Goal: Feedback & Contribution: Submit feedback/report problem

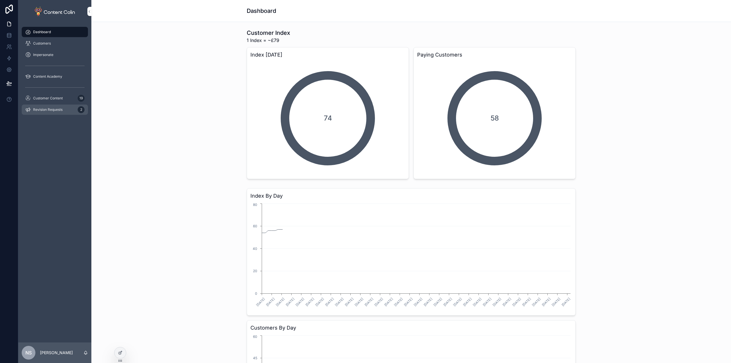
click at [59, 109] on span "Revision Requests" at bounding box center [47, 109] width 29 height 5
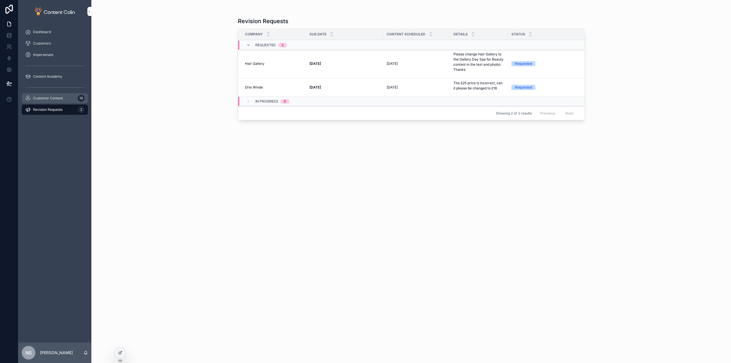
click at [62, 102] on div "Customer Content 19" at bounding box center [54, 98] width 59 height 9
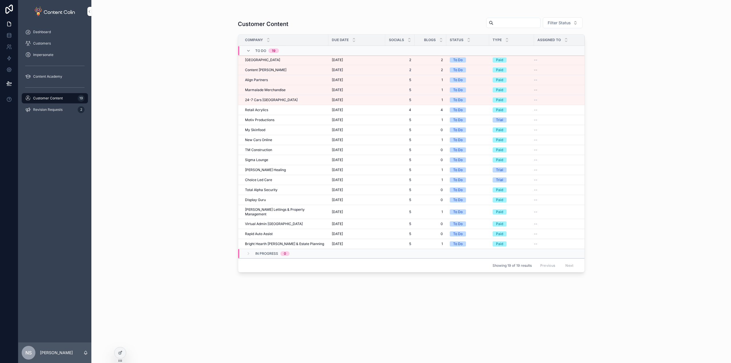
click at [290, 62] on td "[GEOGRAPHIC_DATA] [GEOGRAPHIC_DATA]" at bounding box center [283, 60] width 90 height 10
click at [294, 60] on div "[GEOGRAPHIC_DATA] [GEOGRAPHIC_DATA]" at bounding box center [285, 60] width 80 height 5
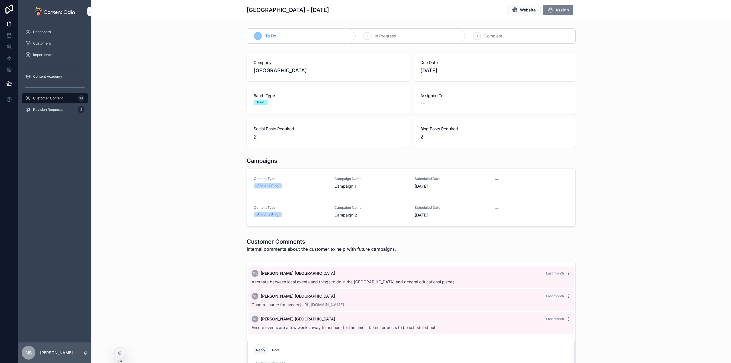
click at [543, 12] on button "Assign" at bounding box center [558, 10] width 31 height 10
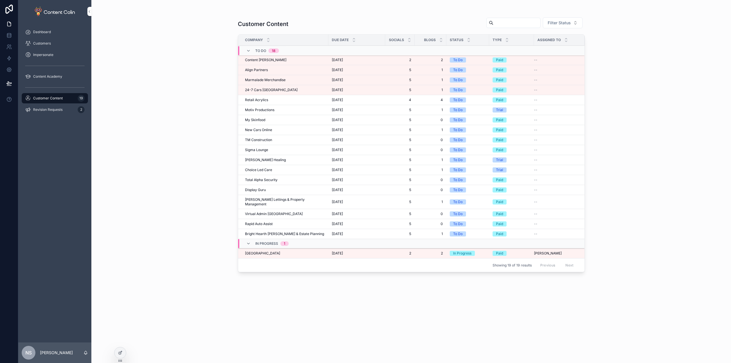
click at [281, 61] on div "Content [PERSON_NAME] Content [PERSON_NAME]" at bounding box center [285, 60] width 80 height 5
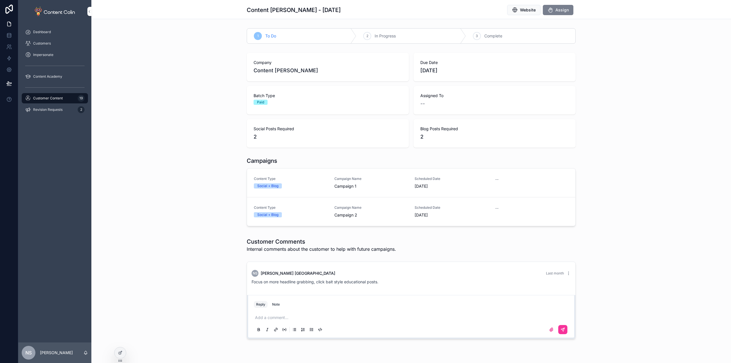
click at [552, 13] on button "Assign" at bounding box center [558, 10] width 31 height 10
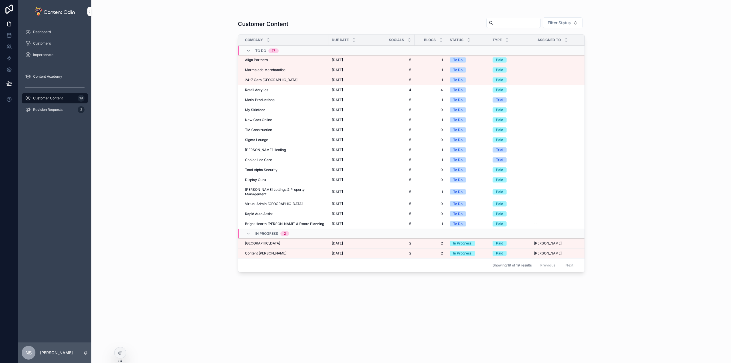
click at [279, 61] on div "Align Partners Align Partners" at bounding box center [285, 60] width 80 height 5
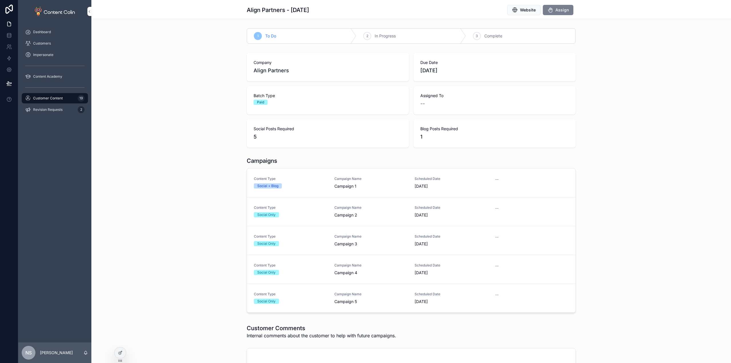
click at [563, 11] on span "Assign" at bounding box center [561, 10] width 13 height 6
drag, startPoint x: 397, startPoint y: 62, endPoint x: 391, endPoint y: 60, distance: 6.6
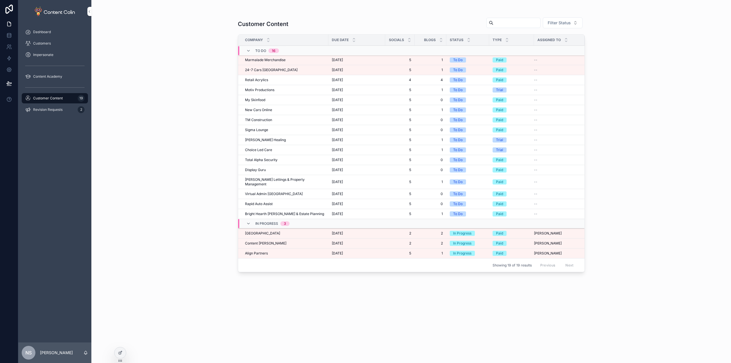
click at [269, 57] on td "Marmalade Merchandise Marmalade Merchandise" at bounding box center [283, 60] width 90 height 10
click at [266, 59] on span "Marmalade Merchandise" at bounding box center [265, 60] width 41 height 5
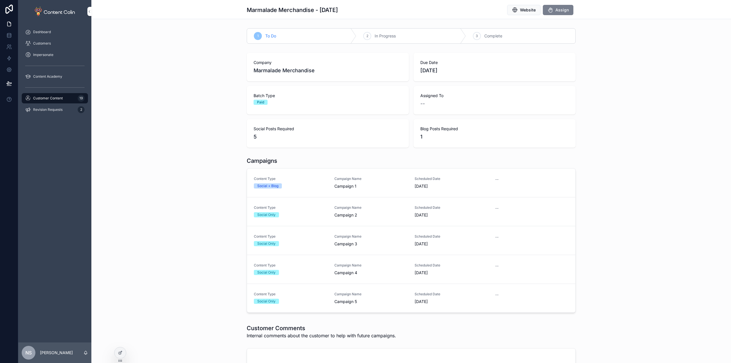
click at [560, 11] on span "Assign" at bounding box center [561, 10] width 13 height 6
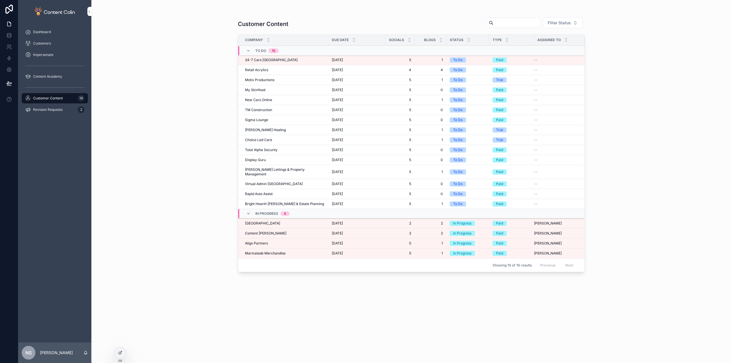
click at [342, 58] on span "[DATE]" at bounding box center [337, 60] width 11 height 5
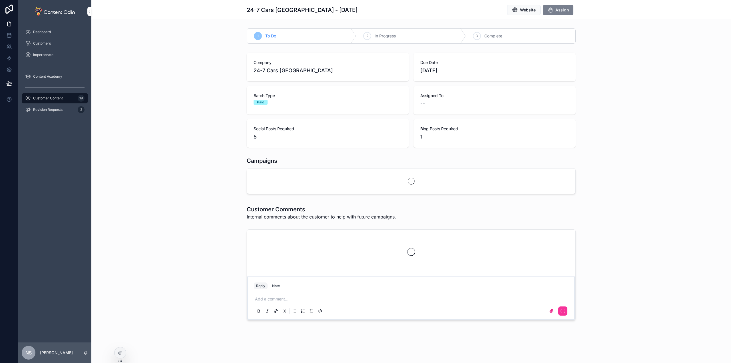
click at [564, 11] on span "Assign" at bounding box center [561, 10] width 13 height 6
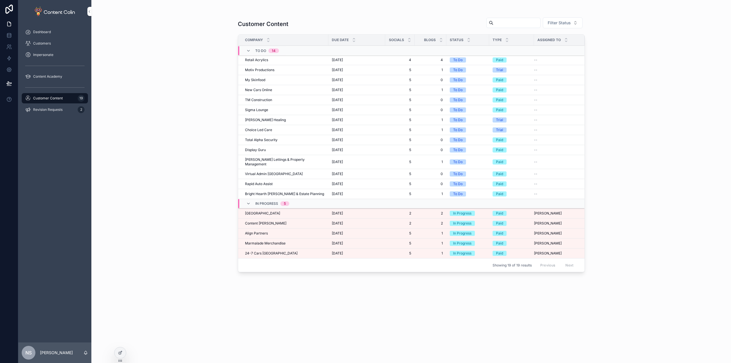
click at [571, 262] on div "Previous Next" at bounding box center [556, 265] width 41 height 9
click at [258, 211] on span "[GEOGRAPHIC_DATA]" at bounding box center [262, 213] width 35 height 5
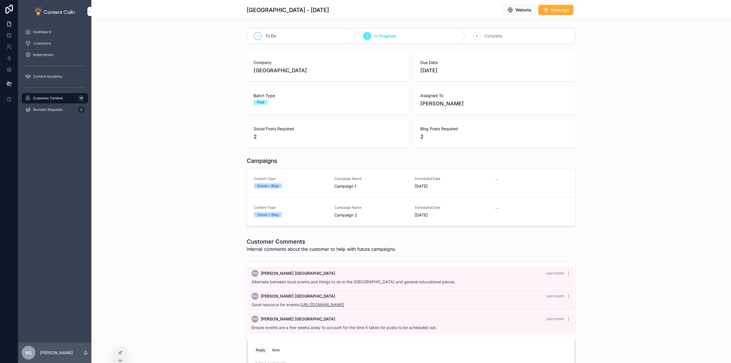
click at [344, 306] on link "[URL][DOMAIN_NAME]" at bounding box center [322, 304] width 44 height 5
click at [315, 184] on div "Social + Blog" at bounding box center [291, 185] width 74 height 5
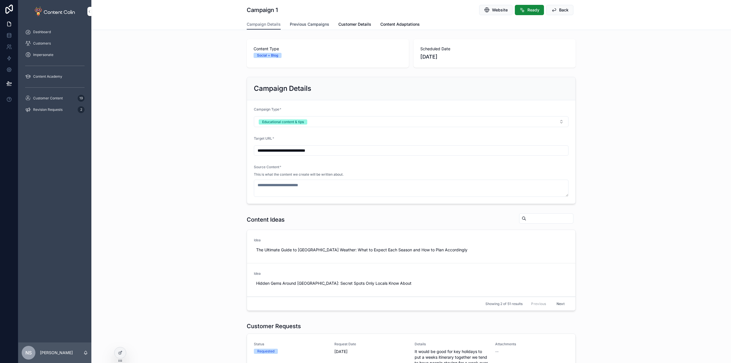
click at [315, 23] on span "Previous Campaigns" at bounding box center [309, 24] width 39 height 6
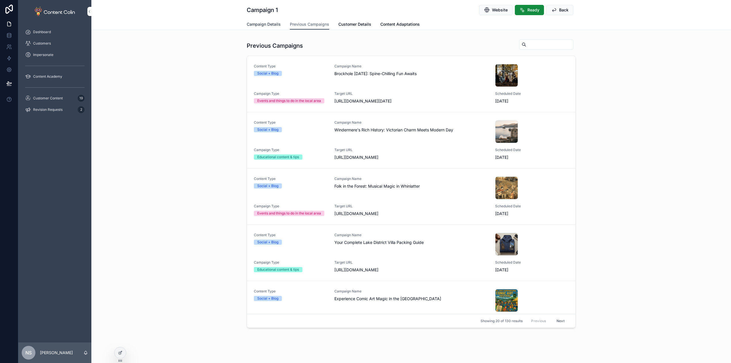
click at [254, 27] on span "Campaign Details" at bounding box center [264, 24] width 34 height 6
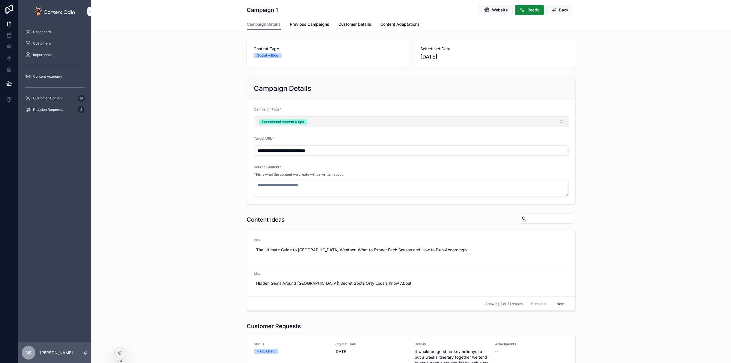
click at [309, 122] on button "Educational content & tips" at bounding box center [411, 121] width 315 height 11
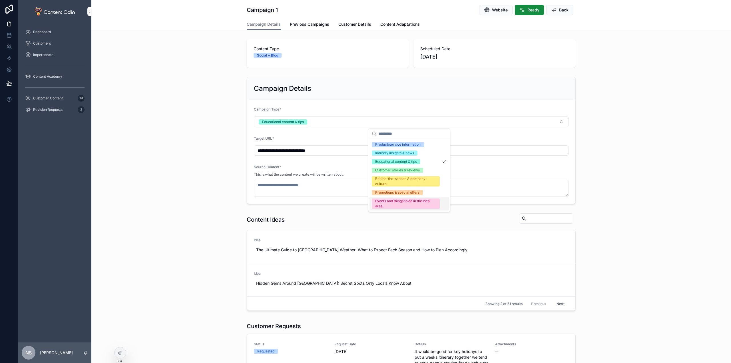
drag, startPoint x: 408, startPoint y: 201, endPoint x: 367, endPoint y: 194, distance: 41.7
click at [409, 202] on div "Events and things to do in the local area" at bounding box center [405, 203] width 61 height 10
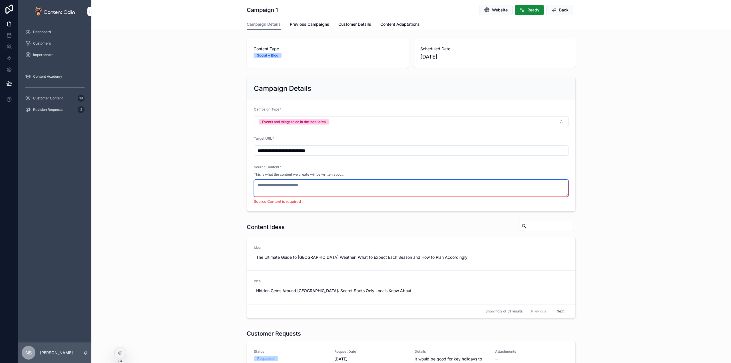
click at [309, 185] on textarea "scrollable content" at bounding box center [411, 188] width 315 height 17
paste textarea "**********"
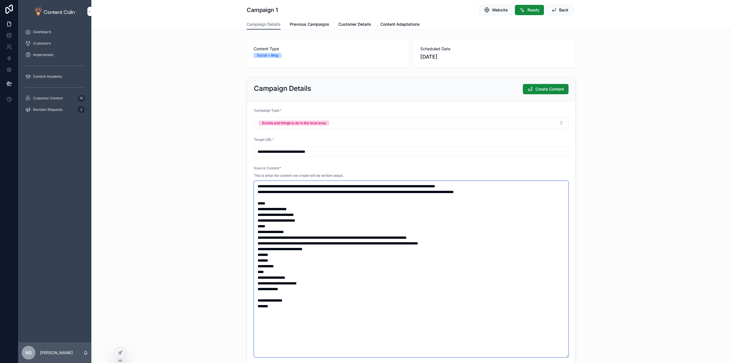
drag, startPoint x: 531, startPoint y: 191, endPoint x: 223, endPoint y: 190, distance: 307.8
click at [223, 190] on div "**********" at bounding box center [410, 221] width 639 height 292
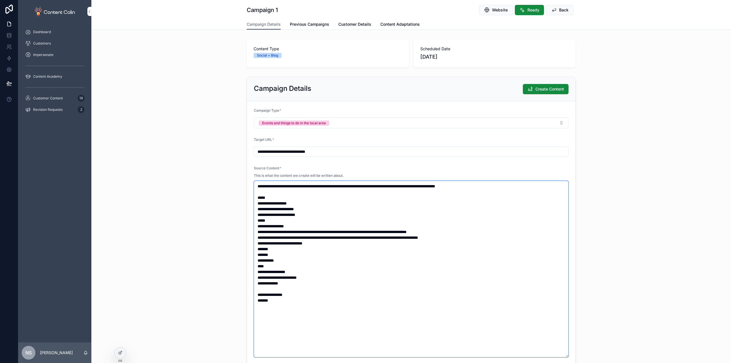
type textarea "**********"
click at [349, 151] on input "**********" at bounding box center [411, 152] width 314 height 8
paste input "**********"
type input "**********"
click at [675, 169] on div "**********" at bounding box center [410, 221] width 639 height 292
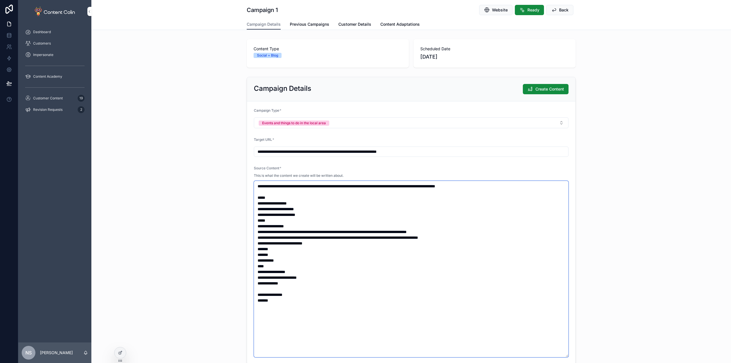
click at [262, 300] on textarea "**********" at bounding box center [411, 269] width 315 height 176
type textarea "**********"
drag, startPoint x: 612, startPoint y: 90, endPoint x: 560, endPoint y: 86, distance: 52.9
click at [611, 90] on div "**********" at bounding box center [410, 221] width 639 height 292
click at [554, 87] on span "Create Content" at bounding box center [549, 89] width 29 height 6
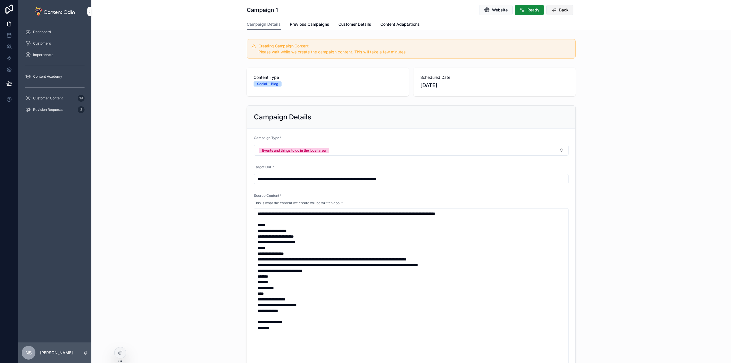
click at [555, 9] on button "Back" at bounding box center [559, 10] width 27 height 10
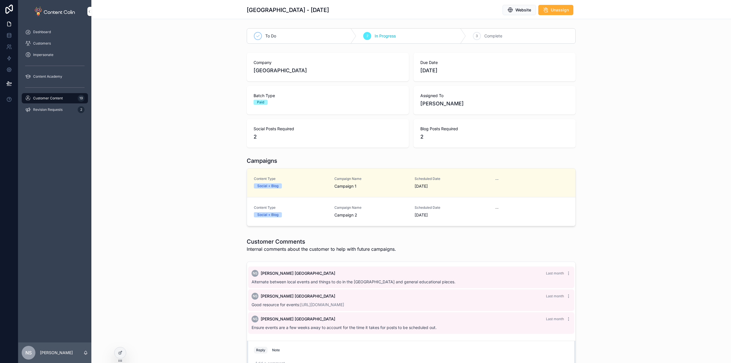
click at [297, 215] on div "Social + Blog" at bounding box center [291, 214] width 74 height 5
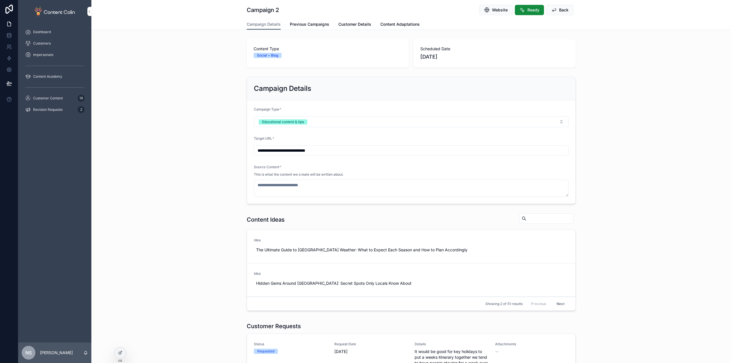
click at [323, 116] on div "Campaign Type * Educational content & tips" at bounding box center [411, 117] width 315 height 20
click at [321, 121] on button "Educational content & tips" at bounding box center [411, 121] width 315 height 11
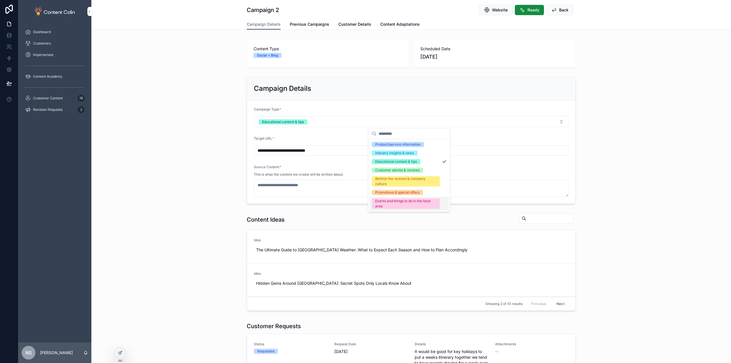
click at [388, 202] on div "Events and things to do in the local area" at bounding box center [405, 203] width 61 height 10
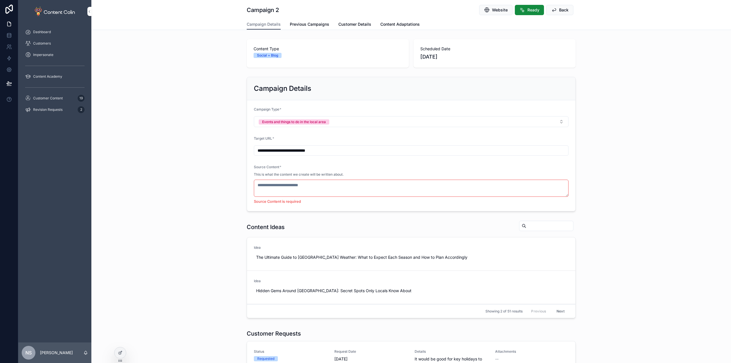
click at [346, 149] on input "**********" at bounding box center [411, 150] width 314 height 8
paste input "**********"
type input "**********"
drag, startPoint x: 187, startPoint y: 144, endPoint x: 199, endPoint y: 128, distance: 19.9
click at [187, 144] on div "**********" at bounding box center [410, 144] width 639 height 139
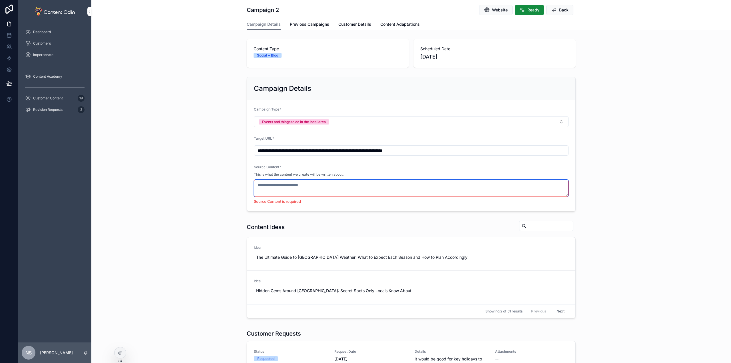
click at [274, 190] on textarea "scrollable content" at bounding box center [411, 188] width 315 height 17
paste textarea "**********"
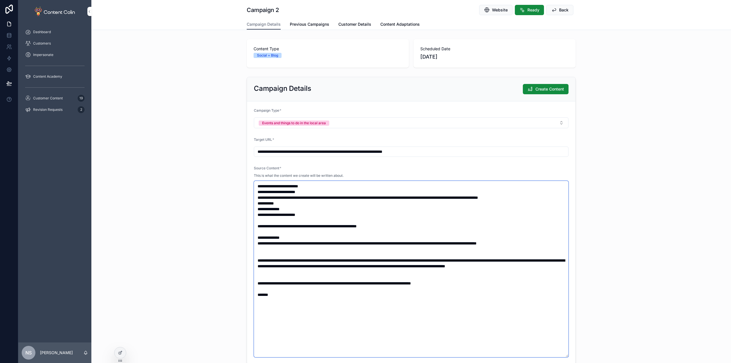
click at [254, 184] on textarea "**********" at bounding box center [411, 269] width 315 height 176
paste textarea "**********"
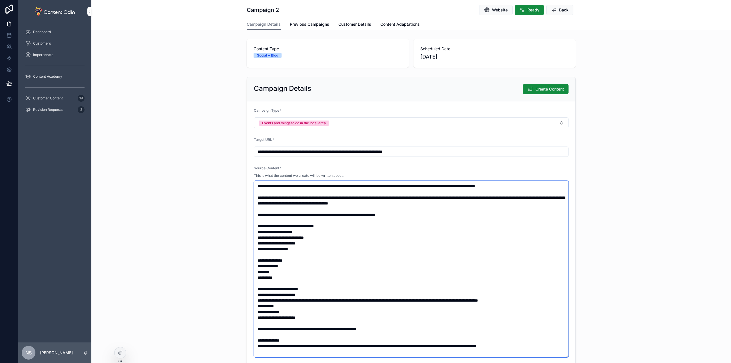
type textarea "**********"
click at [660, 215] on div "**********" at bounding box center [410, 221] width 639 height 292
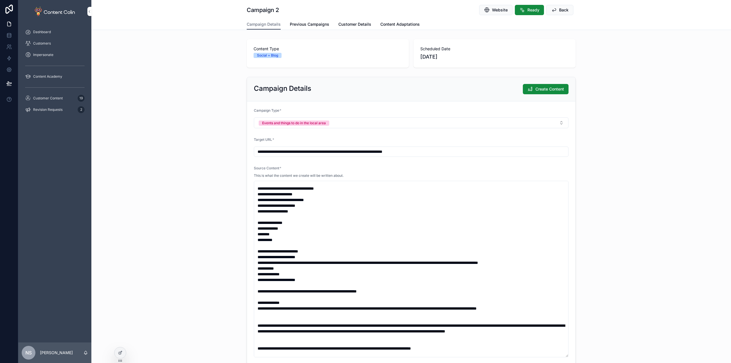
scroll to position [51, 0]
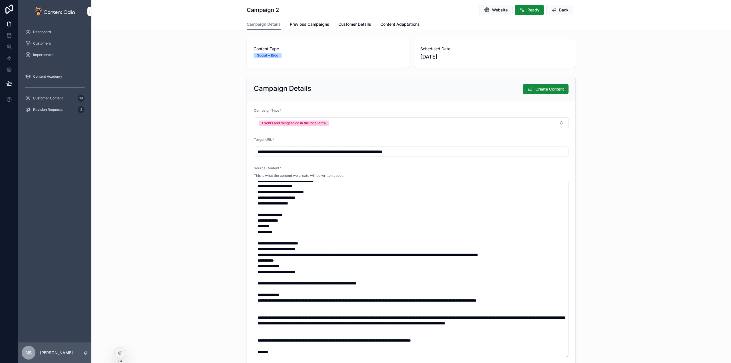
click at [626, 135] on div "**********" at bounding box center [410, 221] width 639 height 292
click at [555, 89] on span "Create Content" at bounding box center [549, 89] width 29 height 6
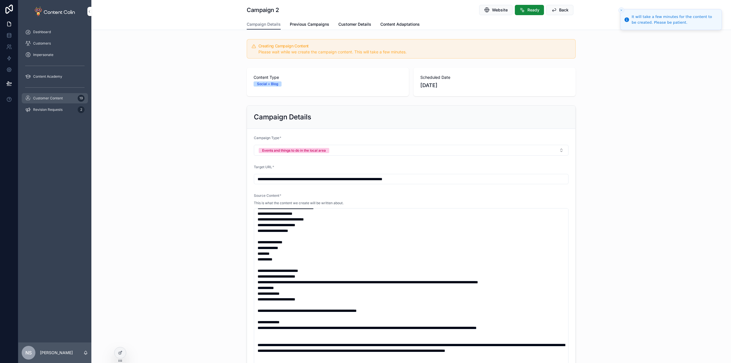
click at [42, 94] on div "Customer Content 19" at bounding box center [54, 98] width 59 height 9
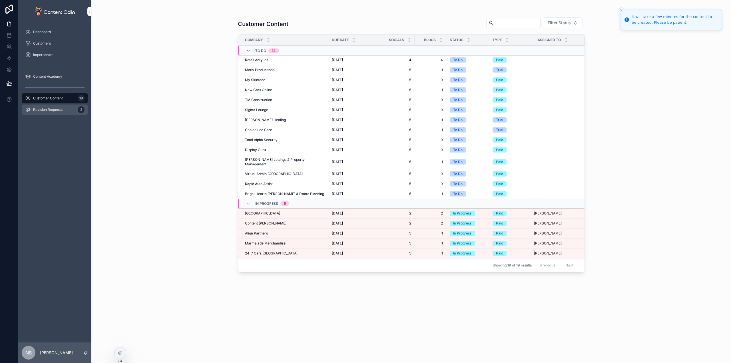
click at [53, 109] on span "Revision Requests" at bounding box center [47, 109] width 29 height 5
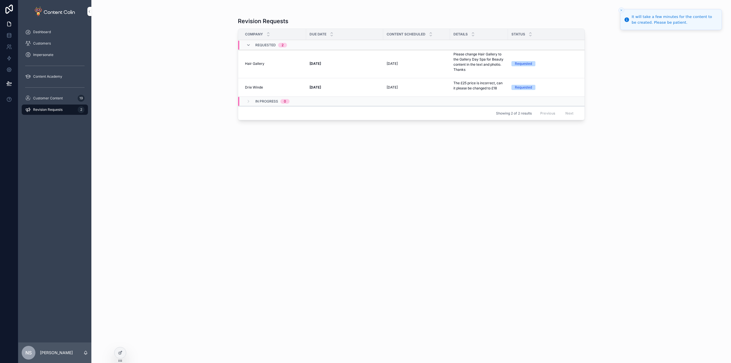
click at [317, 85] on strong "[DATE]" at bounding box center [314, 87] width 11 height 4
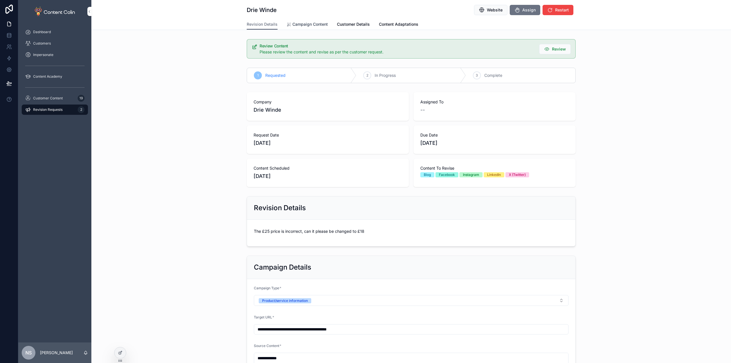
click at [311, 26] on span "Campaign Content" at bounding box center [309, 24] width 35 height 6
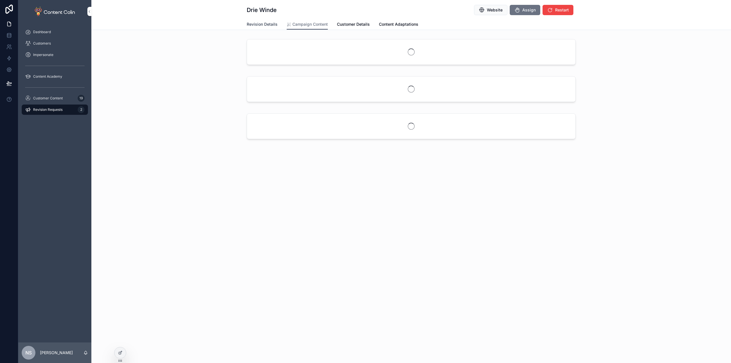
click at [271, 25] on span "Revision Details" at bounding box center [262, 24] width 31 height 6
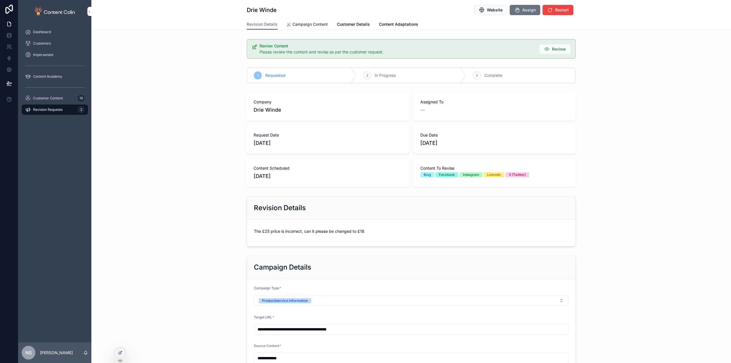
click at [320, 25] on span "Campaign Content" at bounding box center [309, 24] width 35 height 6
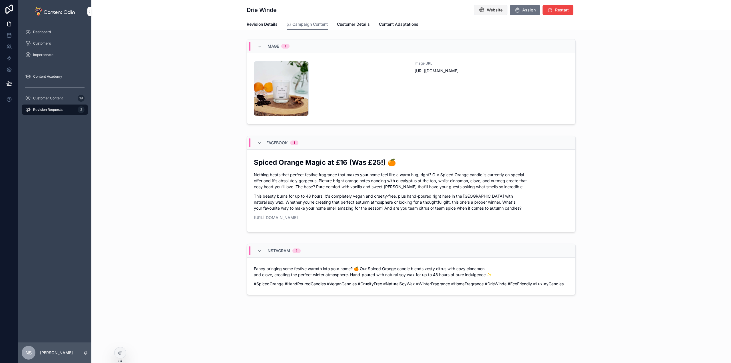
click at [498, 11] on span "Website" at bounding box center [495, 10] width 16 height 6
click at [298, 217] on link "[URL][DOMAIN_NAME]" at bounding box center [276, 217] width 44 height 5
click at [443, 203] on p "This beauty burns for up to 48 hours, it's completely vegan and cruelty-free, p…" at bounding box center [411, 202] width 315 height 18
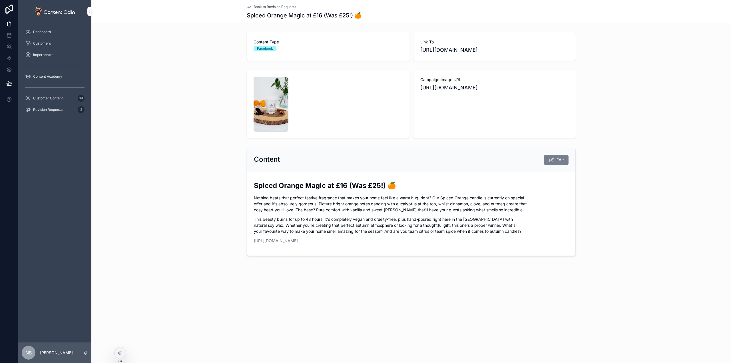
click at [559, 161] on span "Edit" at bounding box center [559, 160] width 7 height 6
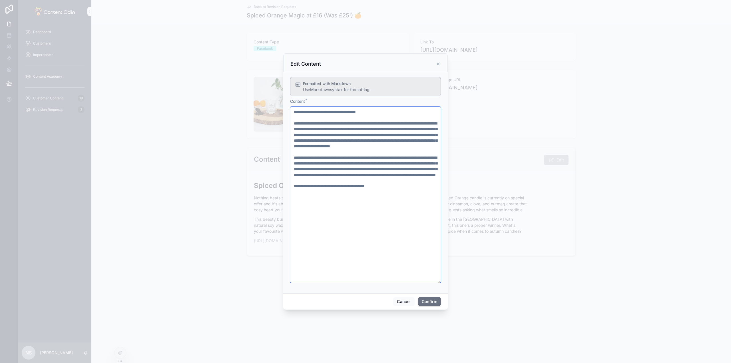
click at [370, 112] on textarea "**********" at bounding box center [365, 194] width 151 height 176
type textarea "**********"
click at [432, 302] on button "Confirm" at bounding box center [429, 301] width 23 height 9
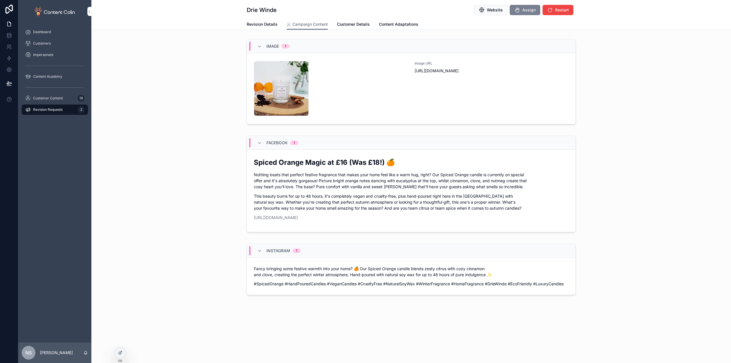
click at [514, 7] on icon "scrollable content" at bounding box center [517, 10] width 6 height 6
click at [270, 26] on span "Revision Details" at bounding box center [262, 24] width 31 height 6
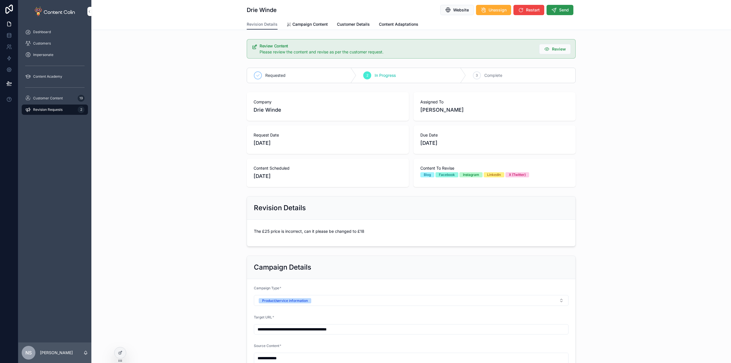
click at [562, 8] on span "Send" at bounding box center [564, 10] width 10 height 6
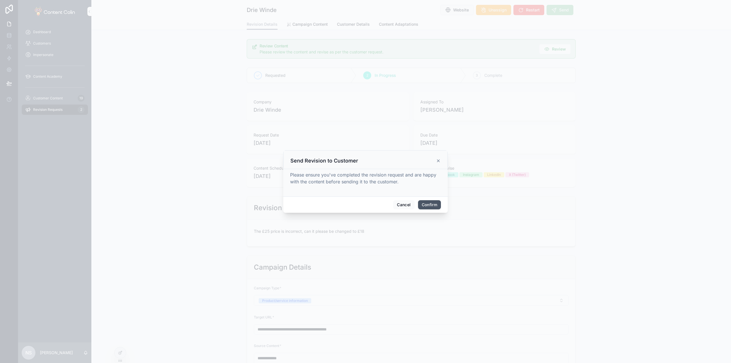
click at [431, 208] on button "Confirm" at bounding box center [429, 204] width 23 height 9
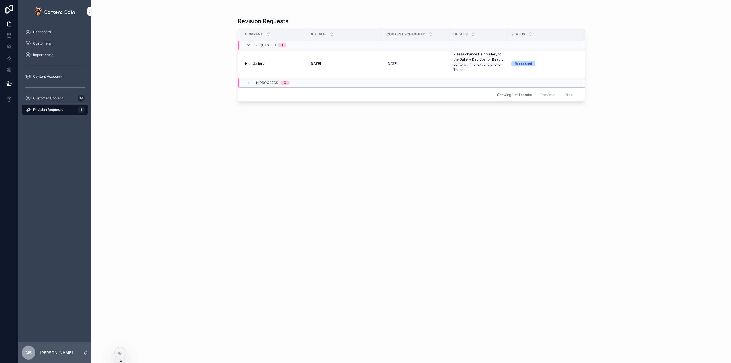
click at [321, 64] on strong "[DATE]" at bounding box center [314, 63] width 11 height 4
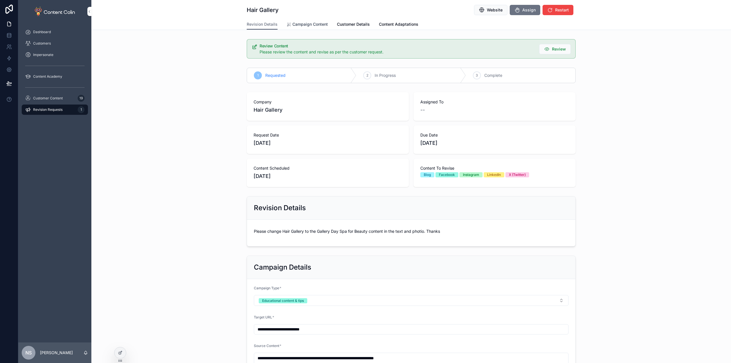
click at [310, 23] on span "Campaign Content" at bounding box center [309, 24] width 35 height 6
drag, startPoint x: 315, startPoint y: 232, endPoint x: 345, endPoint y: 232, distance: 30.0
click at [347, 228] on div "Please change Hair Gallery to the Gallery Day Spa for Beauty content in the tex…" at bounding box center [411, 232] width 315 height 13
drag, startPoint x: 344, startPoint y: 230, endPoint x: 318, endPoint y: 232, distance: 26.6
click at [317, 231] on p "Please change Hair Gallery to the Gallery Day Spa for Beauty content in the tex…" at bounding box center [411, 231] width 315 height 6
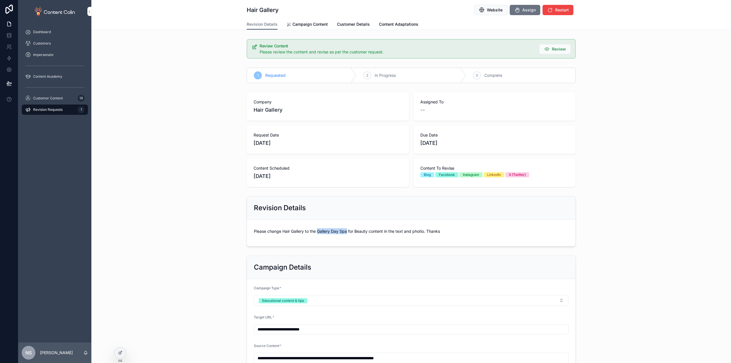
drag, startPoint x: 316, startPoint y: 230, endPoint x: 345, endPoint y: 231, distance: 29.4
click at [345, 231] on p "Please change Hair Gallery to the Gallery Day Spa for Beauty content in the tex…" at bounding box center [411, 231] width 315 height 6
copy p "Gallery Day Spa"
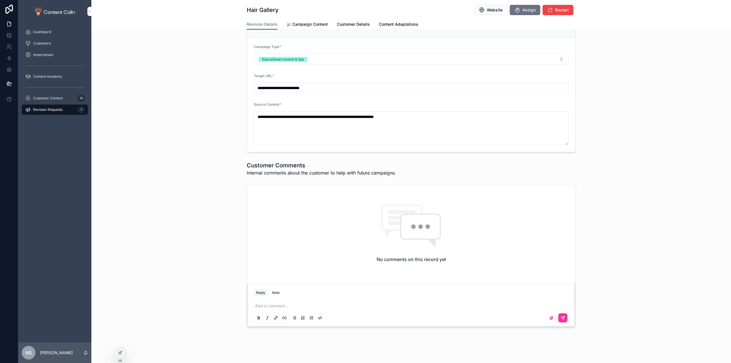
scroll to position [244, 0]
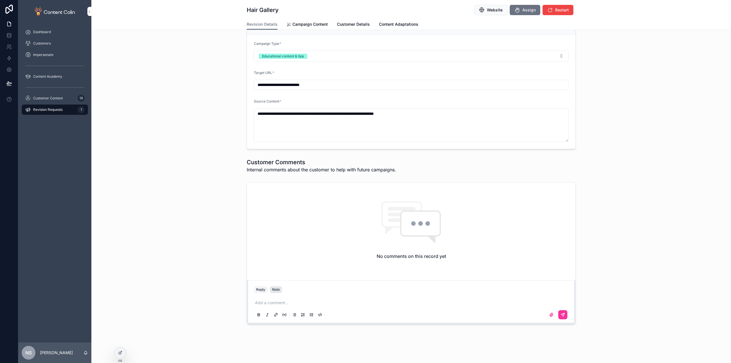
click at [273, 291] on div "Note" at bounding box center [276, 289] width 8 height 5
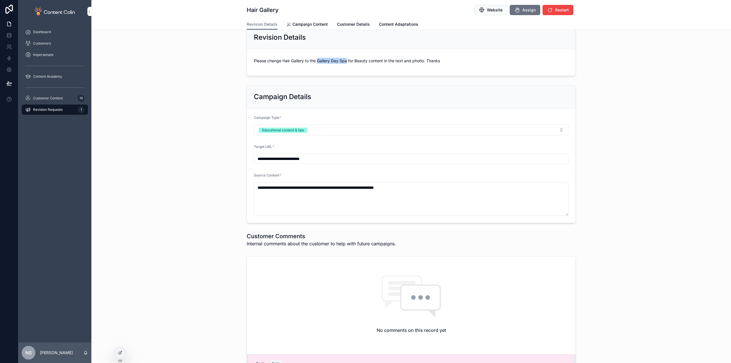
scroll to position [102, 0]
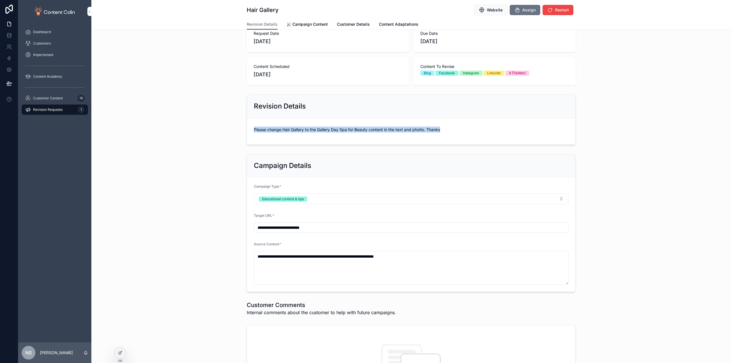
drag, startPoint x: 417, startPoint y: 131, endPoint x: 250, endPoint y: 126, distance: 166.8
click at [250, 126] on form "Please change Hair Gallery to the Gallery Day Spa for Beauty content in the tex…" at bounding box center [411, 131] width 328 height 27
copy p "Please change Hair Gallery to the Gallery Day Spa for Beauty content in the tex…"
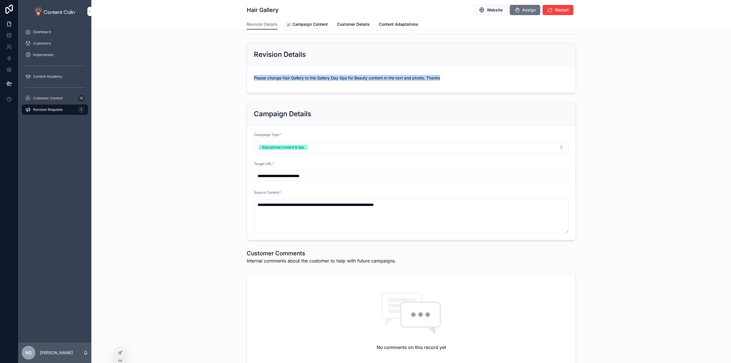
scroll to position [244, 0]
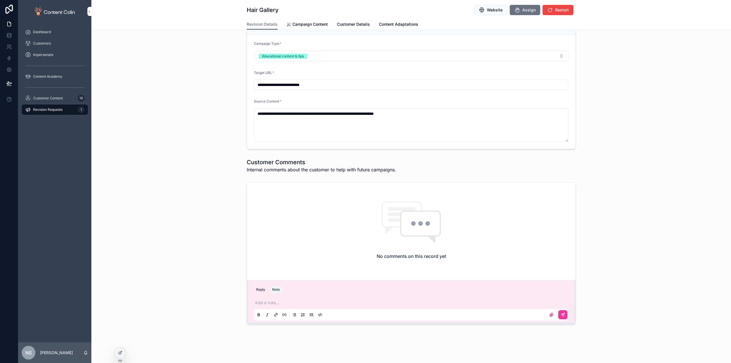
click at [267, 302] on p "scrollable content" at bounding box center [412, 303] width 315 height 6
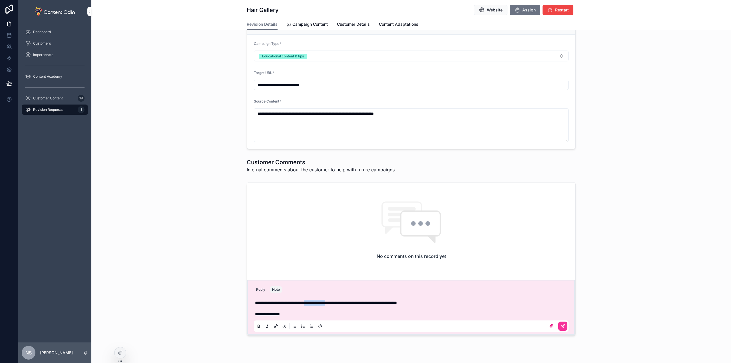
drag, startPoint x: 317, startPoint y: 303, endPoint x: 346, endPoint y: 301, distance: 29.2
click at [346, 301] on span "**********" at bounding box center [326, 303] width 142 height 4
copy span "**********"
drag, startPoint x: 301, startPoint y: 315, endPoint x: 320, endPoint y: 312, distance: 19.1
click at [302, 315] on p "**********" at bounding box center [412, 308] width 315 height 17
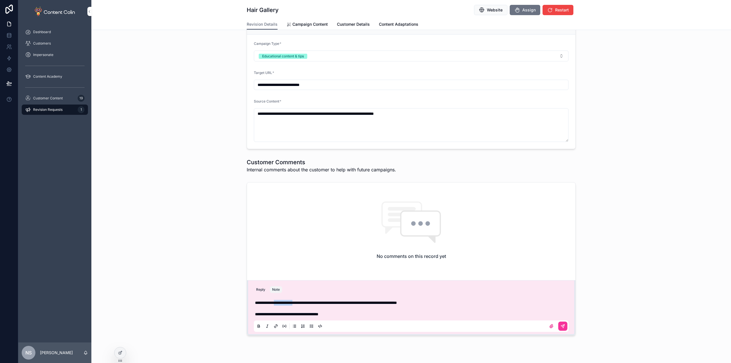
drag, startPoint x: 281, startPoint y: 303, endPoint x: 303, endPoint y: 300, distance: 22.8
click at [303, 301] on span "**********" at bounding box center [326, 303] width 142 height 4
copy span "**********"
click at [354, 314] on p "**********" at bounding box center [412, 308] width 315 height 17
click at [337, 313] on span "**********" at bounding box center [296, 314] width 82 height 4
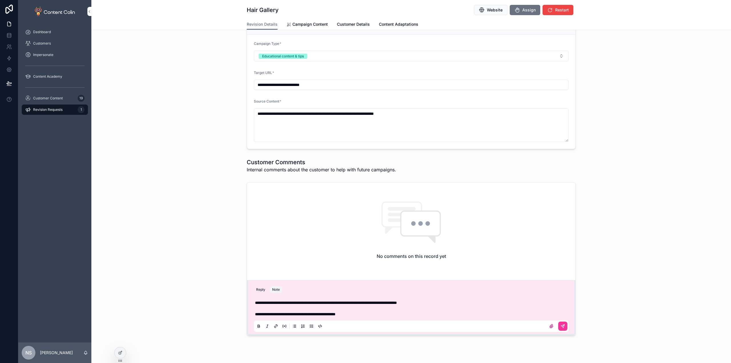
click at [383, 314] on p "**********" at bounding box center [412, 308] width 315 height 17
click at [357, 302] on span "**********" at bounding box center [326, 303] width 142 height 4
copy span "*******"
click at [379, 316] on p "**********" at bounding box center [412, 308] width 315 height 17
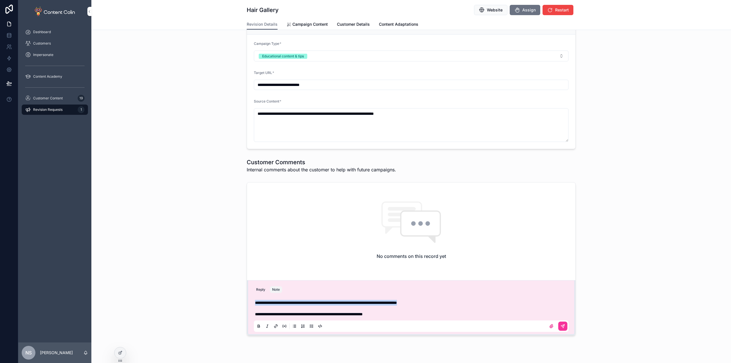
drag, startPoint x: 452, startPoint y: 300, endPoint x: 221, endPoint y: 301, distance: 230.7
click at [221, 301] on div "**********" at bounding box center [410, 259] width 639 height 158
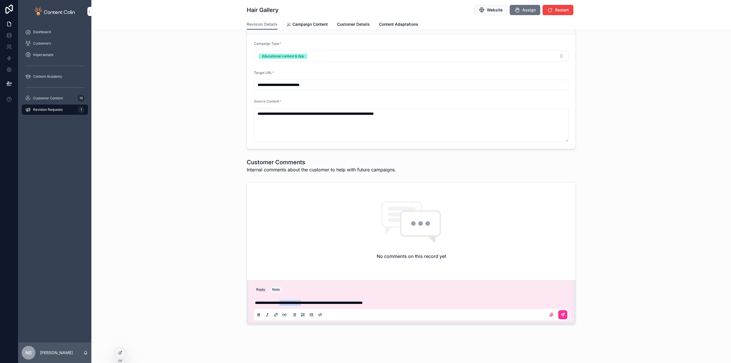
drag, startPoint x: 314, startPoint y: 303, endPoint x: 285, endPoint y: 304, distance: 28.8
click at [285, 304] on span "**********" at bounding box center [309, 303] width 108 height 4
copy span "**********"
click at [561, 315] on icon "scrollable content" at bounding box center [562, 314] width 3 height 3
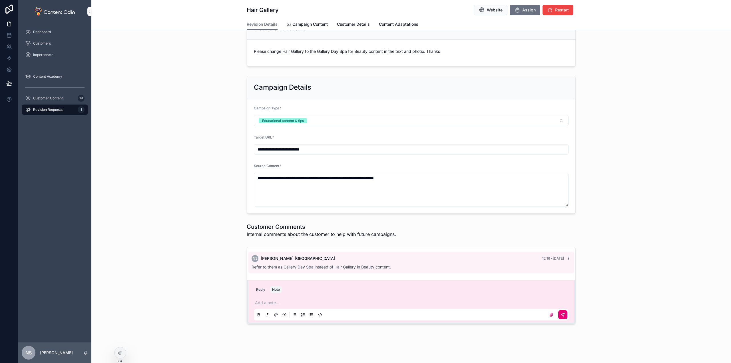
scroll to position [180, 0]
click at [530, 11] on span "Assign" at bounding box center [528, 10] width 13 height 6
click at [454, 10] on span "Website" at bounding box center [461, 10] width 16 height 6
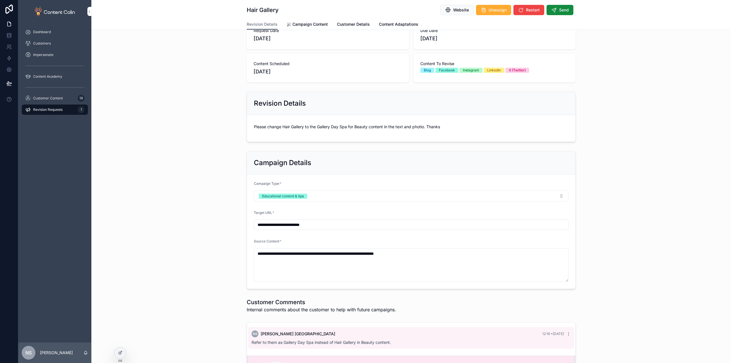
scroll to position [0, 0]
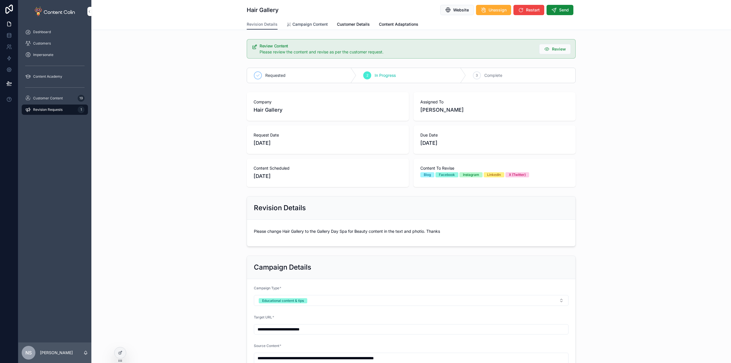
click at [305, 23] on span "Campaign Content" at bounding box center [309, 24] width 35 height 6
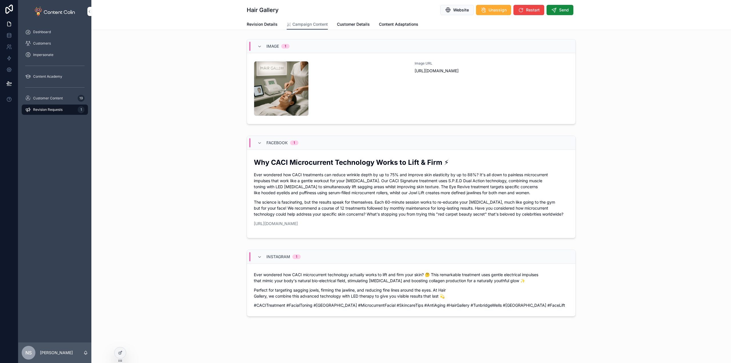
click at [432, 208] on p "The science is fascinating, but the results speak for themselves. Each 60-minut…" at bounding box center [411, 208] width 315 height 18
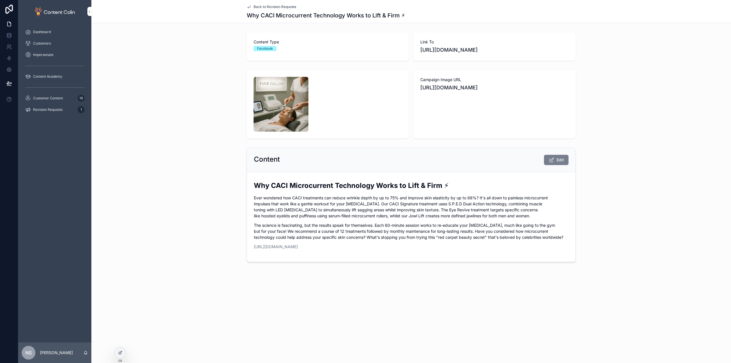
click at [556, 155] on button "Edit" at bounding box center [556, 160] width 25 height 10
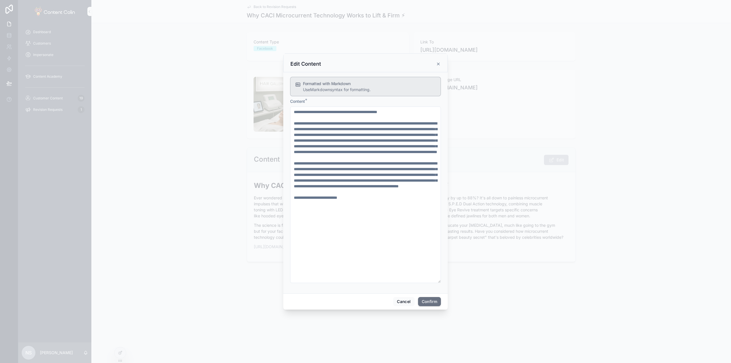
drag, startPoint x: 439, startPoint y: 65, endPoint x: 421, endPoint y: 65, distance: 17.7
click at [438, 65] on icon at bounding box center [438, 64] width 5 height 5
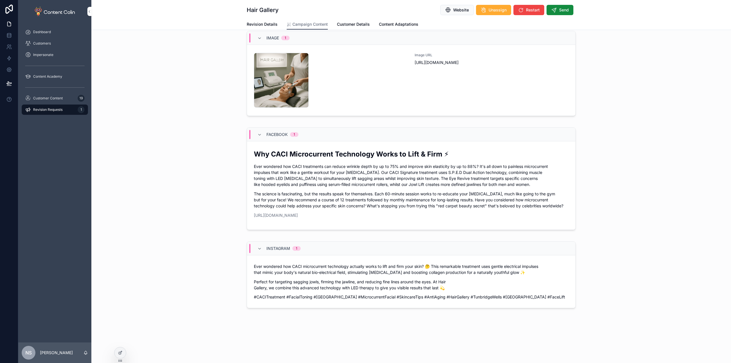
scroll to position [22, 0]
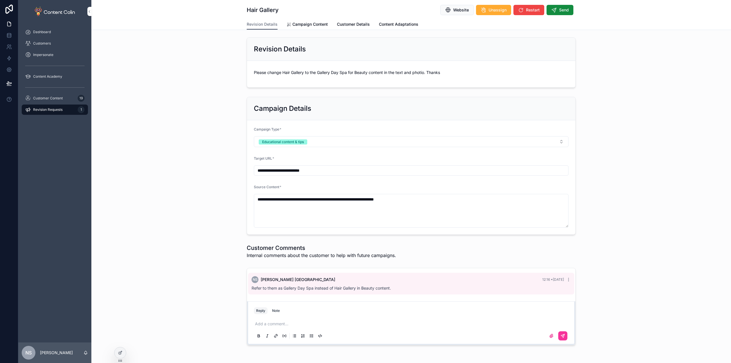
scroll to position [165, 0]
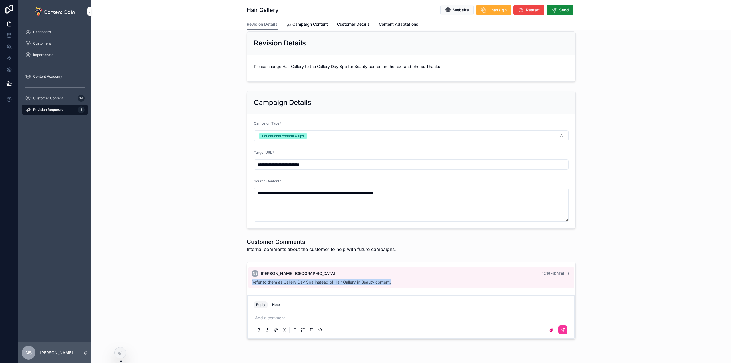
drag, startPoint x: 385, startPoint y: 280, endPoint x: 249, endPoint y: 279, distance: 135.9
click at [249, 279] on div "NS [PERSON_NAME] 12:16 • [DATE] Refer to them as Gallery Day Spa instead of Hai…" at bounding box center [411, 278] width 326 height 22
copy span "Refer to them as Gallery Day Spa instead of Hair Gallery in Beauty content."
click at [272, 317] on p "scrollable content" at bounding box center [412, 318] width 315 height 6
click at [284, 318] on span "**********" at bounding box center [309, 318] width 108 height 4
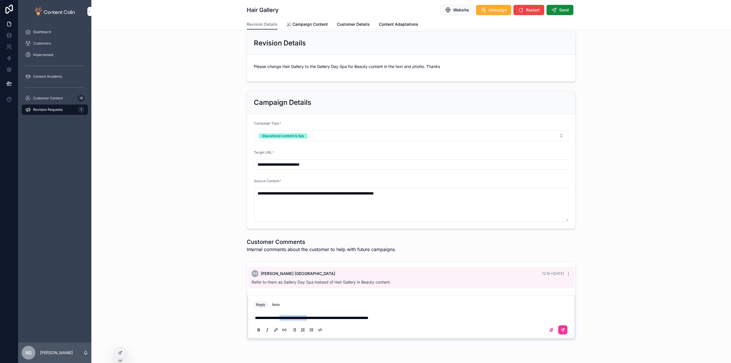
drag, startPoint x: 285, startPoint y: 318, endPoint x: 323, endPoint y: 316, distance: 38.3
click at [323, 316] on span "**********" at bounding box center [311, 318] width 113 height 4
copy span "**********"
click at [562, 330] on icon "scrollable content" at bounding box center [562, 329] width 3 height 3
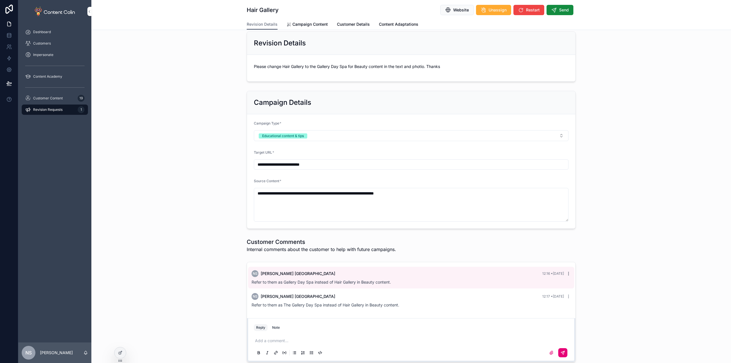
click at [568, 273] on icon "scrollable content" at bounding box center [568, 273] width 5 height 5
drag, startPoint x: 406, startPoint y: 305, endPoint x: 260, endPoint y: 322, distance: 146.6
click at [247, 303] on div "NS [PERSON_NAME] 12:16 • [DATE] Refer to them as Gallery Day Spa instead of Hai…" at bounding box center [411, 289] width 328 height 54
copy span "Refer to them as The Gallery Day Spa instead of Hair Gallery in Beauty content."
click at [268, 340] on p "scrollable content" at bounding box center [412, 341] width 315 height 6
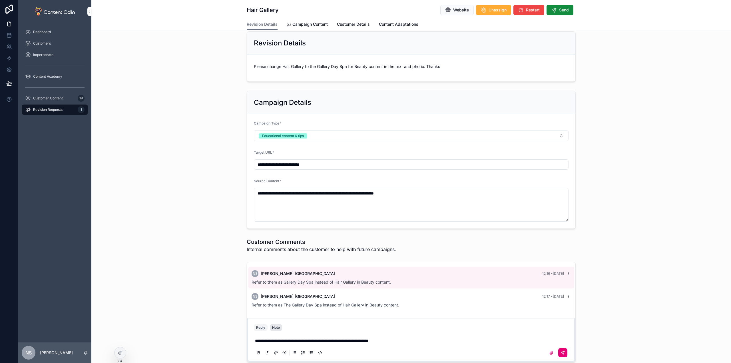
click at [272, 329] on div "Note" at bounding box center [276, 327] width 8 height 5
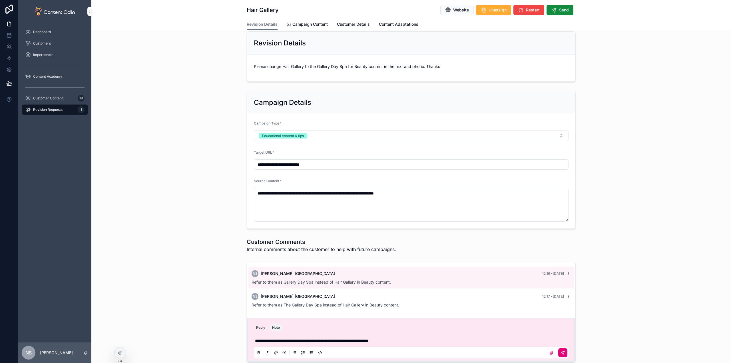
click at [554, 349] on div "scrollable content" at bounding box center [555, 352] width 23 height 9
click at [560, 354] on icon "scrollable content" at bounding box center [562, 352] width 5 height 5
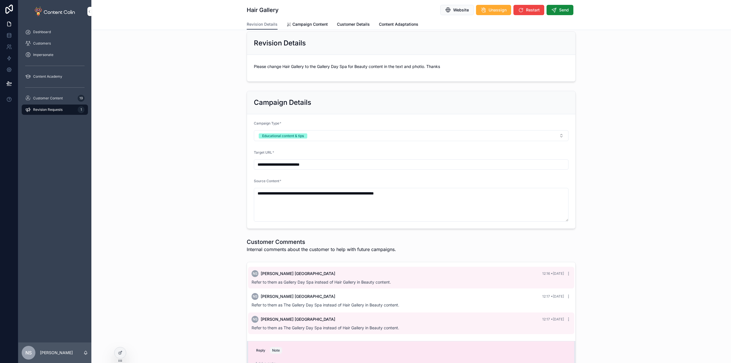
scroll to position [168, 0]
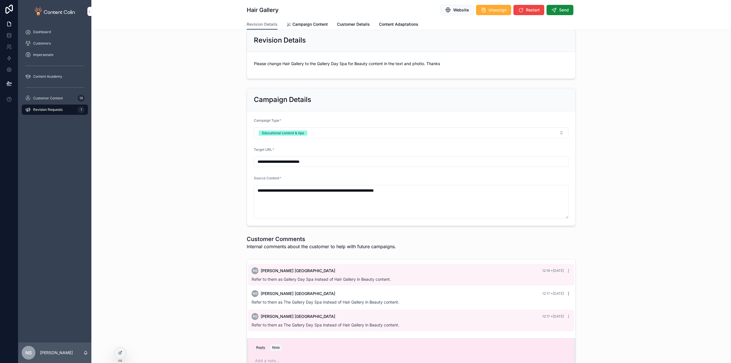
click at [567, 293] on icon "scrollable content" at bounding box center [568, 293] width 5 height 5
click at [566, 284] on span "Delete comment" at bounding box center [565, 283] width 27 height 5
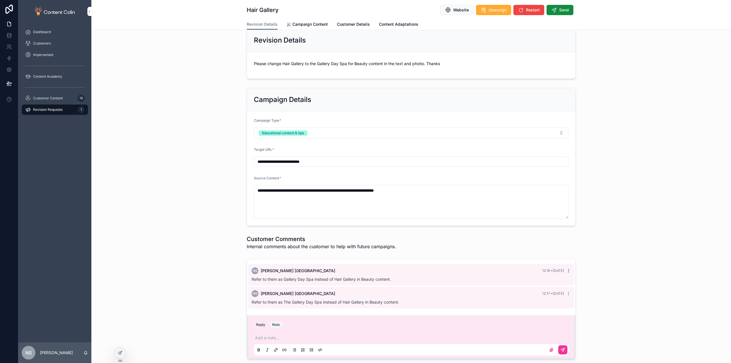
click at [566, 270] on icon "scrollable content" at bounding box center [568, 270] width 5 height 5
click at [568, 260] on span "Delete comment" at bounding box center [565, 260] width 27 height 5
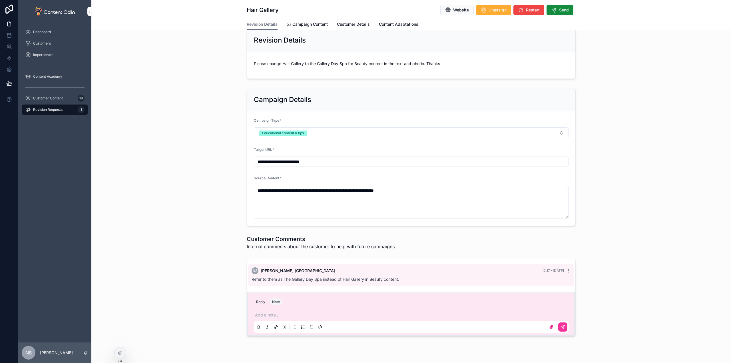
click at [282, 279] on span "Refer to them as The Gallery Day Spa instead of Hair Gallery in Beauty content." at bounding box center [326, 279] width 148 height 5
click at [283, 279] on span "Refer to them as The Gallery Day Spa instead of Hair Gallery in Beauty content." at bounding box center [326, 279] width 148 height 5
click at [282, 280] on span "Refer to them as The Gallery Day Spa instead of Hair Gallery in Beauty content." at bounding box center [326, 279] width 148 height 5
drag, startPoint x: 282, startPoint y: 279, endPoint x: 319, endPoint y: 279, distance: 37.1
click at [319, 279] on span "Refer to them as The Gallery Day Spa instead of Hair Gallery in Beauty content." at bounding box center [326, 279] width 148 height 5
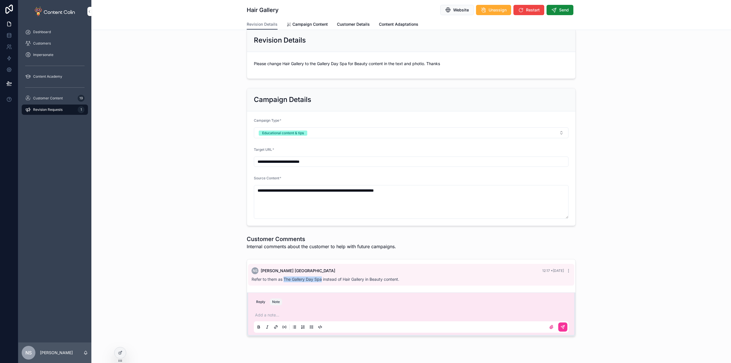
copy span "The Gallery Day Spa"
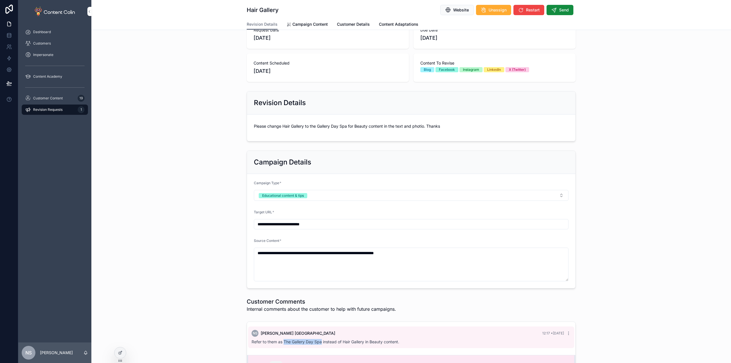
scroll to position [0, 0]
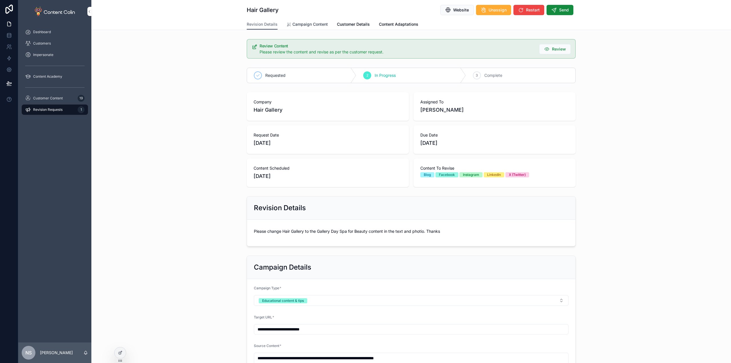
click at [321, 24] on span "Campaign Content" at bounding box center [309, 24] width 35 height 6
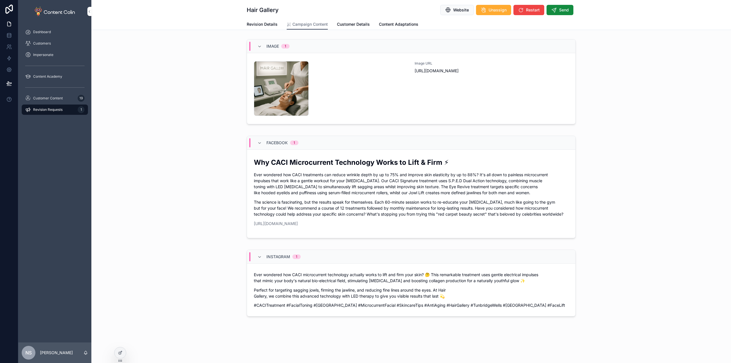
click at [415, 189] on p "Ever wondered how CACI treatments can reduce wrinkle depth by up to 75% and imp…" at bounding box center [411, 184] width 315 height 24
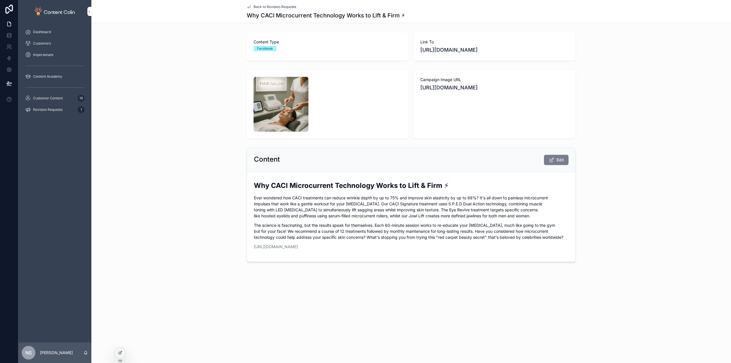
click at [556, 159] on button "Edit" at bounding box center [556, 160] width 25 height 10
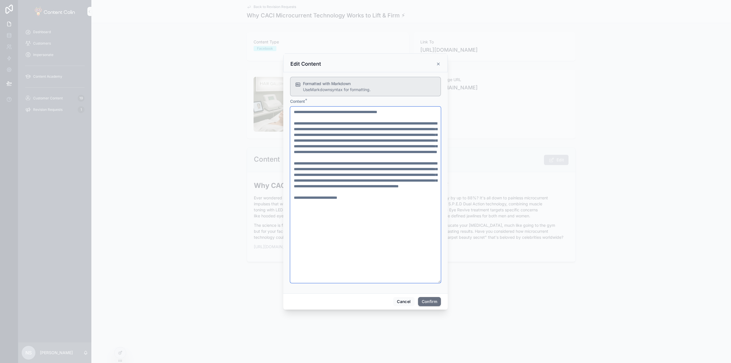
click at [379, 164] on textarea at bounding box center [365, 194] width 151 height 176
click at [652, 267] on div at bounding box center [365, 181] width 731 height 363
click at [403, 302] on button "Cancel" at bounding box center [403, 301] width 21 height 9
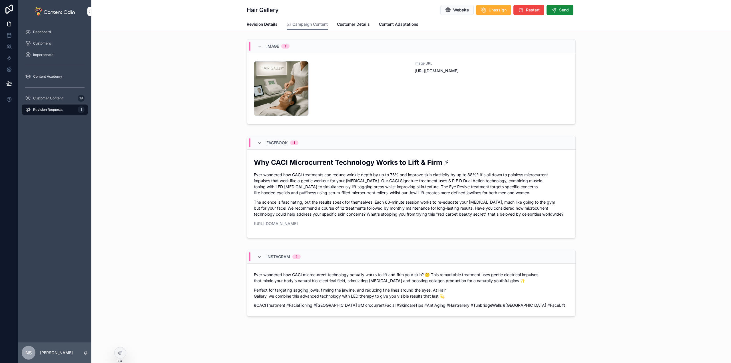
click at [303, 293] on p "Perfect for targeting sagging jowls, firming the jawline, and reducing fine lin…" at bounding box center [411, 293] width 315 height 12
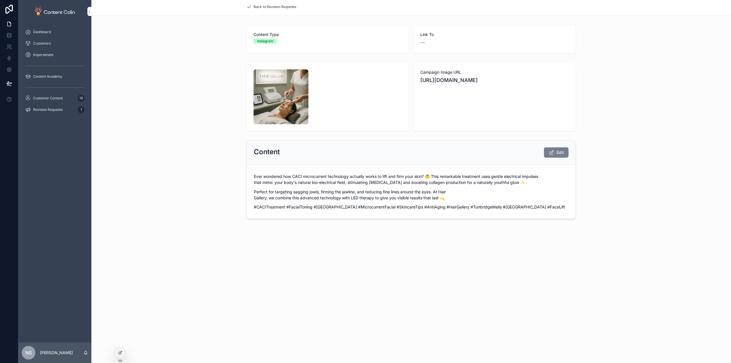
click at [553, 151] on icon "scrollable content" at bounding box center [551, 153] width 6 height 6
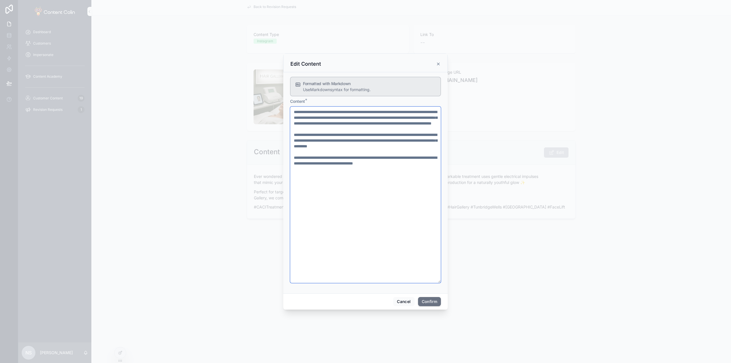
drag, startPoint x: 341, startPoint y: 151, endPoint x: 363, endPoint y: 150, distance: 22.0
click at [363, 150] on textarea "**********" at bounding box center [365, 194] width 151 height 176
paste textarea "*******"
click at [356, 174] on textarea "**********" at bounding box center [365, 194] width 151 height 176
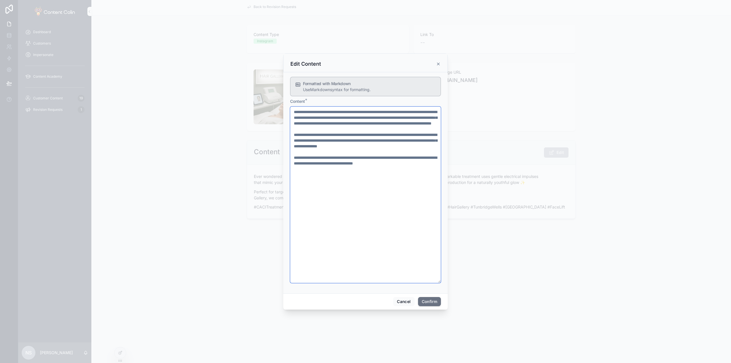
paste textarea "*******"
click at [354, 175] on textarea "**********" at bounding box center [365, 194] width 151 height 176
click at [368, 174] on textarea "**********" at bounding box center [365, 194] width 151 height 176
click at [375, 174] on textarea "**********" at bounding box center [365, 194] width 151 height 176
type textarea "**********"
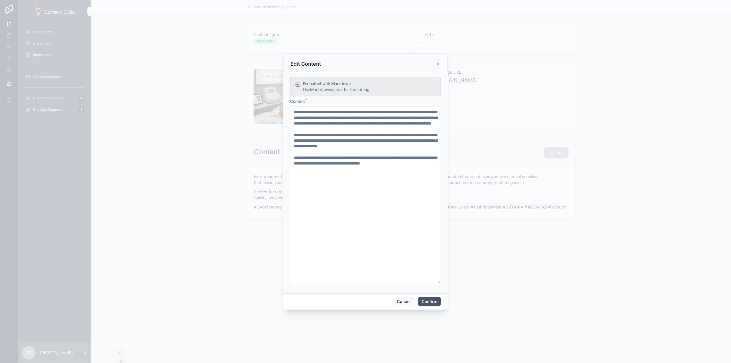
click at [432, 302] on button "Confirm" at bounding box center [429, 301] width 23 height 9
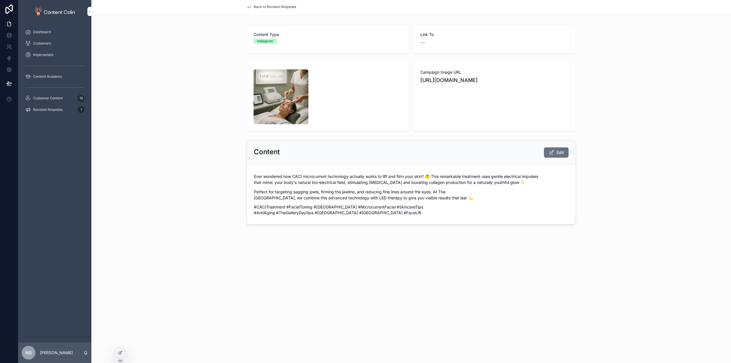
click at [277, 6] on span "Back to Revision Requests" at bounding box center [275, 7] width 43 height 5
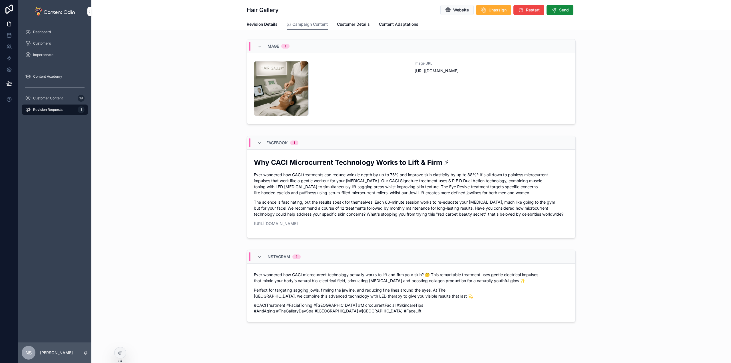
click at [571, 168] on link "Why CACI Microcurrent Technology Works to Lift & Firm ⚡ Ever wondered how CACI …" at bounding box center [411, 194] width 328 height 88
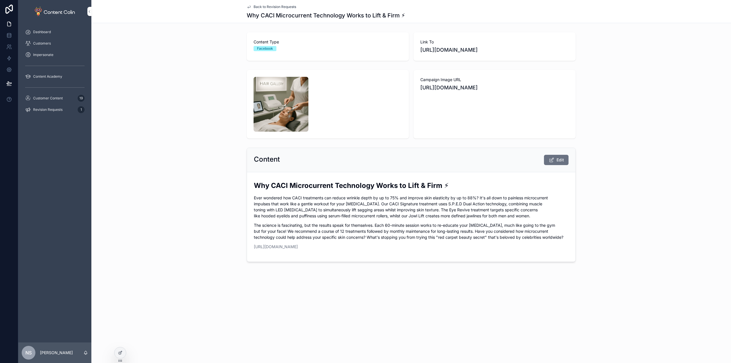
click at [135, 184] on div "Content Edit Why CACI Microcurrent Technology Works to Lift & Firm ⚡ Ever wonde…" at bounding box center [410, 204] width 639 height 119
click at [269, 6] on span "Back to Revision Requests" at bounding box center [275, 7] width 43 height 5
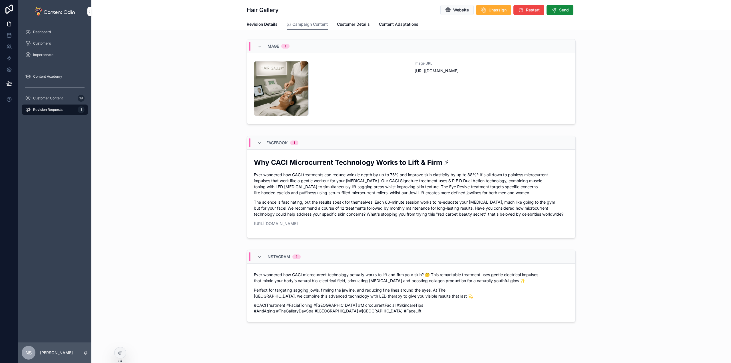
click at [430, 108] on div "Image URL [URL][DOMAIN_NAME]" at bounding box center [492, 88] width 154 height 55
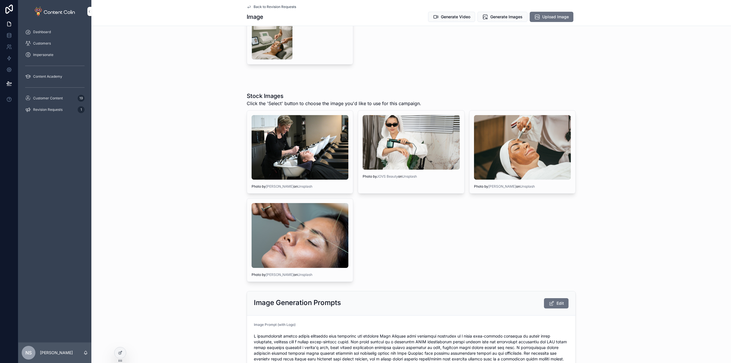
scroll to position [444, 0]
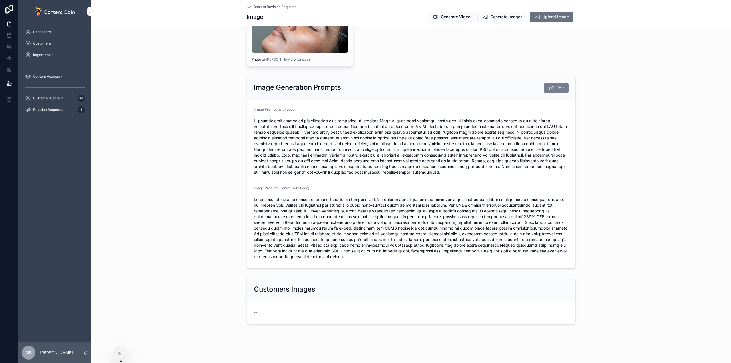
click at [556, 91] on button "Edit" at bounding box center [556, 88] width 25 height 10
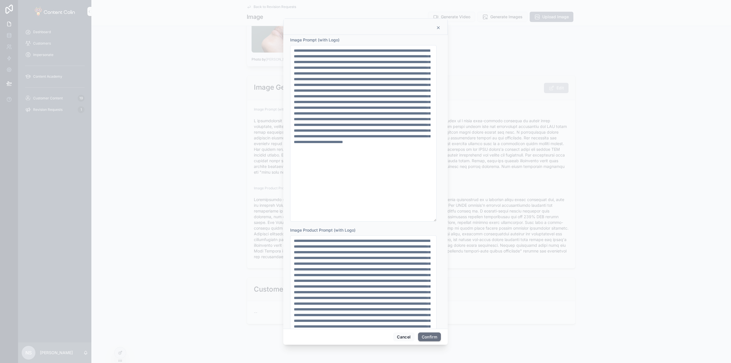
click at [622, 169] on div at bounding box center [365, 181] width 731 height 363
click at [404, 337] on button "Cancel" at bounding box center [403, 336] width 21 height 9
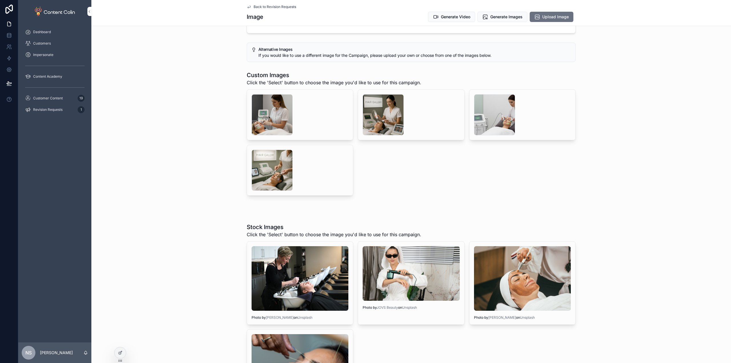
scroll to position [0, 0]
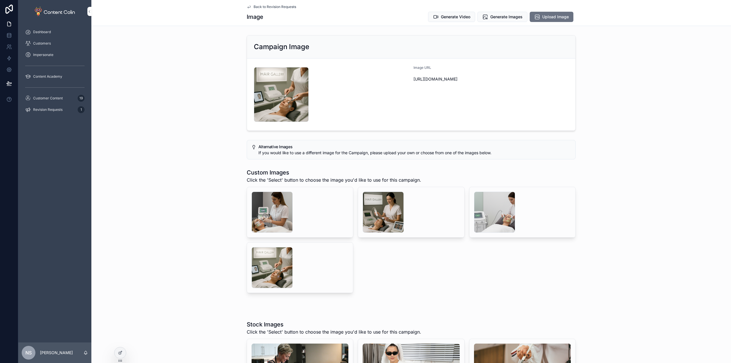
click at [270, 6] on span "Back to Revision Requests" at bounding box center [275, 7] width 43 height 5
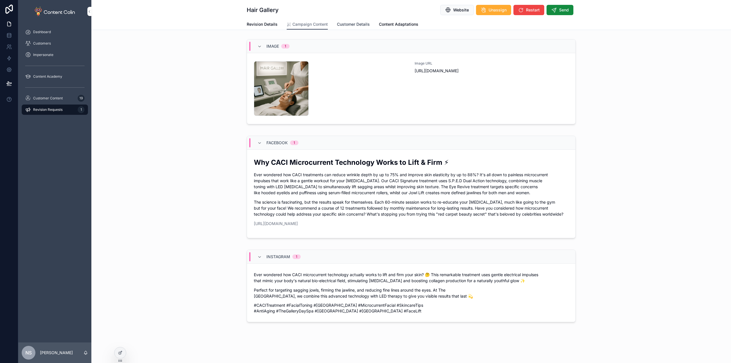
click at [341, 25] on span "Customer Details" at bounding box center [353, 24] width 33 height 6
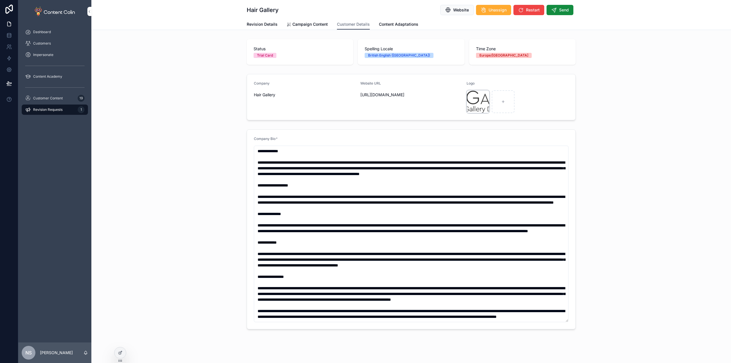
click at [472, 102] on div "scrollable content" at bounding box center [477, 101] width 23 height 23
click at [399, 28] on link "Content Adaptations" at bounding box center [398, 24] width 39 height 11
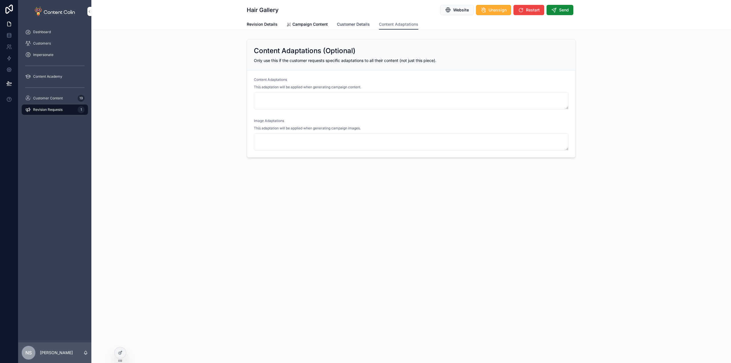
click at [348, 25] on span "Customer Details" at bounding box center [353, 24] width 33 height 6
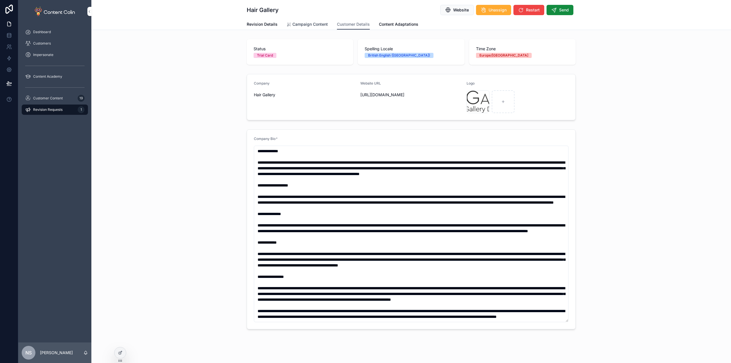
click at [309, 27] on span "Campaign Content" at bounding box center [309, 24] width 35 height 6
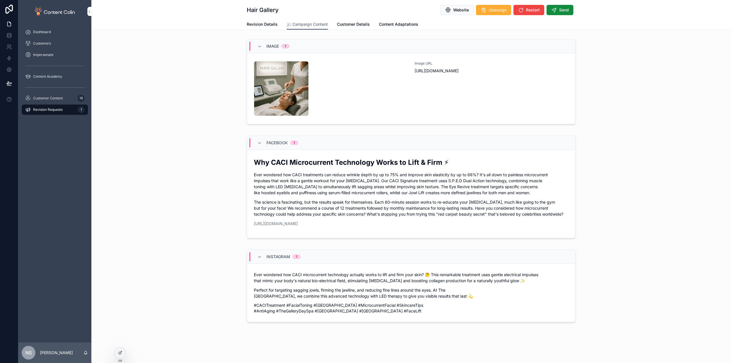
click at [368, 92] on div "hairgallery-1759857786 .png" at bounding box center [331, 88] width 154 height 55
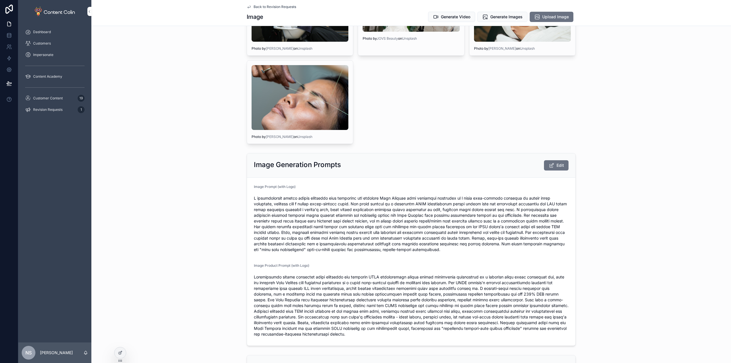
scroll to position [371, 0]
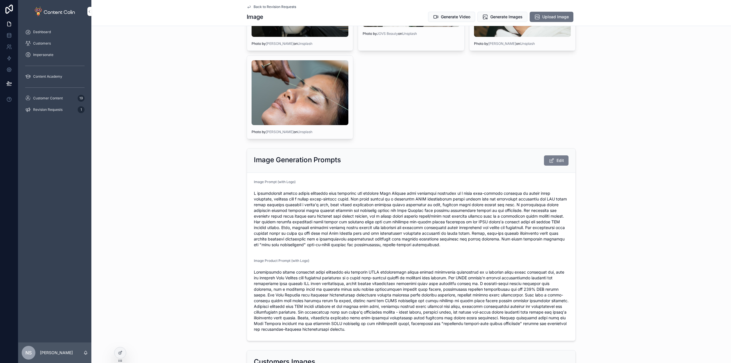
click at [553, 159] on button "Edit" at bounding box center [556, 160] width 25 height 10
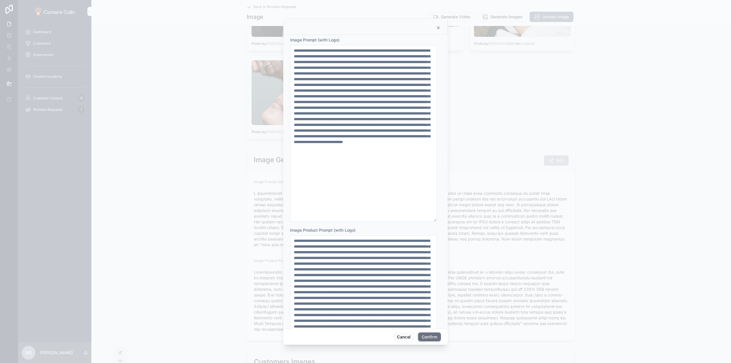
scroll to position [0, 0]
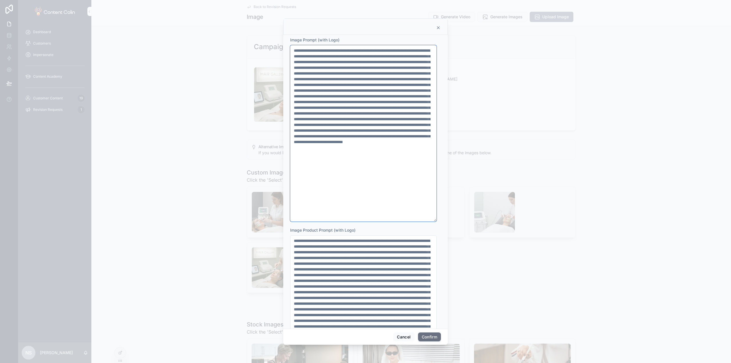
click at [387, 90] on textarea at bounding box center [363, 133] width 146 height 176
drag, startPoint x: 386, startPoint y: 90, endPoint x: 408, endPoint y: 90, distance: 21.4
click at [408, 90] on textarea at bounding box center [363, 133] width 146 height 176
paste textarea "*******"
drag, startPoint x: 294, startPoint y: 57, endPoint x: 315, endPoint y: 54, distance: 21.8
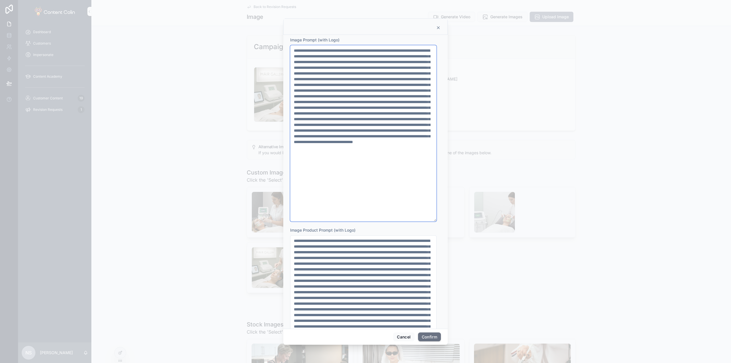
click at [315, 54] on textarea at bounding box center [363, 133] width 146 height 176
paste textarea "*******"
drag, startPoint x: 414, startPoint y: 142, endPoint x: 424, endPoint y: 141, distance: 10.4
click at [424, 141] on textarea at bounding box center [363, 133] width 146 height 176
paste textarea "*******"
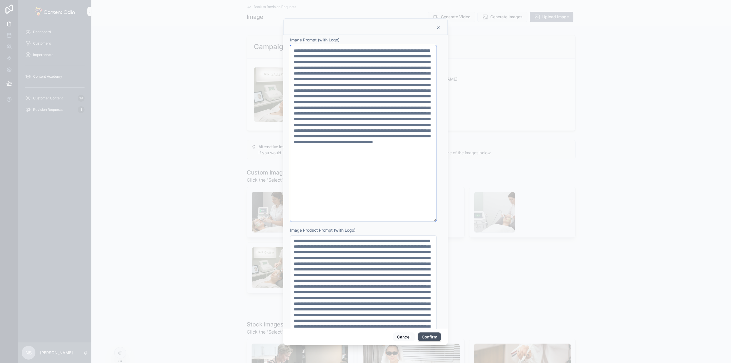
type textarea "**********"
click at [430, 335] on button "Confirm" at bounding box center [429, 336] width 23 height 9
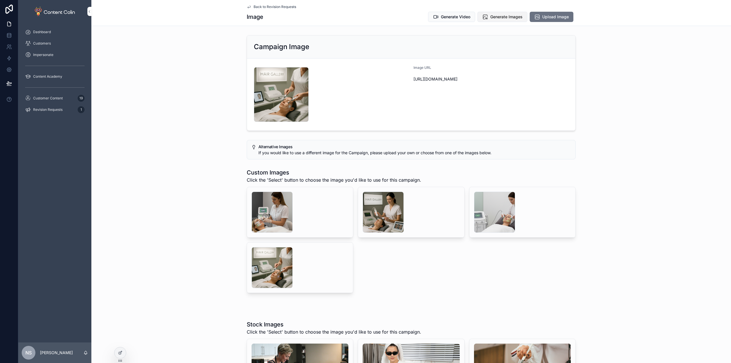
click at [506, 17] on span "Generate Images" at bounding box center [506, 17] width 32 height 6
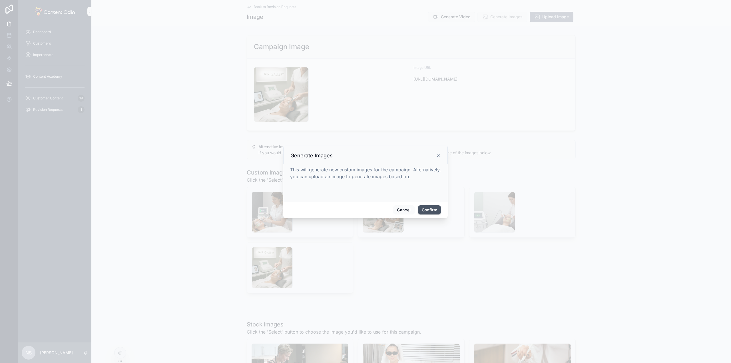
click at [431, 211] on button "Confirm" at bounding box center [429, 209] width 23 height 9
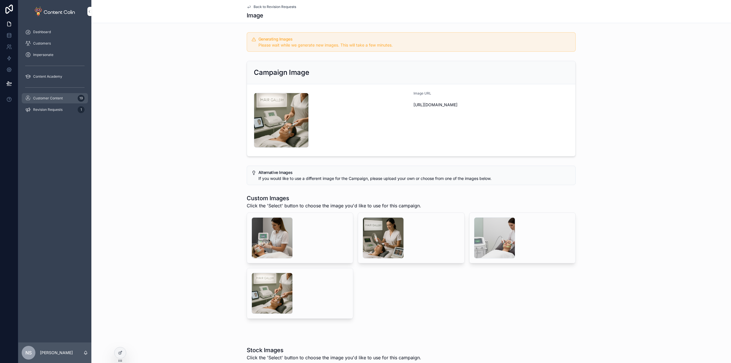
click at [64, 97] on div "Customer Content 19" at bounding box center [54, 98] width 59 height 9
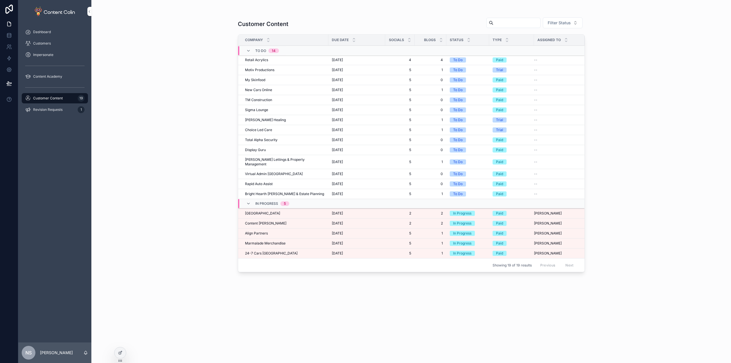
click at [269, 221] on div "Content [PERSON_NAME] Content [PERSON_NAME]" at bounding box center [285, 223] width 80 height 5
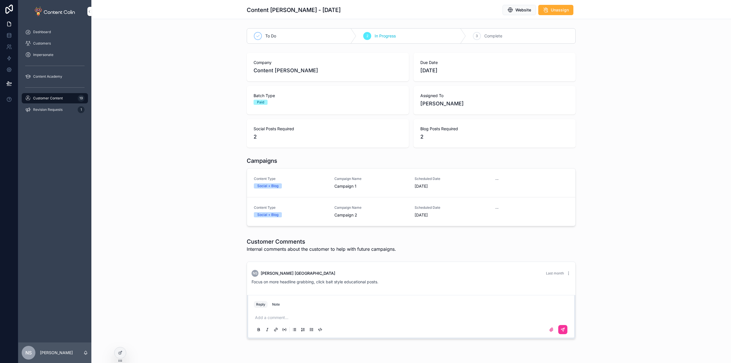
click at [324, 189] on link "Content Type Social + Blog Campaign Name Campaign 1 Scheduled Date [DATE] --" at bounding box center [411, 182] width 328 height 29
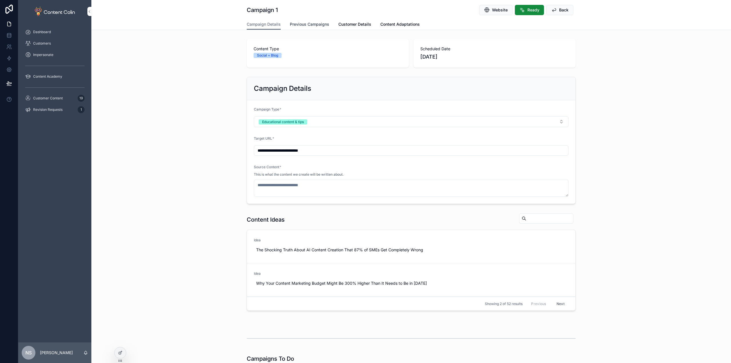
click at [305, 24] on span "Previous Campaigns" at bounding box center [309, 24] width 39 height 6
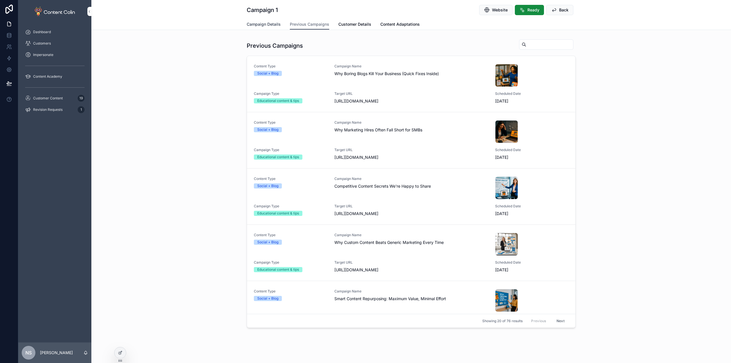
click at [260, 24] on span "Campaign Details" at bounding box center [264, 24] width 34 height 6
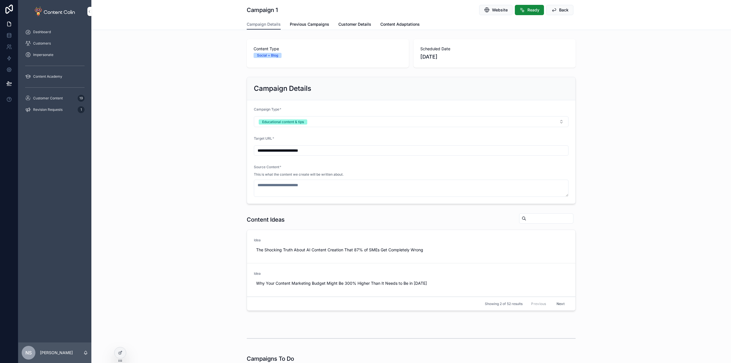
click at [0, 0] on button "Hide" at bounding box center [0, 0] width 0 height 0
click at [0, 0] on span "Use This" at bounding box center [0, 0] width 0 height 0
type textarea "**********"
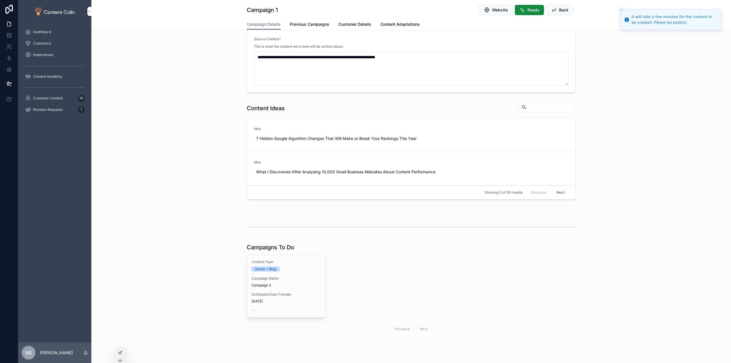
scroll to position [168, 0]
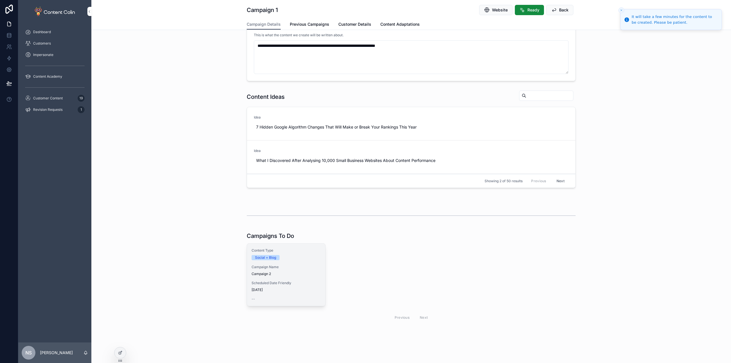
click at [279, 279] on div "Content Type Social + Blog Campaign Name Campaign 2 Scheduled Date Friendly [DA…" at bounding box center [286, 275] width 78 height 62
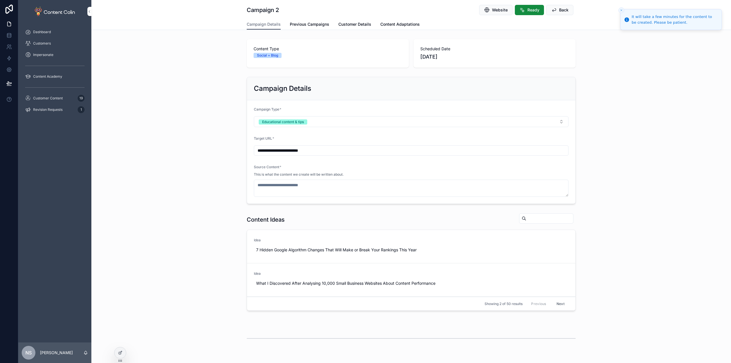
click at [0, 0] on span "Hide" at bounding box center [0, 0] width 0 height 0
click at [0, 0] on span "Use This" at bounding box center [0, 0] width 0 height 0
type textarea "**********"
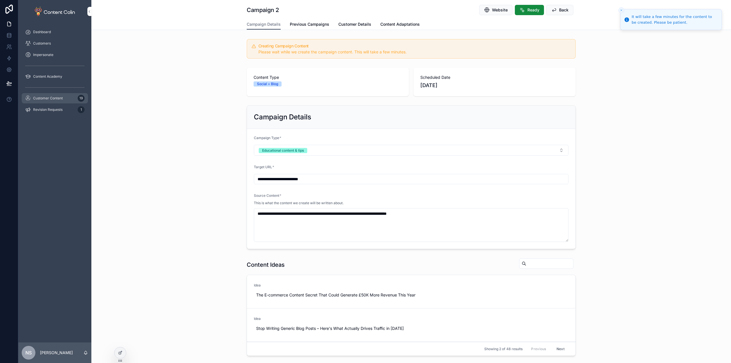
click at [49, 96] on div "Customer Content 19" at bounding box center [54, 98] width 59 height 9
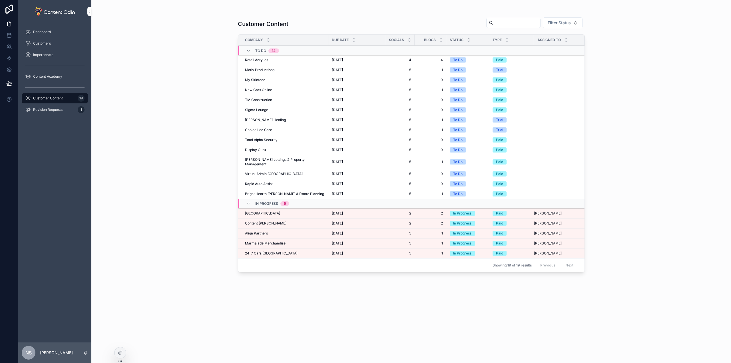
click at [268, 231] on span "Align Partners" at bounding box center [256, 233] width 23 height 5
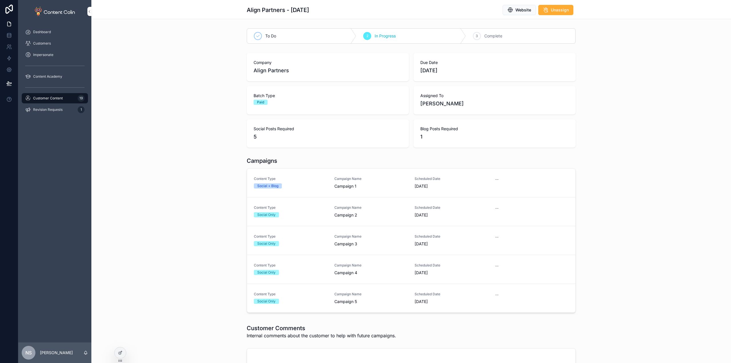
click at [309, 193] on link "Content Type Social + Blog Campaign Name Campaign 1 Scheduled Date [DATE] --" at bounding box center [411, 182] width 328 height 29
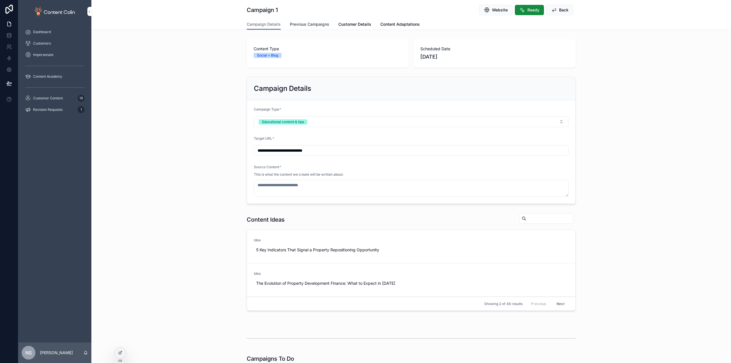
click at [312, 22] on span "Previous Campaigns" at bounding box center [309, 24] width 39 height 6
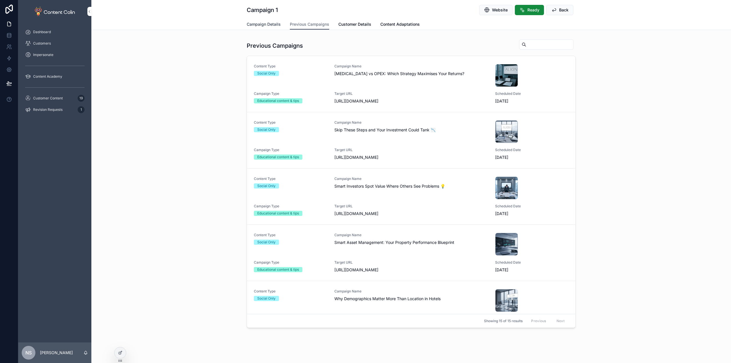
click at [258, 23] on span "Campaign Details" at bounding box center [264, 24] width 34 height 6
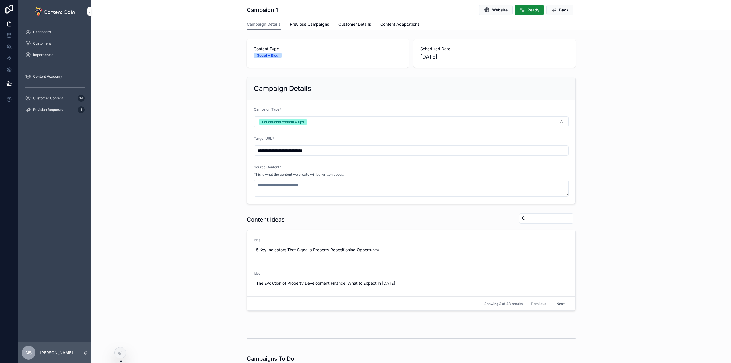
click at [0, 0] on button "Use This" at bounding box center [0, 0] width 0 height 0
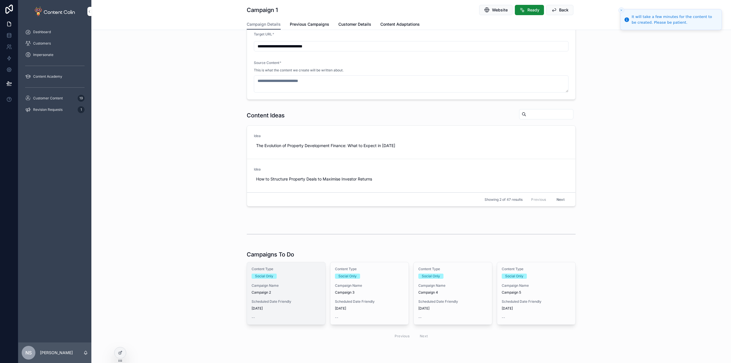
scroll to position [114, 0]
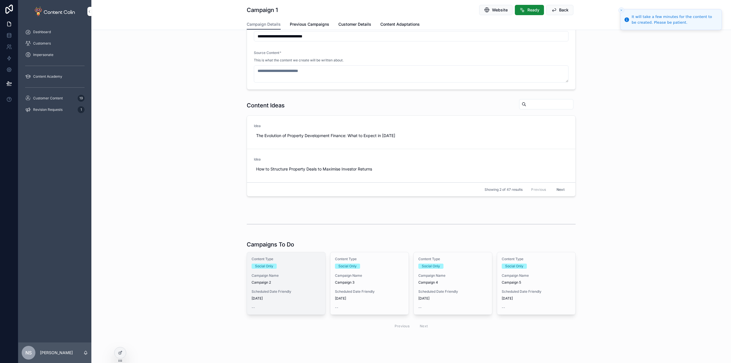
click at [281, 263] on div "Content Type Social Only" at bounding box center [286, 263] width 69 height 12
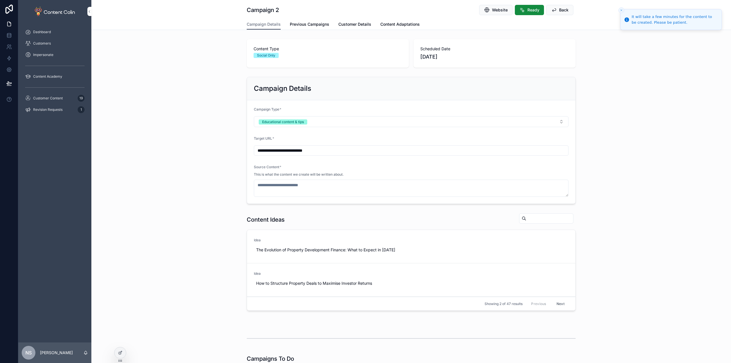
click at [0, 0] on span "Use This" at bounding box center [0, 0] width 0 height 0
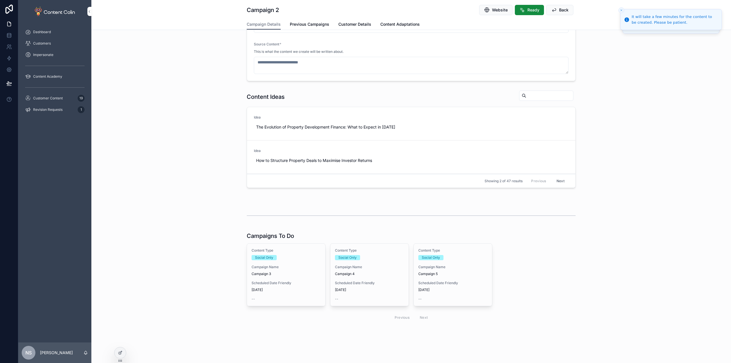
type textarea "**********"
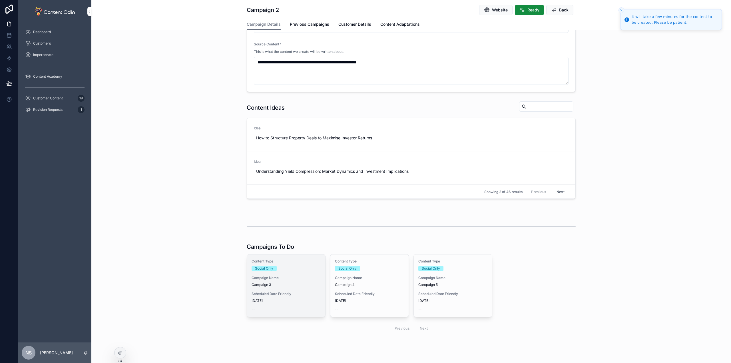
click at [282, 287] on div "Content Type Social Only Campaign Name Campaign 3 Scheduled Date Friendly [DATE…" at bounding box center [286, 285] width 78 height 62
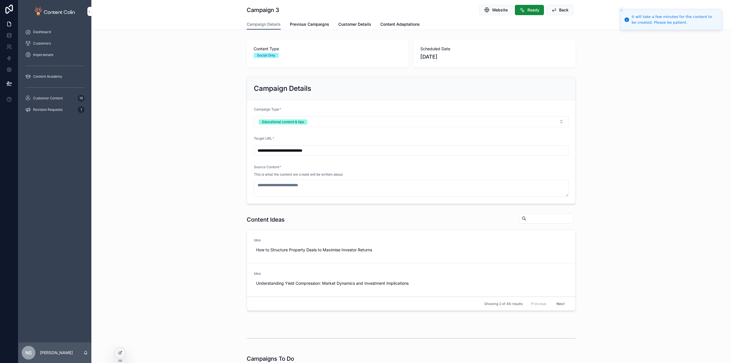
click at [0, 0] on span "Use This" at bounding box center [0, 0] width 0 height 0
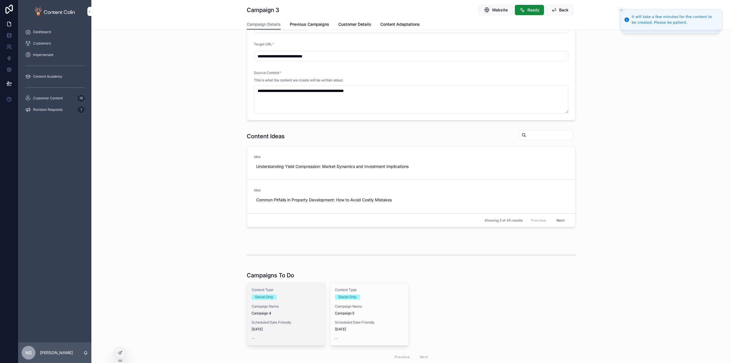
type textarea "**********"
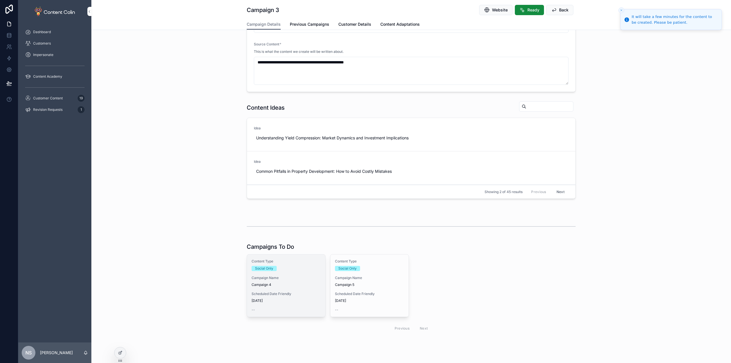
click at [295, 277] on span "Campaign Name" at bounding box center [286, 277] width 69 height 5
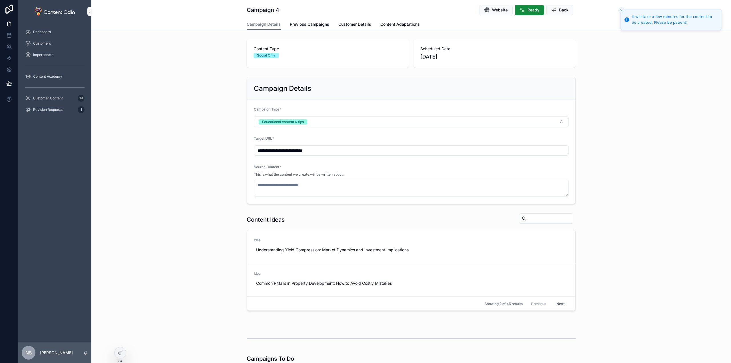
click at [0, 0] on span "Use This" at bounding box center [0, 0] width 0 height 0
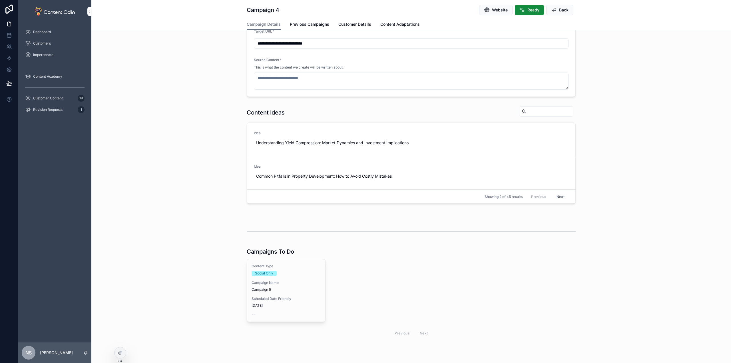
type textarea "**********"
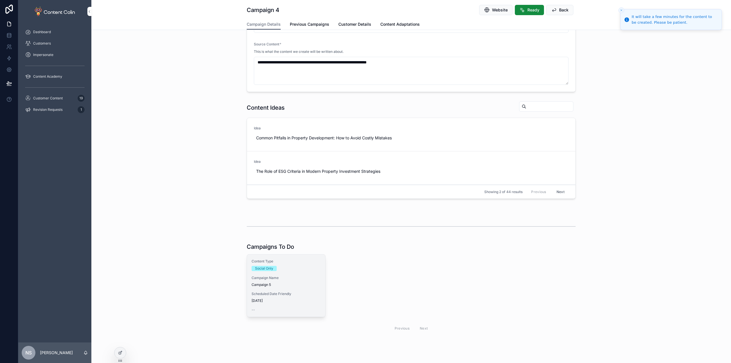
click at [298, 281] on div "Campaign Name Campaign 5" at bounding box center [286, 280] width 69 height 11
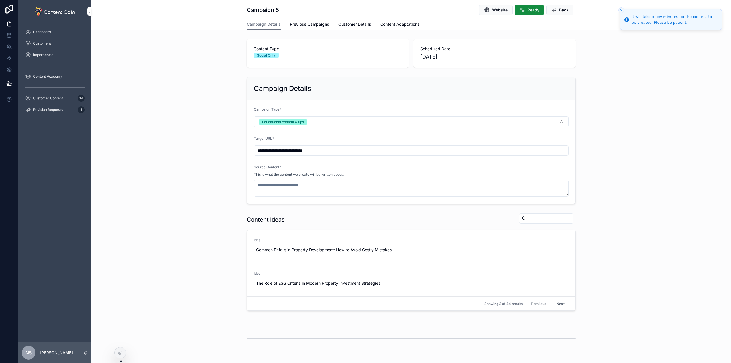
click at [0, 0] on button "Use This" at bounding box center [0, 0] width 0 height 0
type textarea "**********"
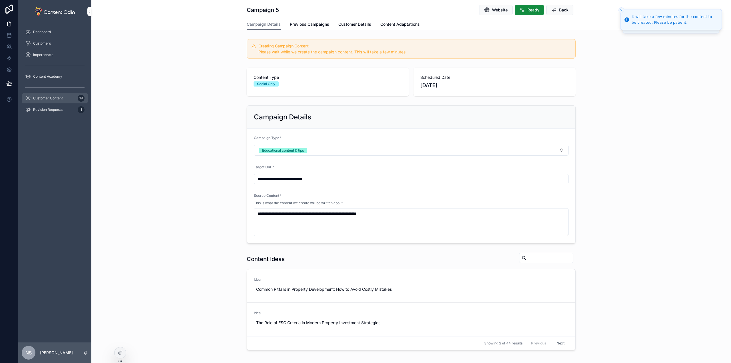
click at [55, 98] on span "Customer Content" at bounding box center [48, 98] width 30 height 5
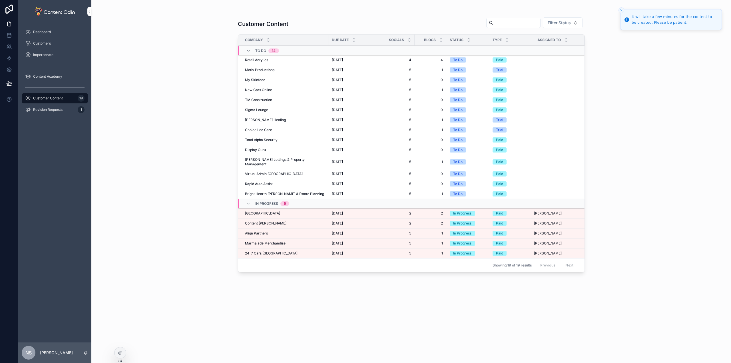
click at [265, 241] on span "Marmalade Merchandise" at bounding box center [265, 243] width 41 height 5
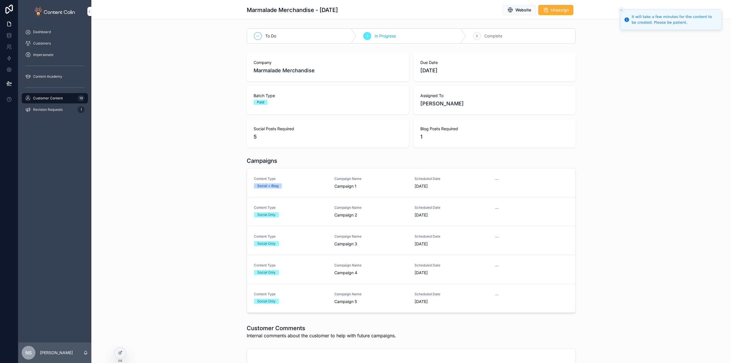
click at [376, 184] on span "Campaign 1" at bounding box center [371, 186] width 74 height 6
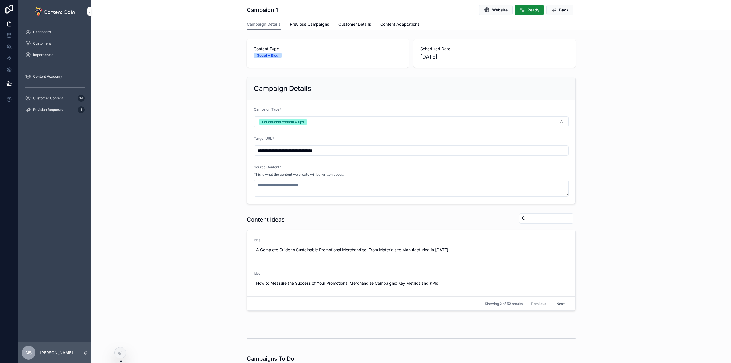
click at [0, 0] on icon "scrollable content" at bounding box center [0, 0] width 0 height 0
click at [56, 110] on span "Revision Requests" at bounding box center [47, 109] width 29 height 5
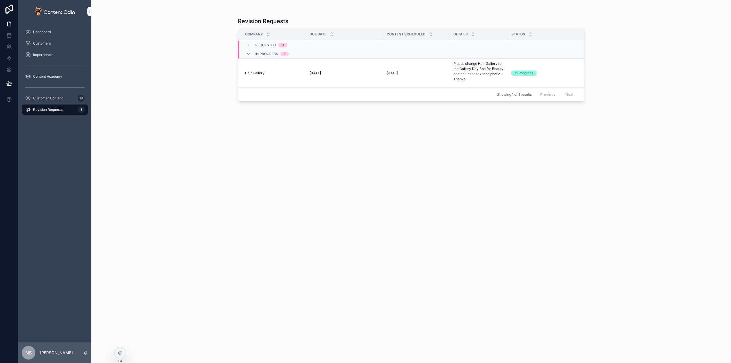
click at [320, 77] on td "[DATE] [DATE]" at bounding box center [344, 73] width 77 height 29
click at [320, 72] on strong "[DATE]" at bounding box center [314, 73] width 11 height 4
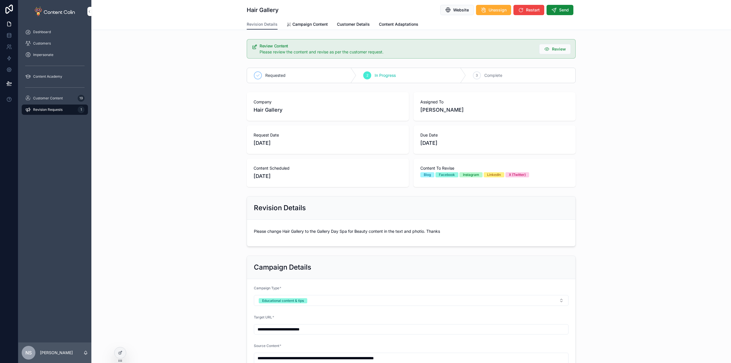
click at [305, 19] on div "Hair Gallery Website Unassign Restart Send" at bounding box center [411, 9] width 329 height 19
click at [303, 23] on span "Campaign Content" at bounding box center [309, 24] width 35 height 6
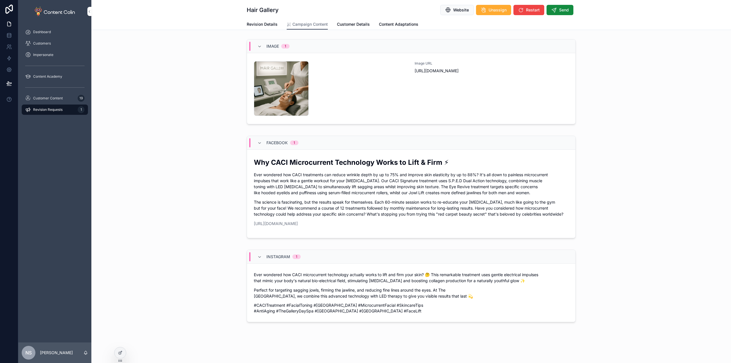
click at [398, 99] on div "hairgallery-1759857786 .png" at bounding box center [331, 88] width 154 height 55
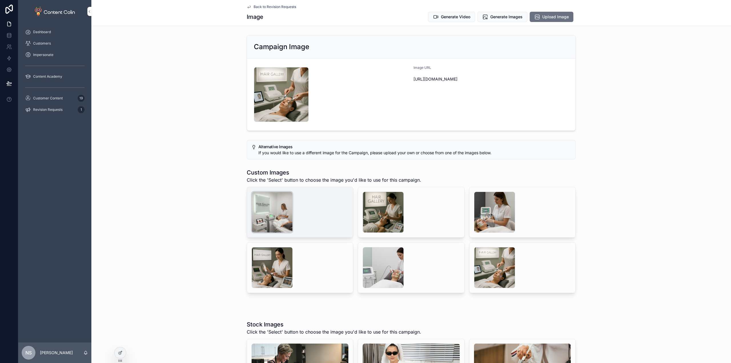
click at [279, 213] on div "scrollable content" at bounding box center [272, 212] width 41 height 41
click at [294, 102] on div "hairgallery-1759857786 .png" at bounding box center [281, 94] width 55 height 55
click at [271, 211] on div "scrollable content" at bounding box center [272, 212] width 41 height 41
click at [0, 0] on button "Select" at bounding box center [0, 0] width 0 height 0
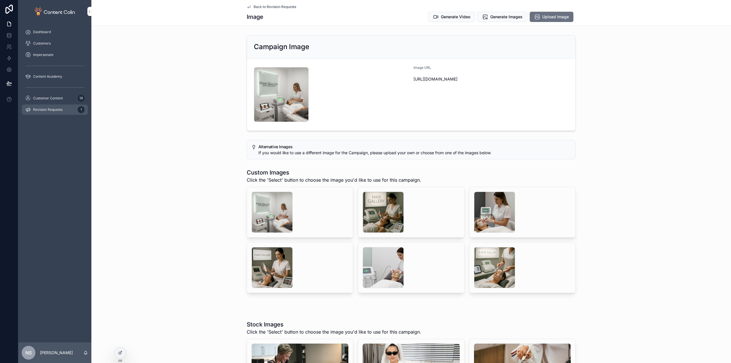
drag, startPoint x: 61, startPoint y: 98, endPoint x: 55, endPoint y: 105, distance: 8.8
click at [61, 98] on span "Customer Content" at bounding box center [48, 98] width 30 height 5
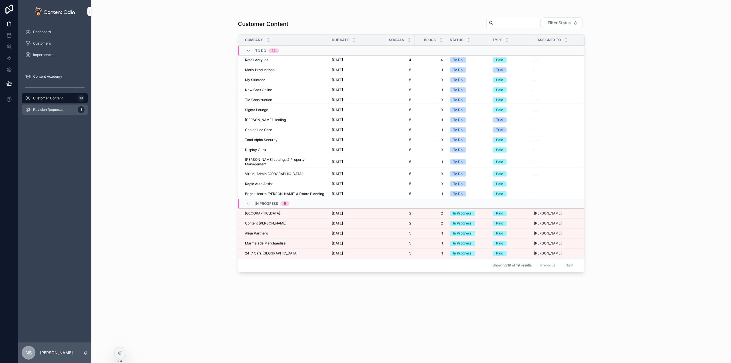
click at [55, 108] on span "Revision Requests" at bounding box center [47, 109] width 29 height 5
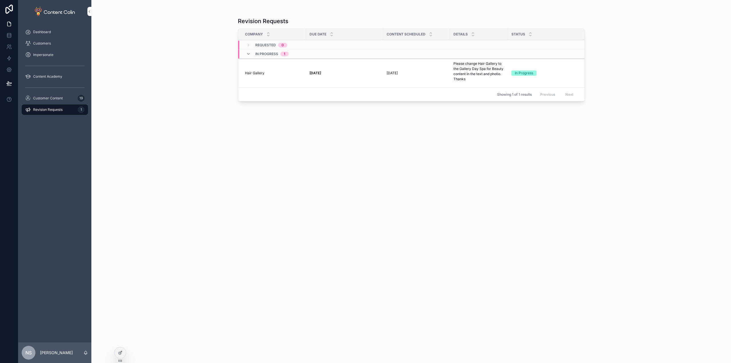
click at [346, 69] on td "[DATE] [DATE]" at bounding box center [344, 73] width 77 height 29
click at [358, 72] on div "[DATE] [DATE]" at bounding box center [344, 73] width 70 height 5
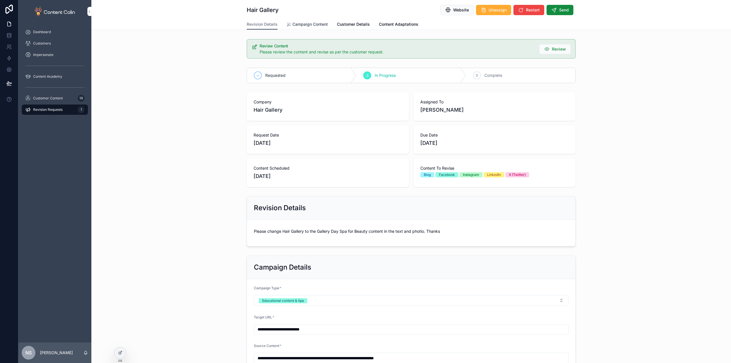
click at [312, 27] on link "Campaign Content" at bounding box center [307, 24] width 41 height 11
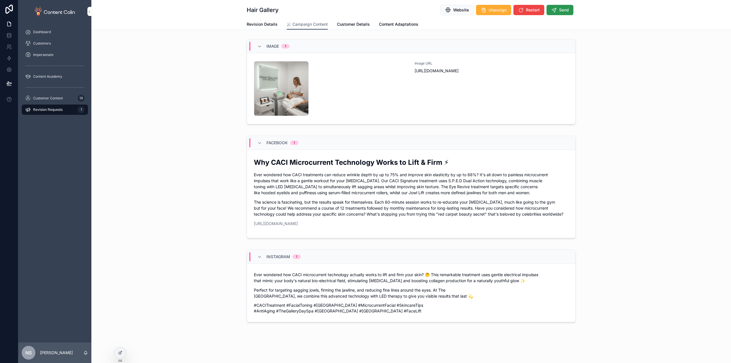
click at [562, 10] on span "Send" at bounding box center [564, 10] width 10 height 6
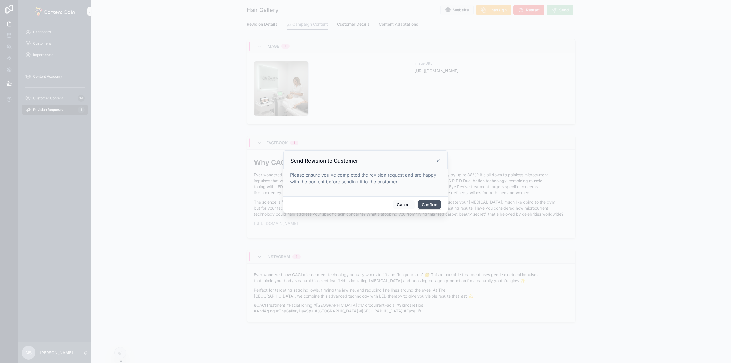
click at [434, 206] on button "Confirm" at bounding box center [429, 204] width 23 height 9
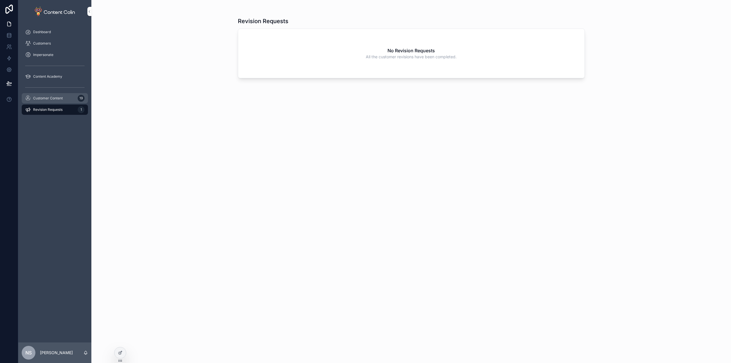
click at [44, 96] on span "Customer Content" at bounding box center [48, 98] width 30 height 5
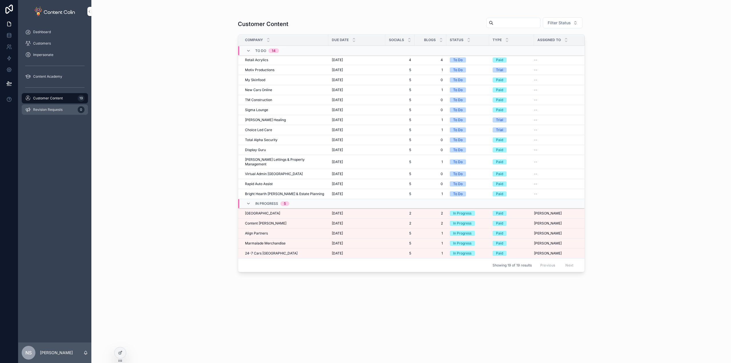
click at [43, 111] on span "Revision Requests" at bounding box center [47, 109] width 29 height 5
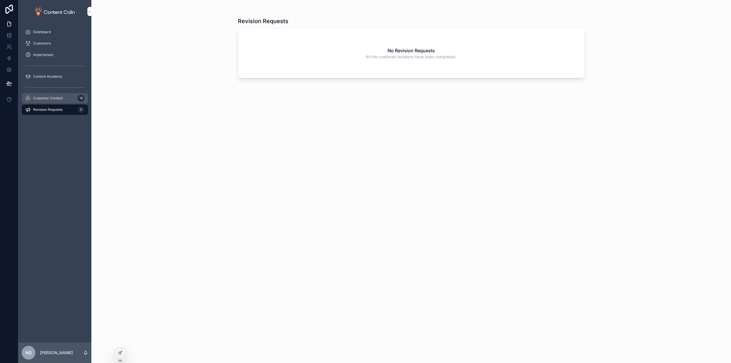
click at [51, 100] on div "Customer Content 19" at bounding box center [54, 98] width 59 height 9
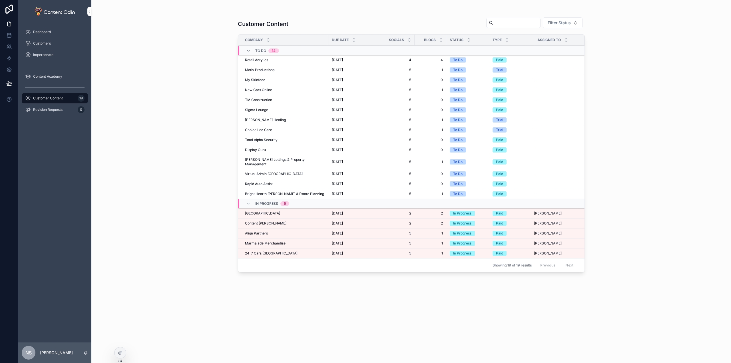
click at [260, 211] on span "[GEOGRAPHIC_DATA]" at bounding box center [262, 213] width 35 height 5
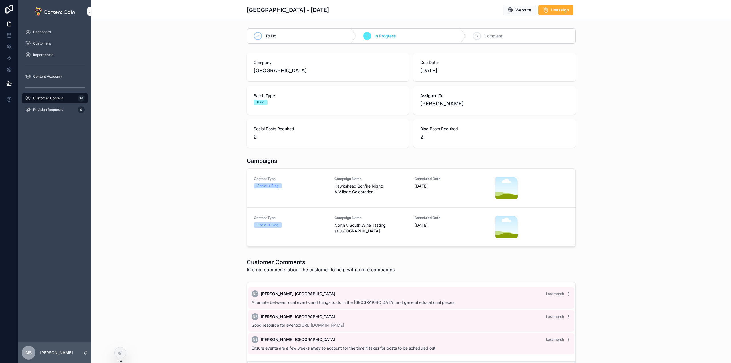
click at [352, 190] on span "Hawkshead Bonfire Night: A Village Celebration" at bounding box center [371, 188] width 74 height 11
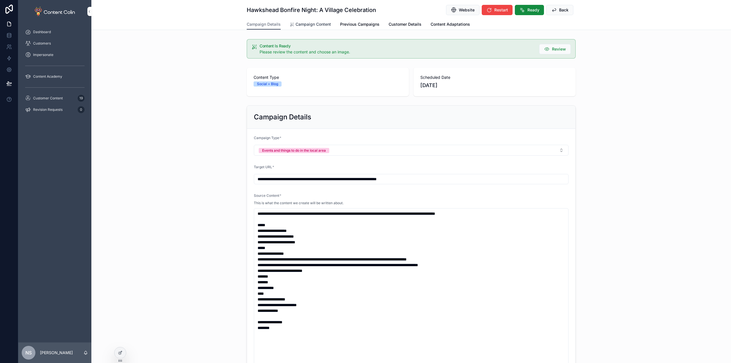
click at [314, 24] on span "Campaign Content" at bounding box center [312, 24] width 35 height 6
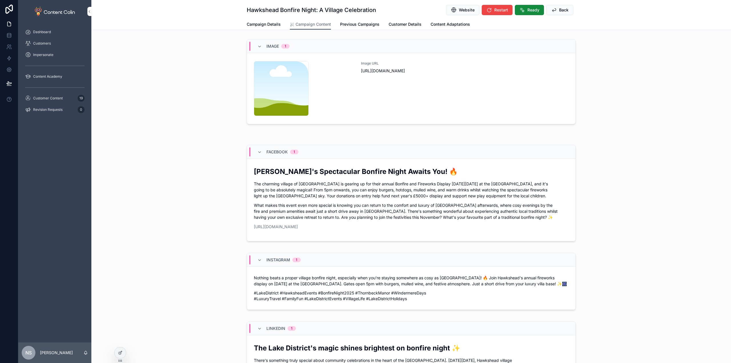
click at [452, 105] on div "Image URL [URL][DOMAIN_NAME]" at bounding box center [465, 88] width 208 height 55
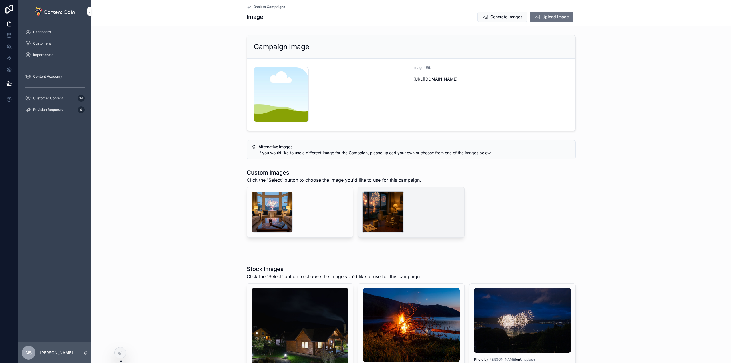
click at [377, 206] on div "scrollable content" at bounding box center [383, 212] width 41 height 41
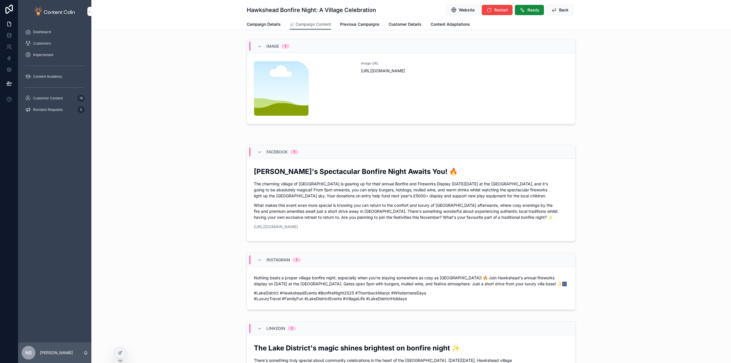
click at [379, 90] on div "Image URL [URL][DOMAIN_NAME]" at bounding box center [465, 88] width 208 height 55
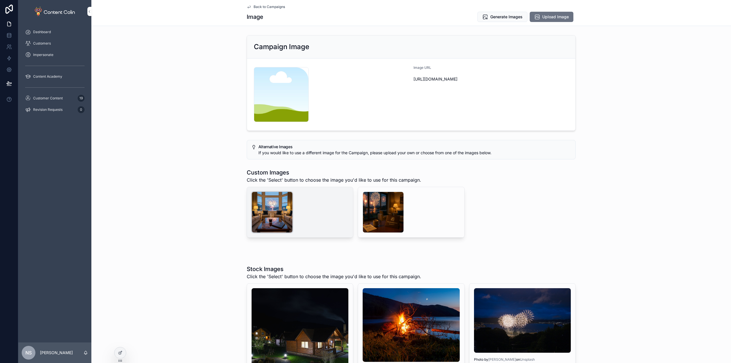
click at [270, 212] on div "scrollable content" at bounding box center [272, 212] width 41 height 41
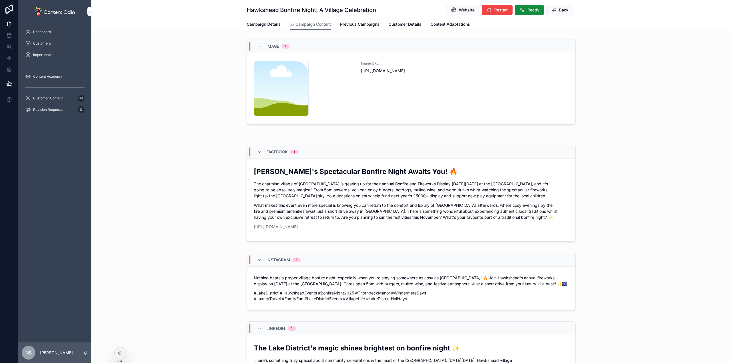
click at [397, 97] on div "Image URL [URL][DOMAIN_NAME]" at bounding box center [465, 88] width 208 height 55
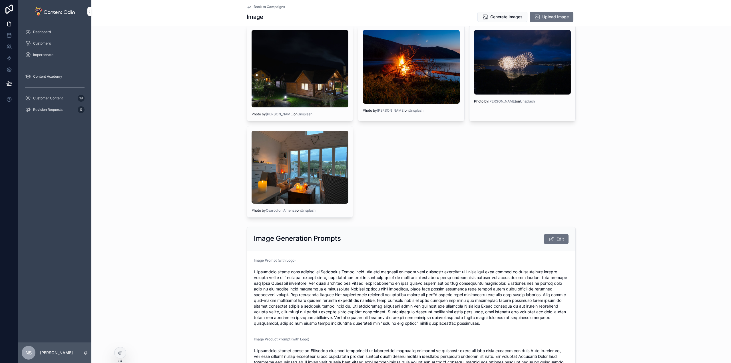
scroll to position [400, 0]
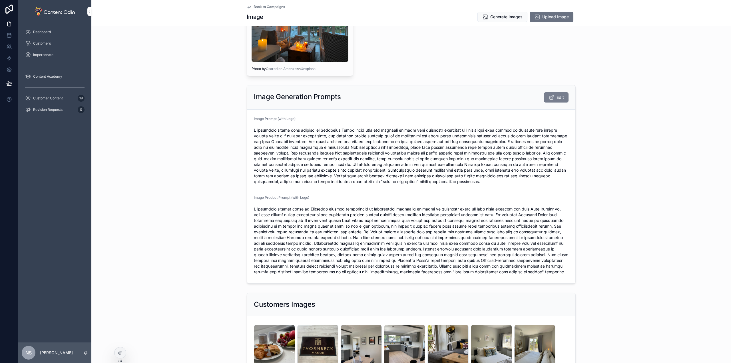
click at [561, 96] on span "Edit" at bounding box center [559, 97] width 7 height 6
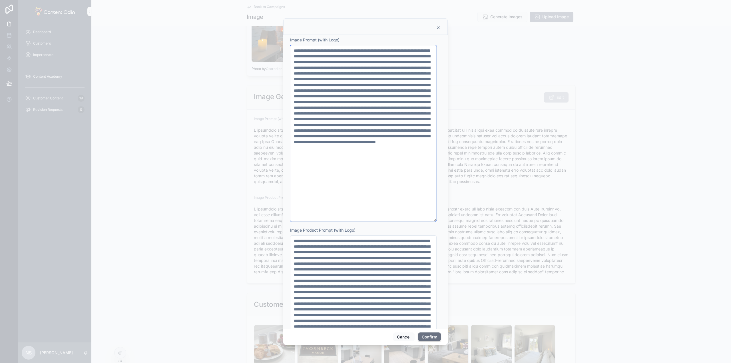
click at [357, 156] on textarea at bounding box center [363, 133] width 146 height 176
click at [405, 134] on textarea at bounding box center [363, 133] width 146 height 176
paste textarea "**********"
type textarea "**********"
click at [428, 338] on button "Confirm" at bounding box center [429, 336] width 23 height 9
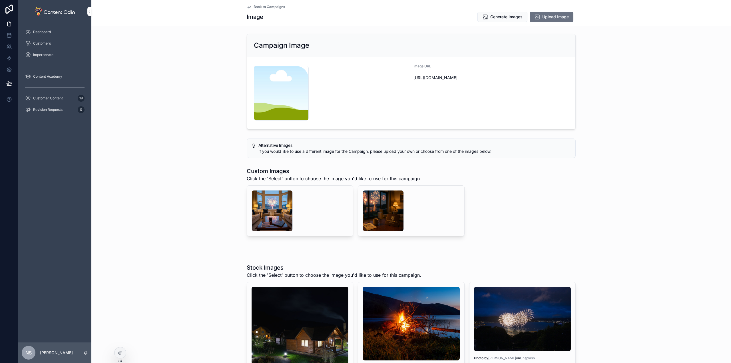
scroll to position [0, 0]
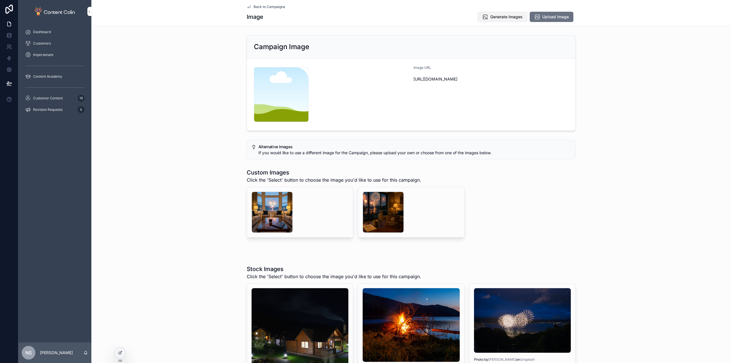
click at [501, 13] on button "Generate Images" at bounding box center [502, 17] width 50 height 10
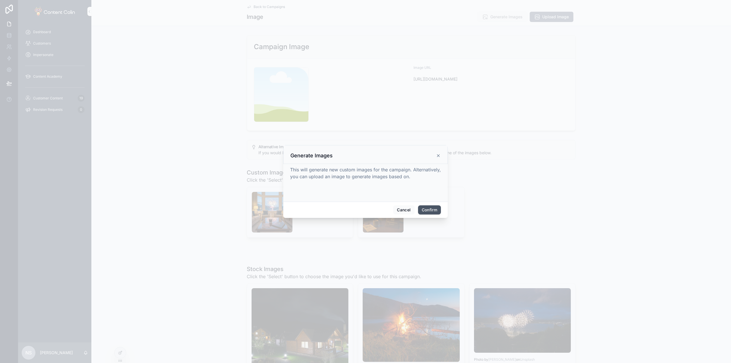
click at [432, 212] on button "Confirm" at bounding box center [429, 209] width 23 height 9
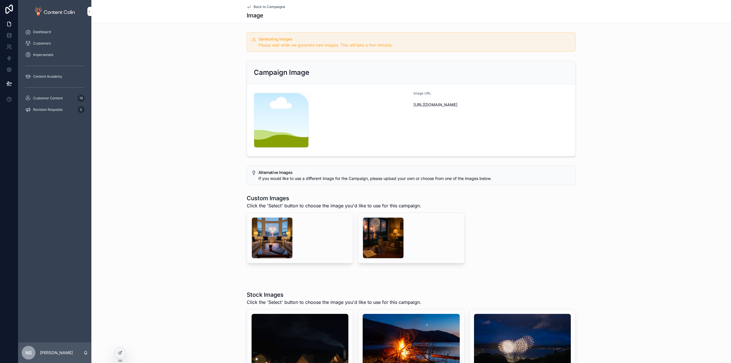
click at [277, 6] on span "Back to Campaigns" at bounding box center [269, 7] width 31 height 5
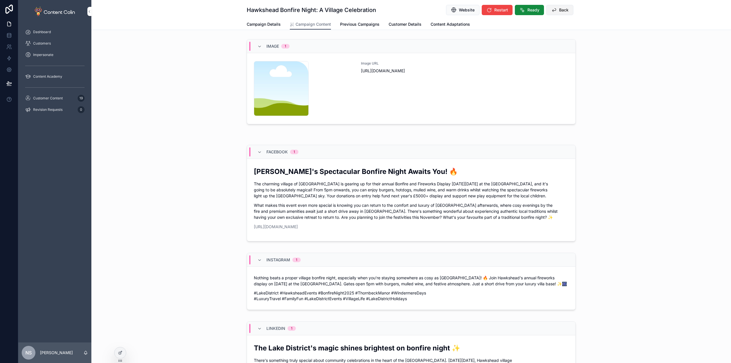
click at [559, 7] on span "Back" at bounding box center [563, 10] width 9 height 6
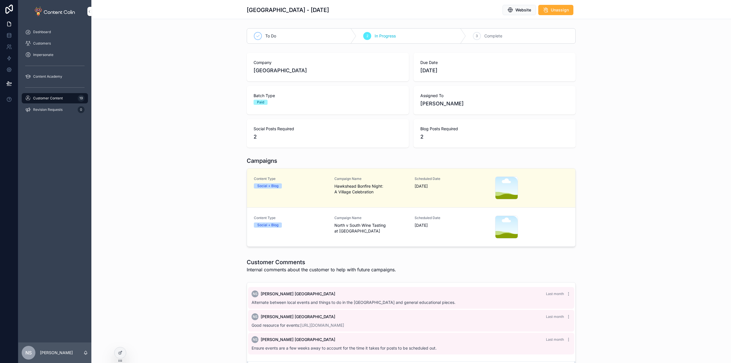
click at [415, 232] on div "Scheduled Date [DATE]" at bounding box center [452, 227] width 74 height 23
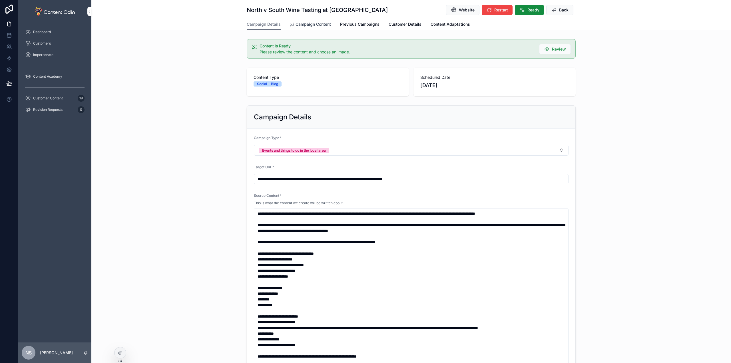
click at [308, 25] on span "Campaign Content" at bounding box center [312, 24] width 35 height 6
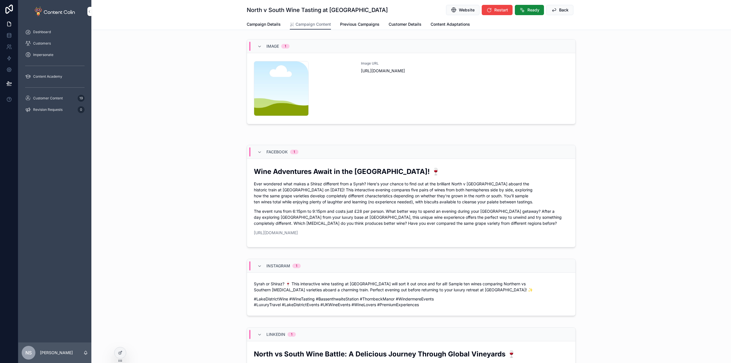
click at [443, 101] on div "Image URL [URL][DOMAIN_NAME]" at bounding box center [465, 88] width 208 height 55
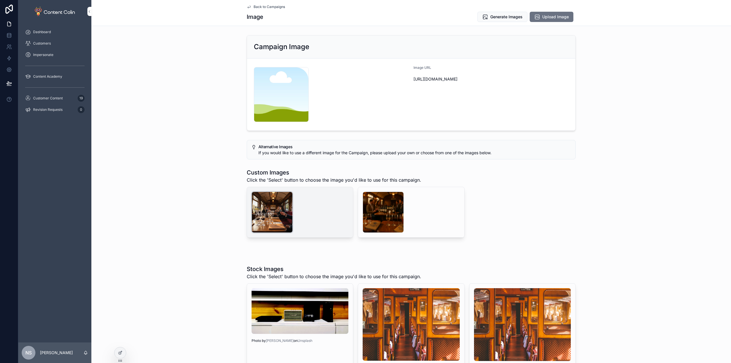
click at [265, 214] on div "scrollable content" at bounding box center [272, 212] width 41 height 41
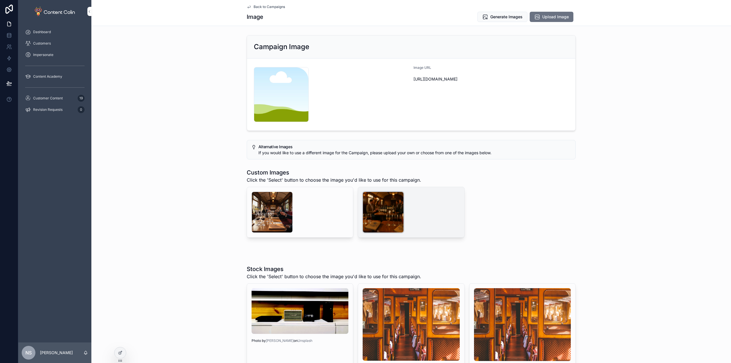
click at [383, 216] on div "scrollable content" at bounding box center [383, 212] width 41 height 41
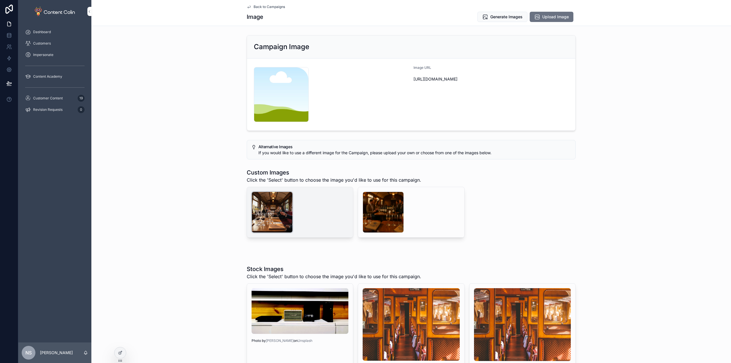
click at [265, 212] on div "scrollable content" at bounding box center [272, 212] width 41 height 41
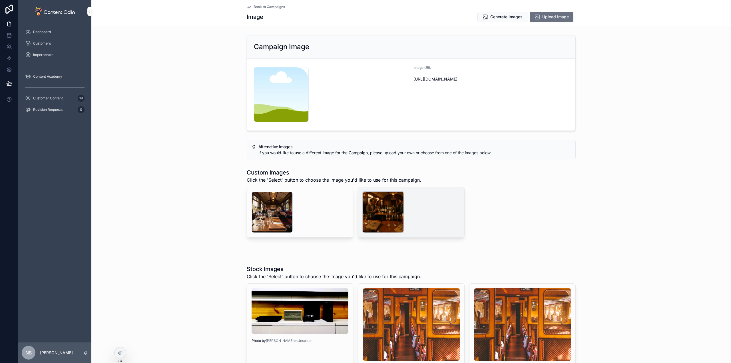
click at [388, 214] on div "scrollable content" at bounding box center [383, 212] width 41 height 41
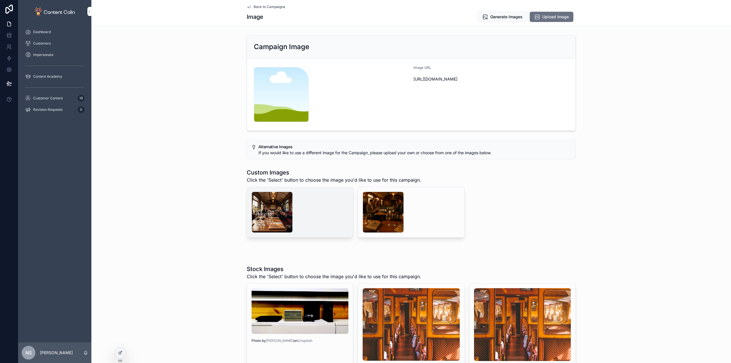
click at [291, 209] on div "scrollable content" at bounding box center [300, 212] width 97 height 41
click at [276, 209] on div "scrollable content" at bounding box center [272, 212] width 41 height 41
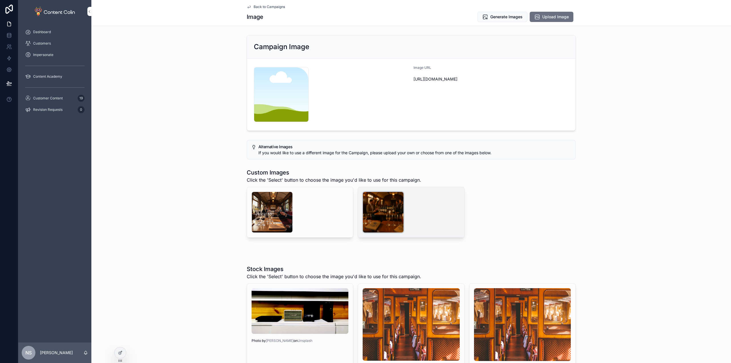
click at [387, 213] on div "scrollable content" at bounding box center [383, 212] width 41 height 41
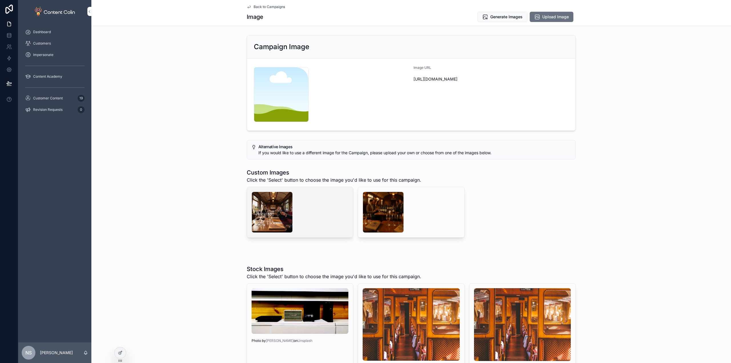
click at [0, 0] on span "Select" at bounding box center [0, 0] width 0 height 0
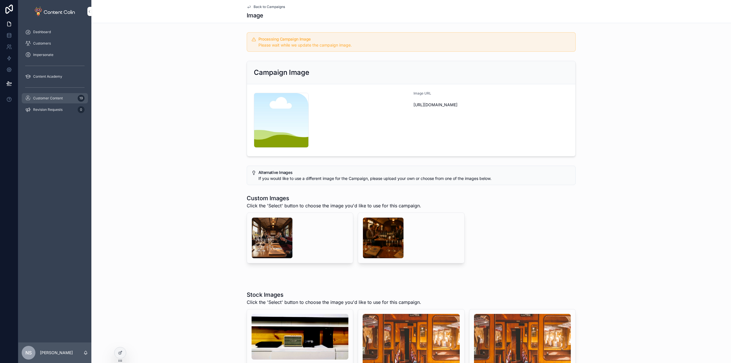
click at [68, 93] on link "Customer Content 19" at bounding box center [55, 98] width 66 height 10
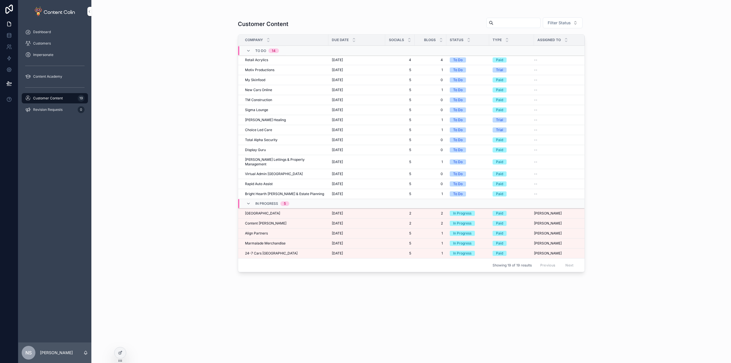
click at [257, 221] on span "Content [PERSON_NAME]" at bounding box center [265, 223] width 41 height 5
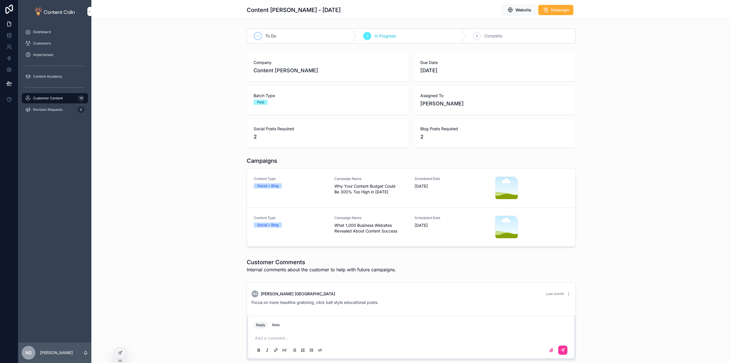
click at [323, 180] on span "Content Type" at bounding box center [291, 178] width 74 height 5
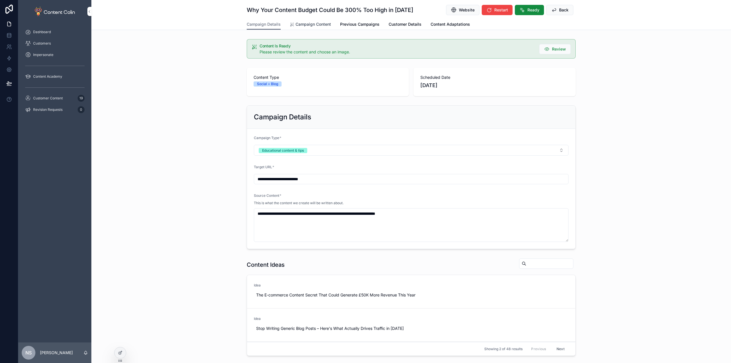
click at [303, 27] on link "Campaign Content" at bounding box center [310, 24] width 41 height 11
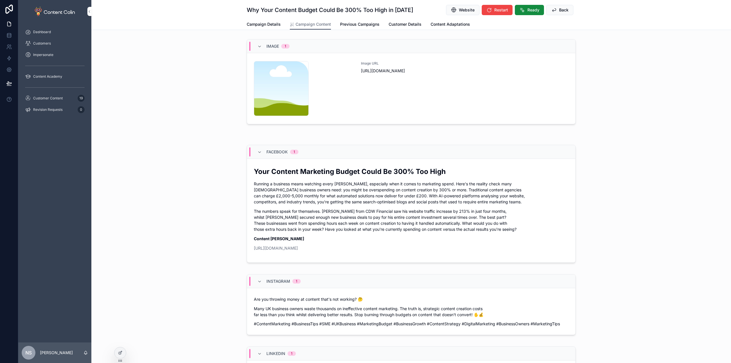
click at [466, 100] on div "Image URL [URL][DOMAIN_NAME]" at bounding box center [465, 88] width 208 height 55
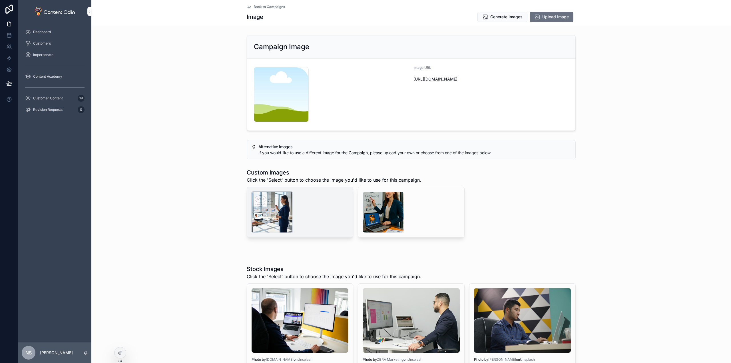
click at [275, 218] on div "scrollable content" at bounding box center [272, 212] width 41 height 41
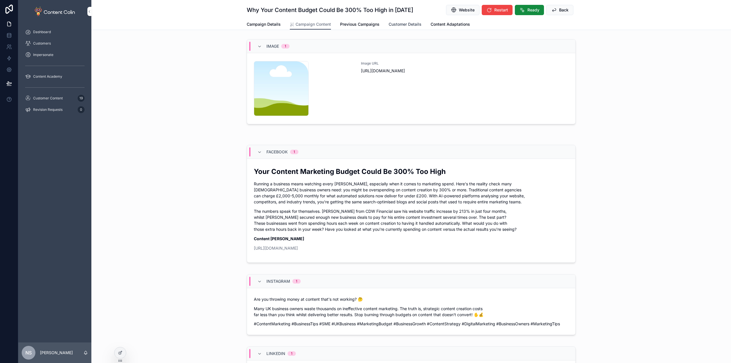
click at [415, 22] on span "Customer Details" at bounding box center [405, 24] width 33 height 6
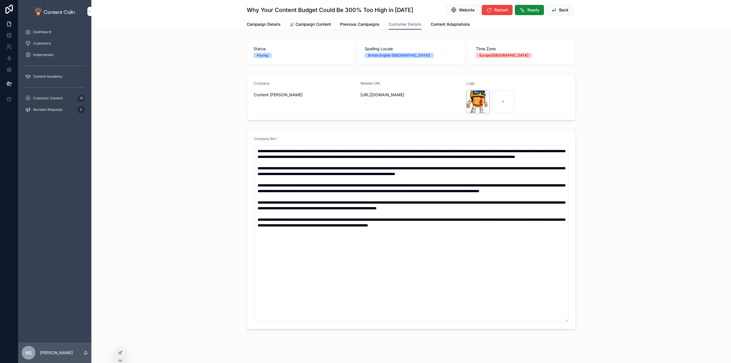
click at [479, 101] on div "Standing-[PERSON_NAME] .png" at bounding box center [477, 101] width 23 height 23
click at [0, 0] on icon "scrollable content" at bounding box center [0, 0] width 0 height 0
click at [489, 83] on icon "scrollable content" at bounding box center [488, 85] width 5 height 5
click at [473, 102] on div "scrollable content" at bounding box center [477, 101] width 23 height 23
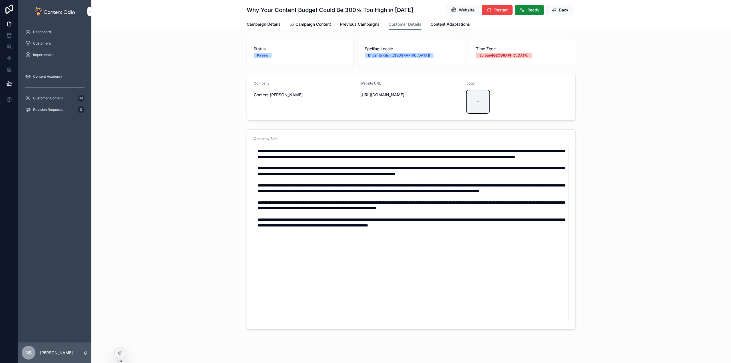
type input "**********"
click at [309, 25] on span "Campaign Content" at bounding box center [312, 24] width 35 height 6
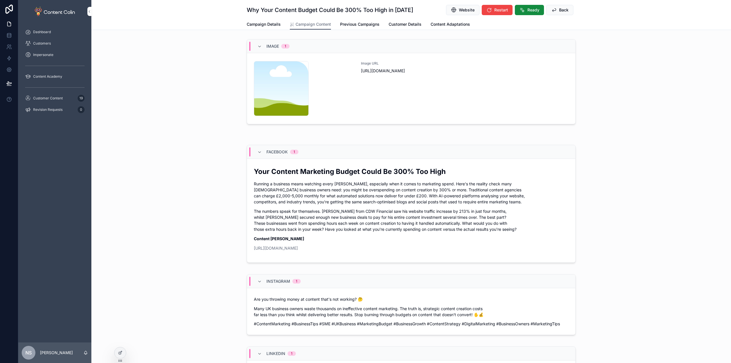
click at [389, 101] on div "Image URL [URL][DOMAIN_NAME]" at bounding box center [465, 88] width 208 height 55
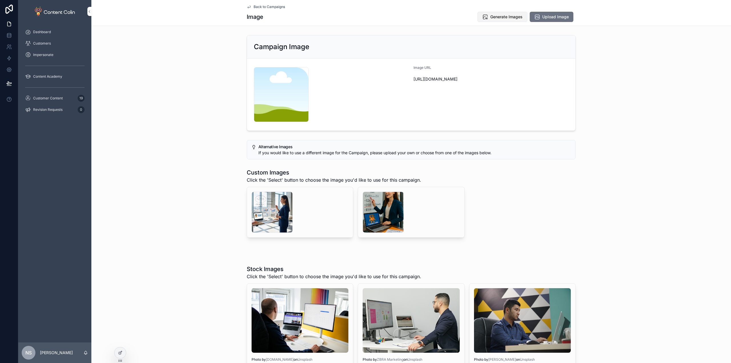
click at [512, 18] on span "Generate Images" at bounding box center [506, 17] width 32 height 6
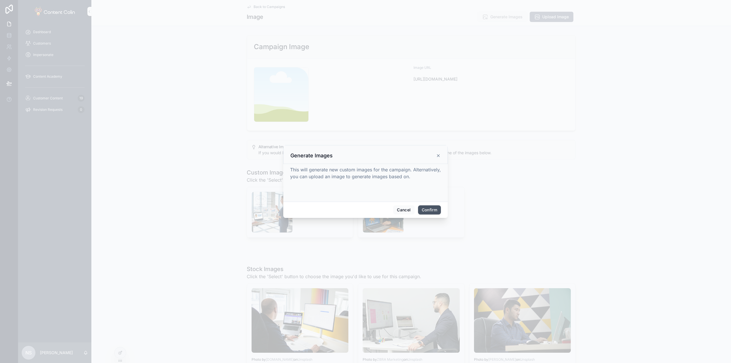
click at [435, 209] on button "Confirm" at bounding box center [429, 209] width 23 height 9
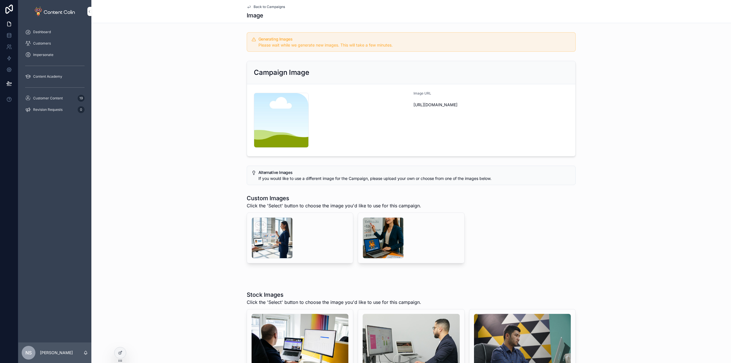
click at [278, 6] on span "Back to Campaigns" at bounding box center [269, 7] width 31 height 5
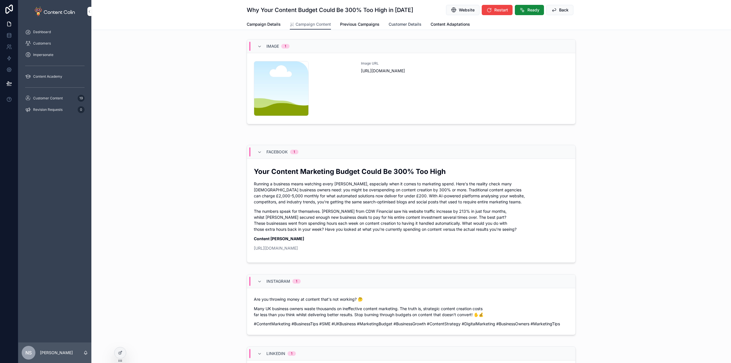
click at [407, 25] on span "Customer Details" at bounding box center [405, 24] width 33 height 6
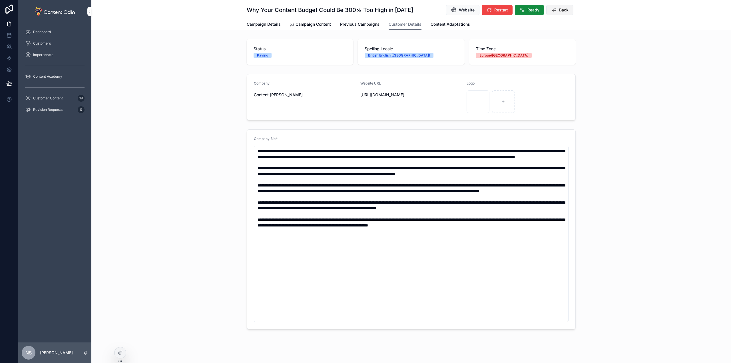
click at [561, 6] on button "Back" at bounding box center [559, 10] width 27 height 10
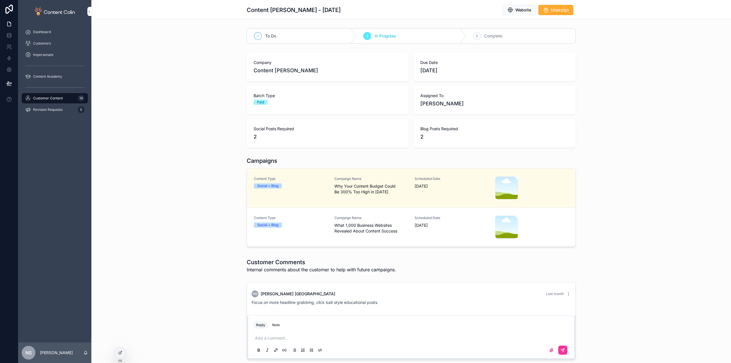
click at [372, 233] on span "What 1,000 Business Websites Revealed About Content Success" at bounding box center [371, 227] width 74 height 11
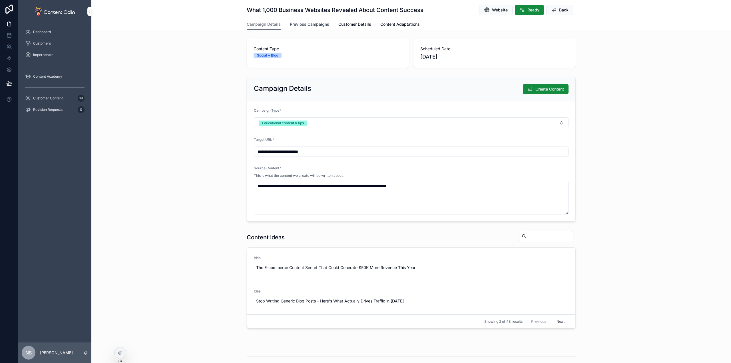
click at [308, 24] on span "Previous Campaigns" at bounding box center [309, 24] width 39 height 6
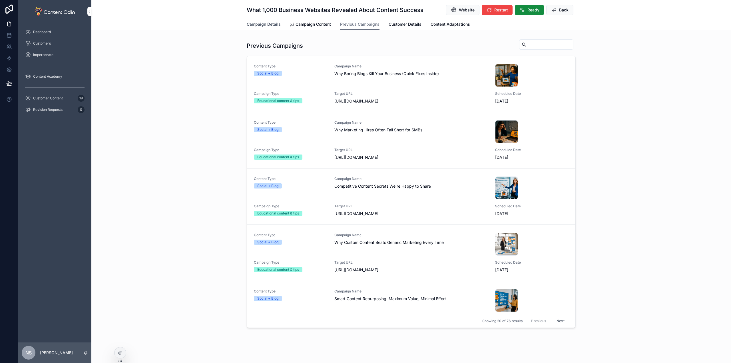
click at [268, 24] on span "Campaign Details" at bounding box center [264, 24] width 34 height 6
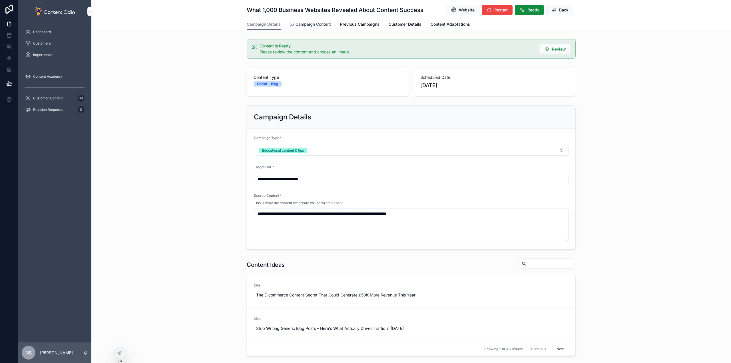
click at [308, 24] on span "Campaign Content" at bounding box center [312, 24] width 35 height 6
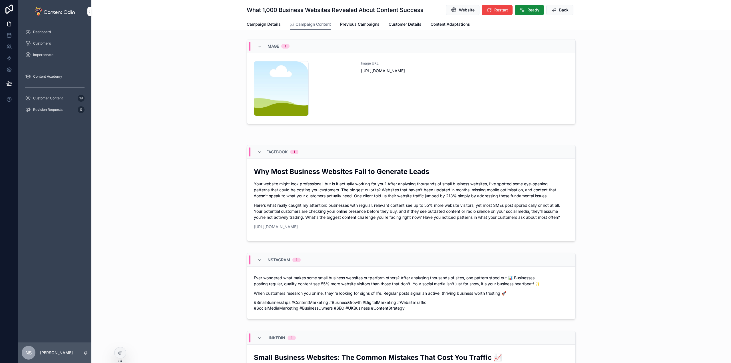
click at [447, 90] on div "Image URL [URL][DOMAIN_NAME]" at bounding box center [465, 88] width 208 height 55
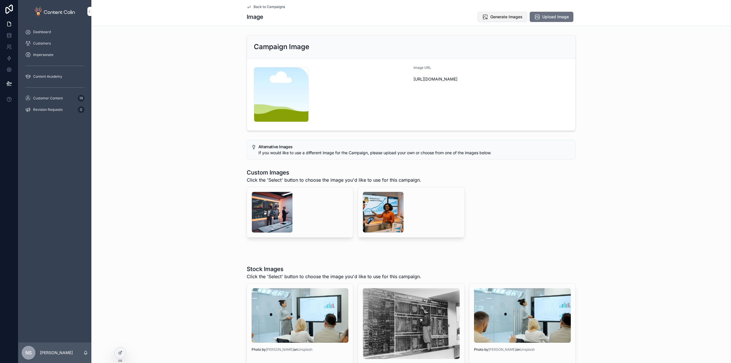
click at [510, 17] on span "Generate Images" at bounding box center [506, 17] width 32 height 6
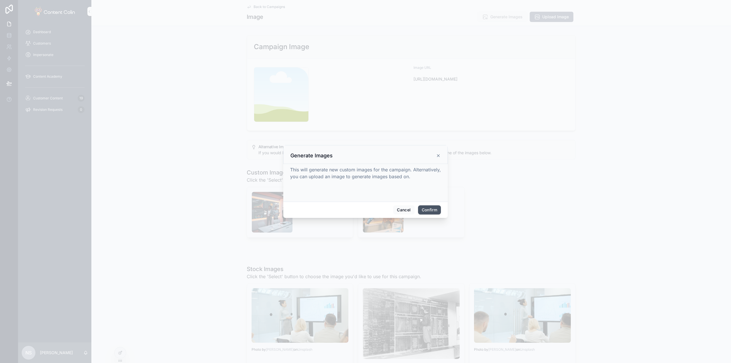
click at [426, 213] on button "Confirm" at bounding box center [429, 209] width 23 height 9
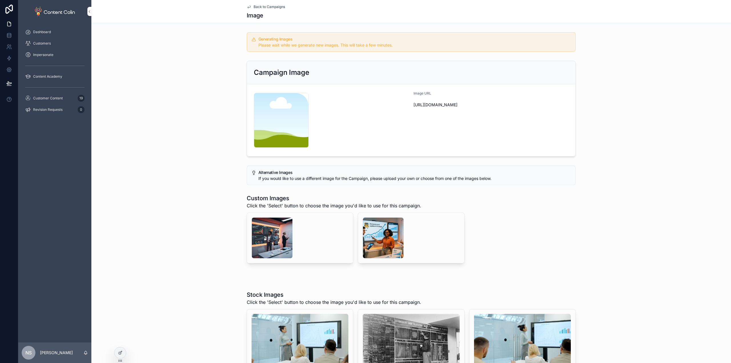
click at [61, 95] on div "Customer Content 19" at bounding box center [54, 98] width 59 height 9
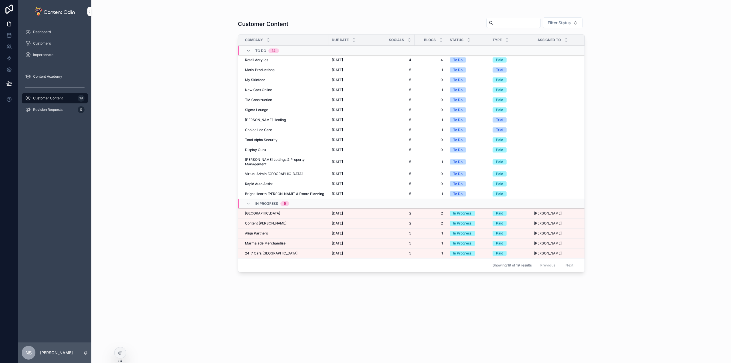
click at [265, 221] on span "Content [PERSON_NAME]" at bounding box center [265, 223] width 41 height 5
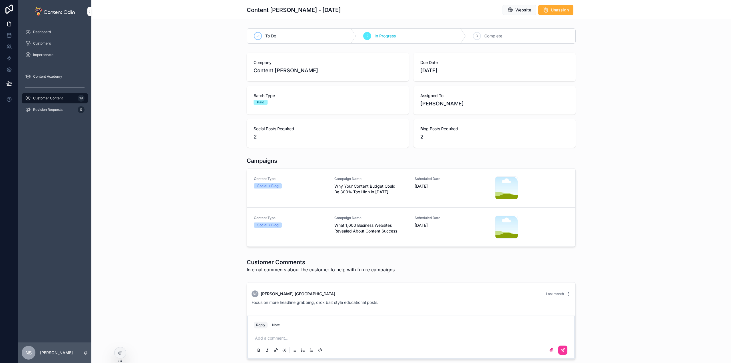
click at [337, 188] on span "Why Your Content Budget Could Be 300% Too High in [DATE]" at bounding box center [371, 188] width 74 height 11
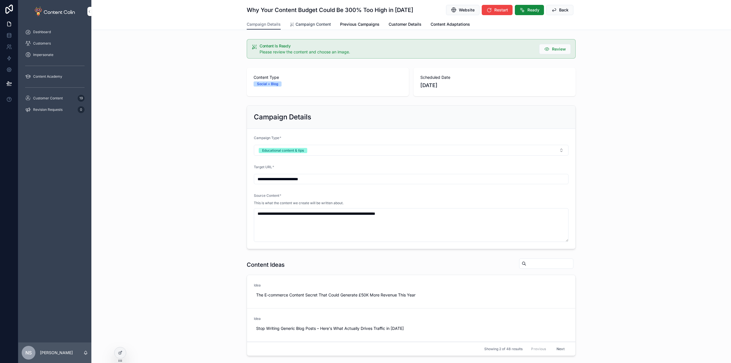
click at [313, 25] on span "Campaign Content" at bounding box center [312, 24] width 35 height 6
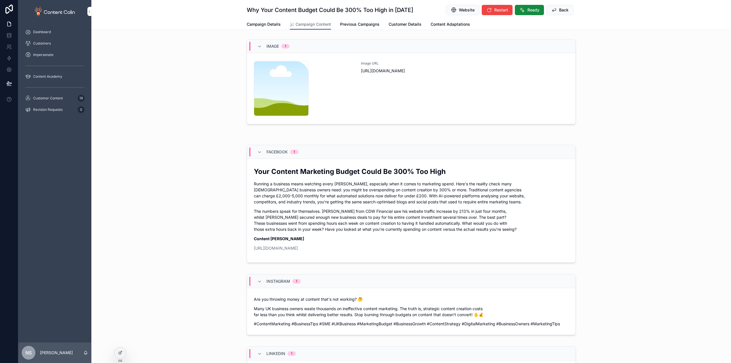
click at [385, 108] on div "Image URL [URL][DOMAIN_NAME]" at bounding box center [465, 88] width 208 height 55
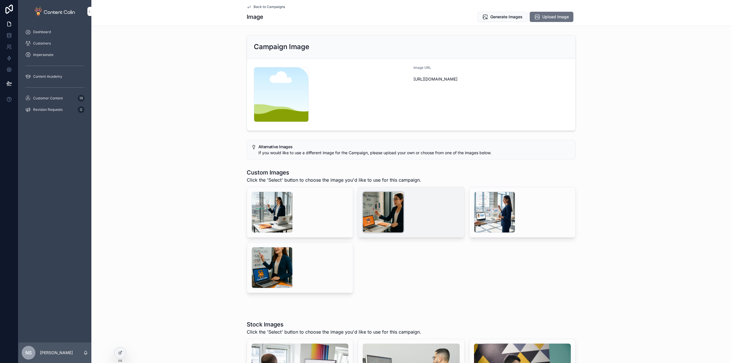
click at [387, 213] on div "scrollable content" at bounding box center [383, 212] width 41 height 41
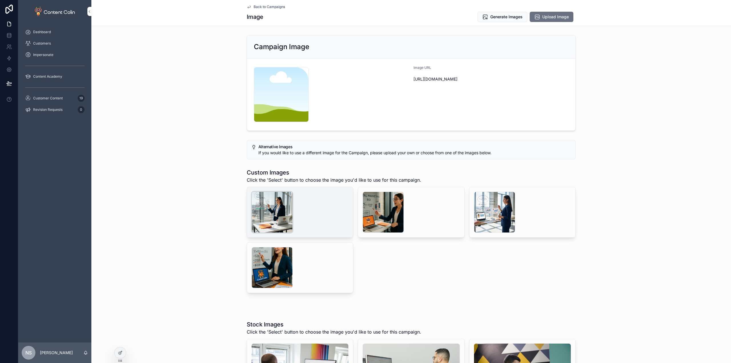
click at [263, 210] on div "scrollable content" at bounding box center [272, 212] width 41 height 41
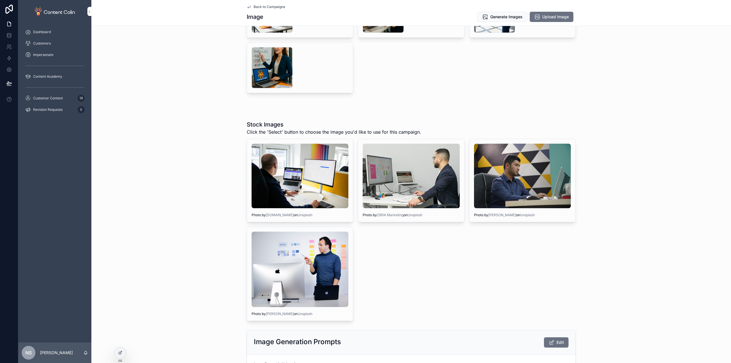
scroll to position [400, 0]
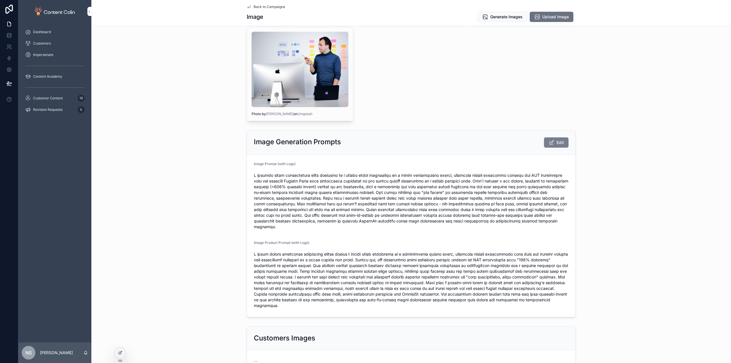
click at [556, 142] on span "Edit" at bounding box center [559, 143] width 7 height 6
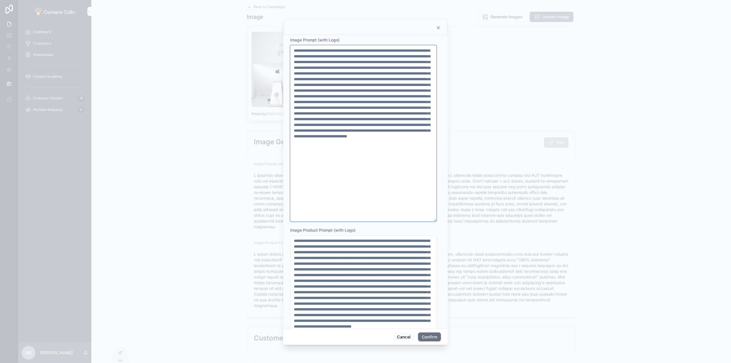
click at [348, 62] on textarea at bounding box center [363, 133] width 146 height 176
click at [391, 90] on textarea at bounding box center [363, 133] width 146 height 176
paste textarea "******"
type textarea "**********"
click at [429, 337] on button "Confirm" at bounding box center [429, 336] width 23 height 9
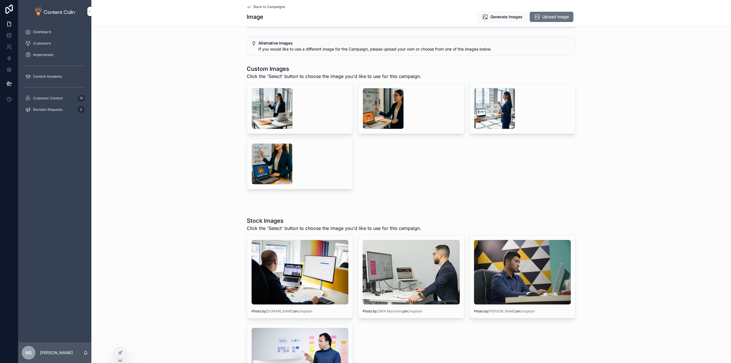
scroll to position [0, 0]
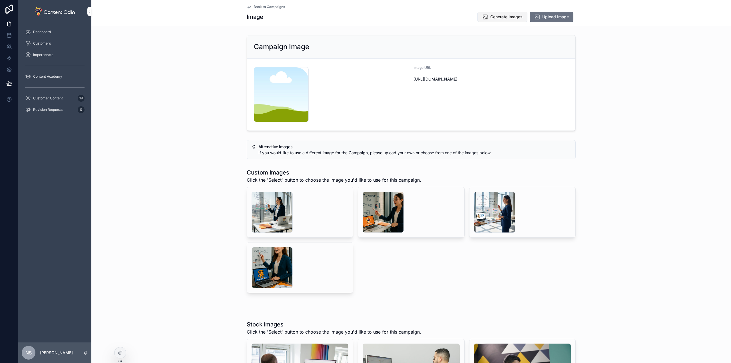
click at [496, 17] on span "Generate Images" at bounding box center [506, 17] width 32 height 6
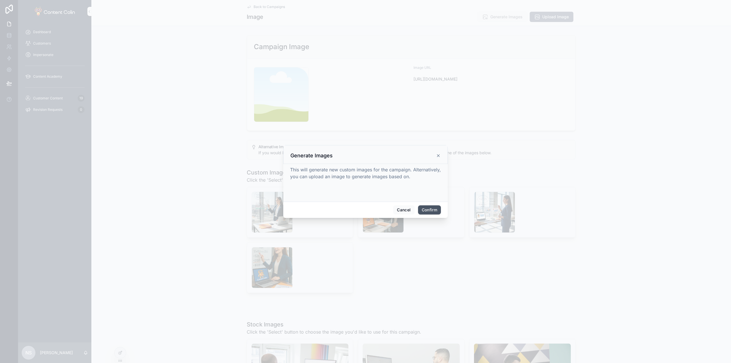
click at [425, 209] on button "Confirm" at bounding box center [429, 209] width 23 height 9
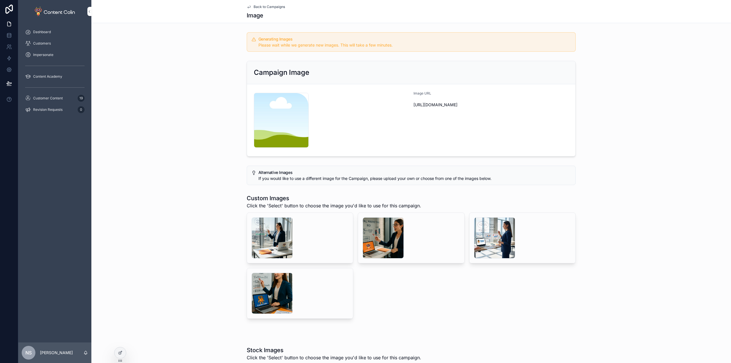
click at [272, 7] on span "Back to Campaigns" at bounding box center [269, 7] width 31 height 5
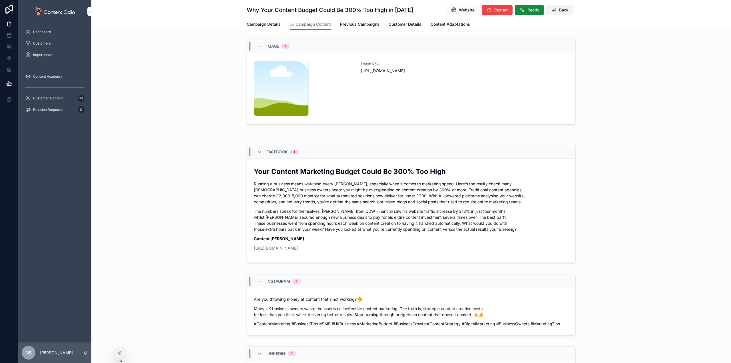
click at [567, 12] on button "Back" at bounding box center [559, 10] width 27 height 10
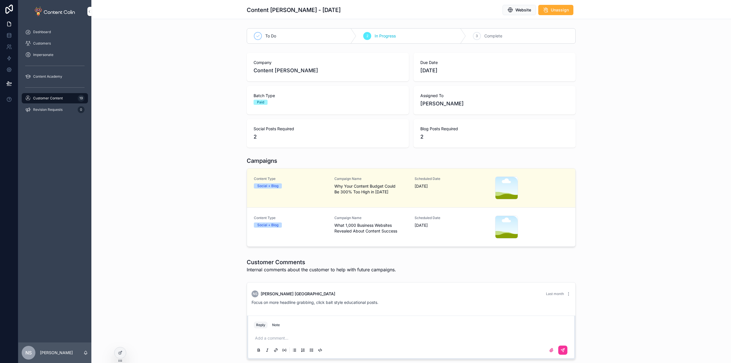
click at [369, 227] on span "What 1,000 Business Websites Revealed About Content Success" at bounding box center [371, 227] width 74 height 11
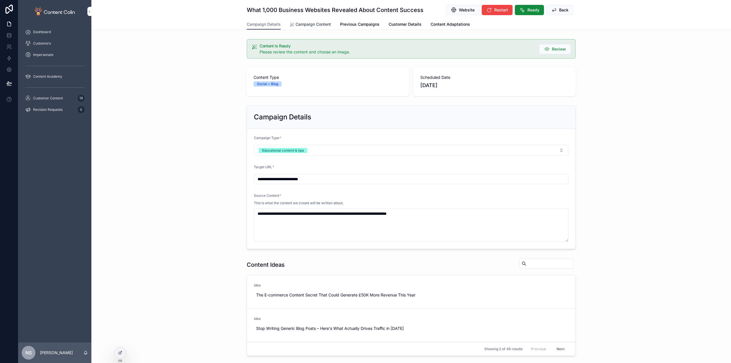
click at [299, 25] on span "Campaign Content" at bounding box center [312, 24] width 35 height 6
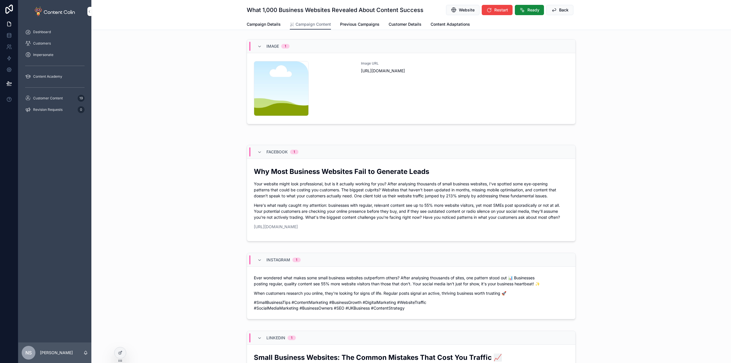
click at [445, 101] on div "Image URL [URL][DOMAIN_NAME]" at bounding box center [465, 88] width 208 height 55
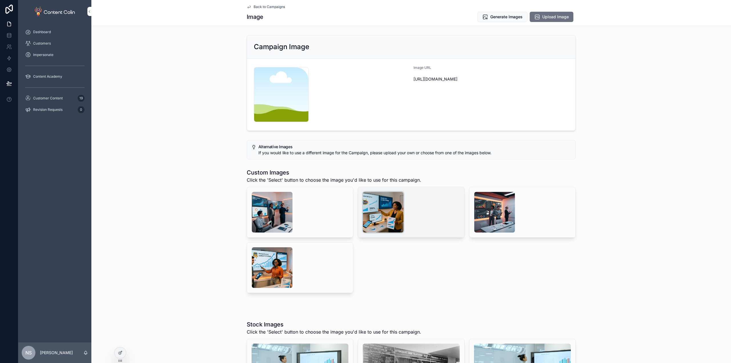
click at [381, 204] on div "scrollable content" at bounding box center [383, 212] width 41 height 41
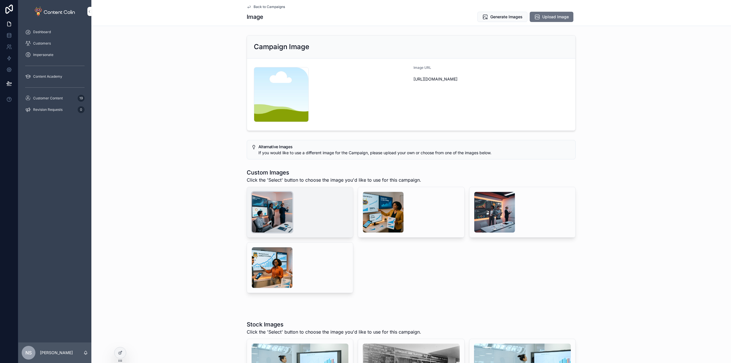
click at [265, 218] on div "scrollable content" at bounding box center [272, 212] width 41 height 41
click at [0, 0] on span "Select" at bounding box center [0, 0] width 0 height 0
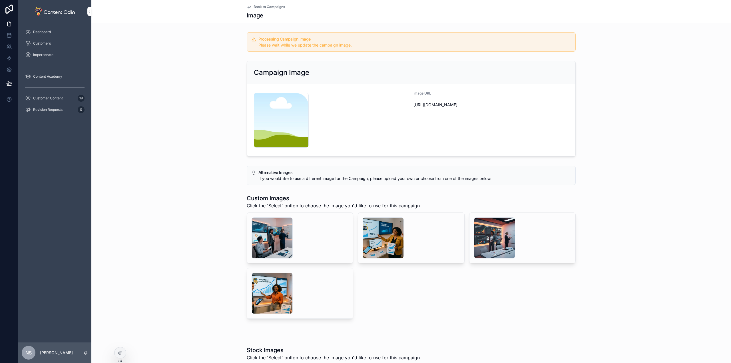
click at [266, 5] on span "Back to Campaigns" at bounding box center [269, 7] width 31 height 5
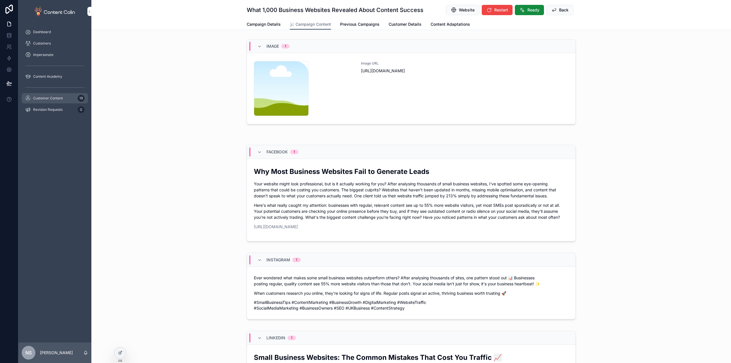
click at [46, 96] on span "Customer Content" at bounding box center [48, 98] width 30 height 5
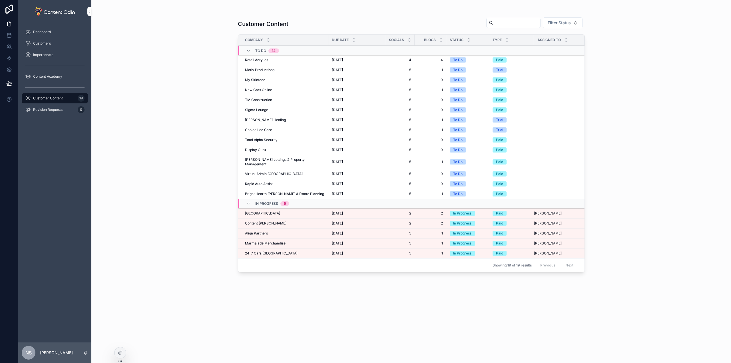
click at [296, 211] on div "[GEOGRAPHIC_DATA] [GEOGRAPHIC_DATA]" at bounding box center [285, 213] width 80 height 5
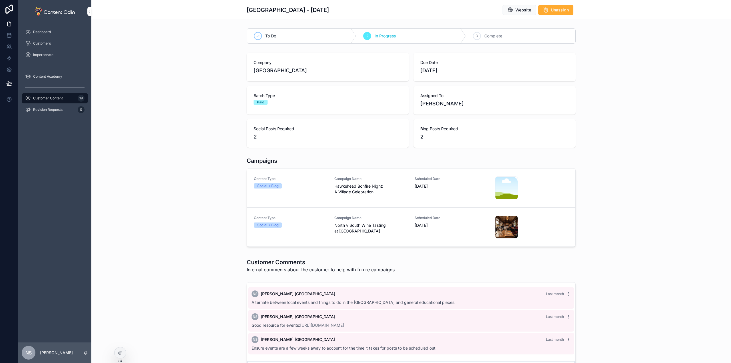
click at [370, 189] on span "Hawkshead Bonfire Night: A Village Celebration" at bounding box center [371, 188] width 74 height 11
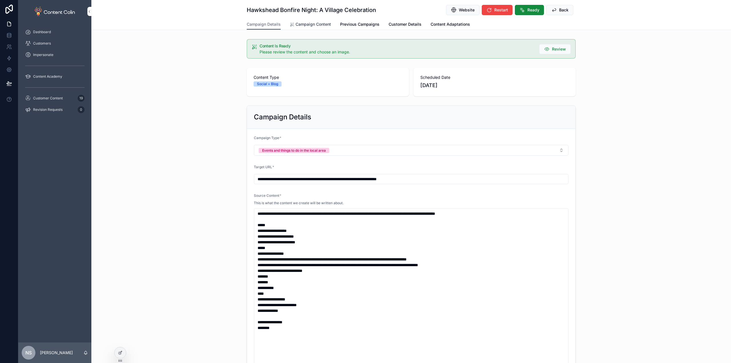
click at [307, 23] on span "Campaign Content" at bounding box center [312, 24] width 35 height 6
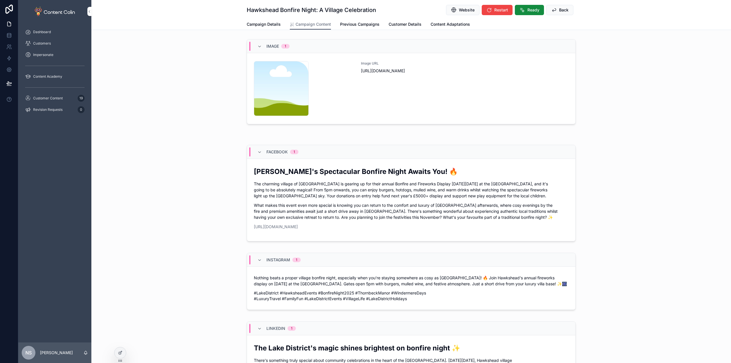
click at [454, 106] on div "Image URL [URL][DOMAIN_NAME]" at bounding box center [465, 88] width 208 height 55
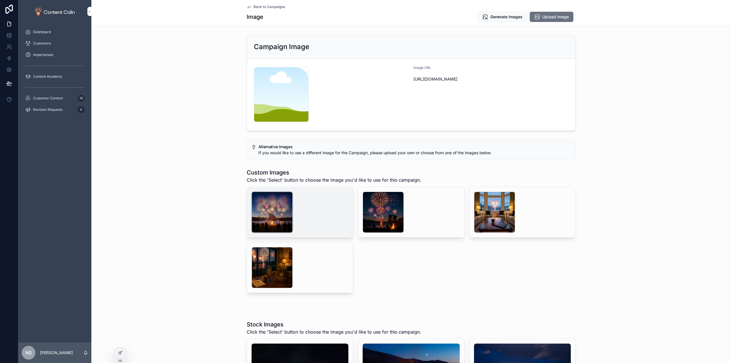
click at [262, 218] on div "scrollable content" at bounding box center [272, 212] width 41 height 41
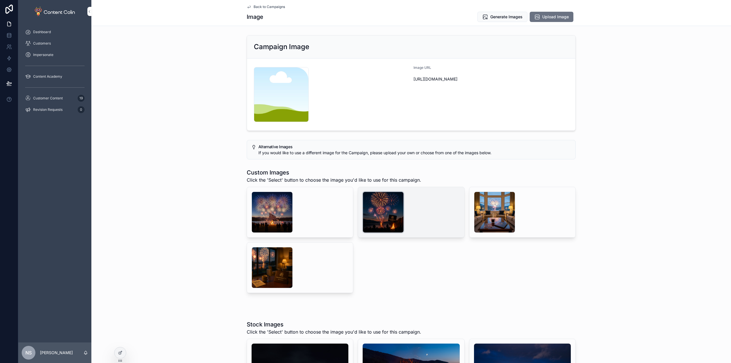
click at [374, 206] on div "scrollable content" at bounding box center [383, 212] width 41 height 41
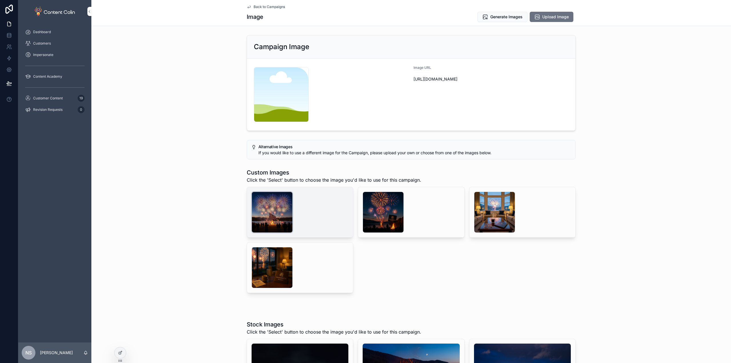
click at [279, 208] on div "scrollable content" at bounding box center [272, 212] width 41 height 41
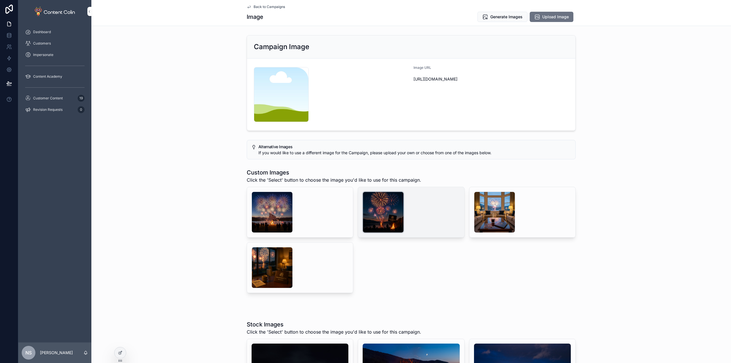
click at [381, 216] on div "scrollable content" at bounding box center [383, 212] width 41 height 41
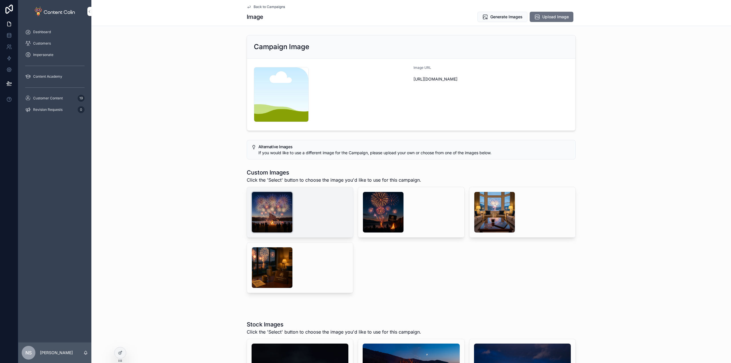
click at [268, 214] on div "scrollable content" at bounding box center [272, 212] width 41 height 41
click at [0, 0] on span "Select" at bounding box center [0, 0] width 0 height 0
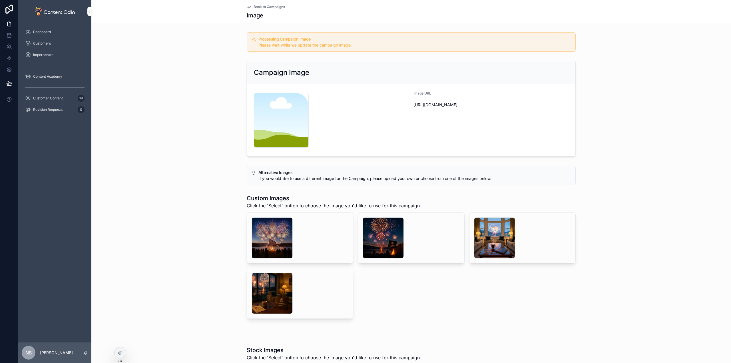
click at [266, 5] on span "Back to Campaigns" at bounding box center [269, 7] width 31 height 5
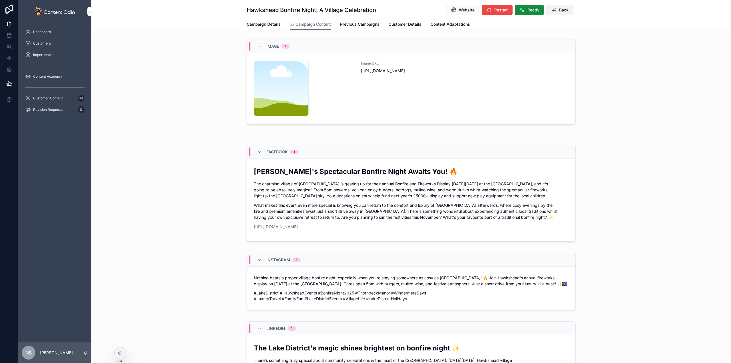
click at [565, 9] on span "Back" at bounding box center [563, 10] width 9 height 6
click at [560, 7] on button "Back" at bounding box center [559, 10] width 27 height 10
click at [559, 9] on span "Back" at bounding box center [563, 10] width 9 height 6
click at [53, 98] on span "Customer Content" at bounding box center [48, 98] width 30 height 5
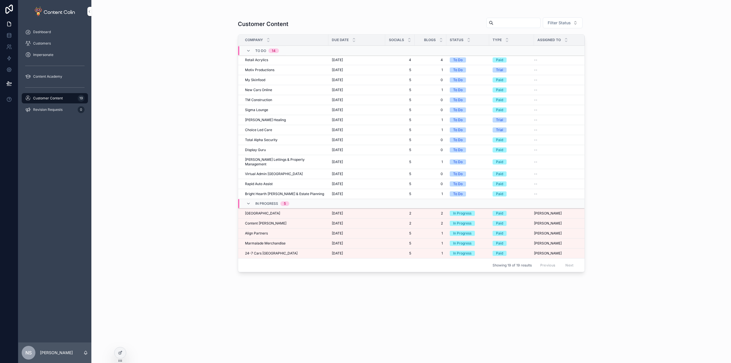
click at [253, 211] on span "[GEOGRAPHIC_DATA]" at bounding box center [262, 213] width 35 height 5
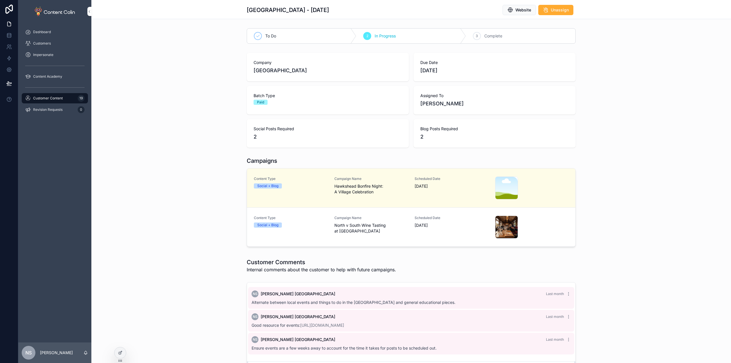
click at [379, 236] on div "Campaign Name North v South Wine Tasting at [GEOGRAPHIC_DATA]" at bounding box center [371, 227] width 74 height 23
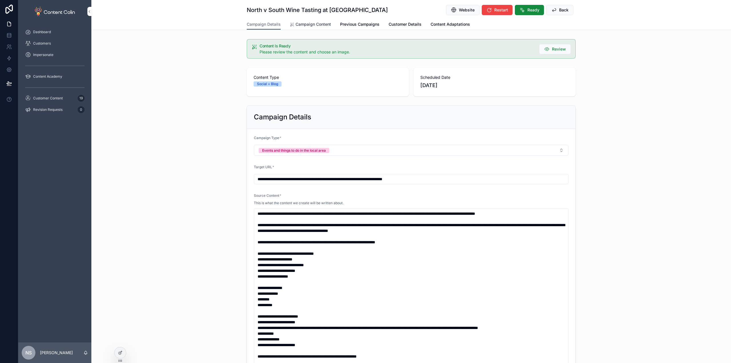
click at [324, 26] on span "Campaign Content" at bounding box center [312, 24] width 35 height 6
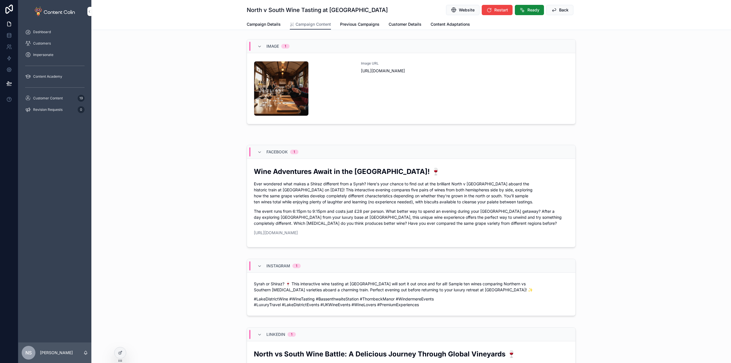
click at [466, 104] on div "Image URL [URL][DOMAIN_NAME]" at bounding box center [465, 88] width 208 height 55
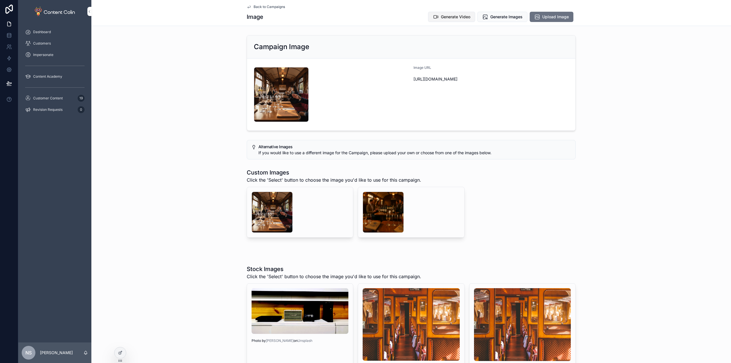
click at [450, 17] on span "Generate Video" at bounding box center [455, 17] width 29 height 6
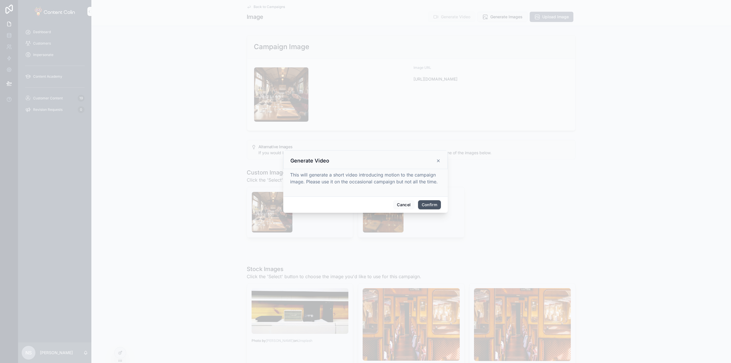
click at [431, 203] on button "Confirm" at bounding box center [429, 204] width 23 height 9
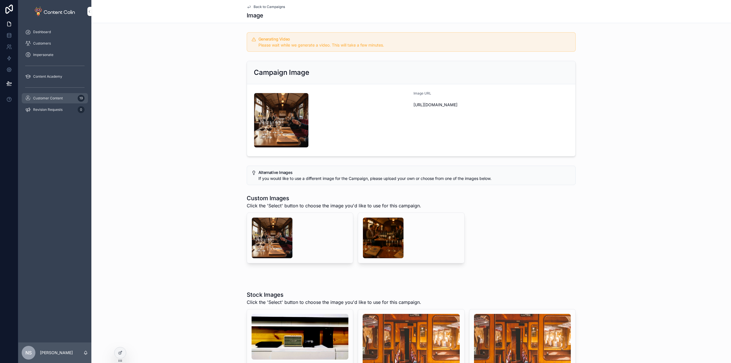
click at [59, 96] on div "Customer Content 19" at bounding box center [54, 98] width 59 height 9
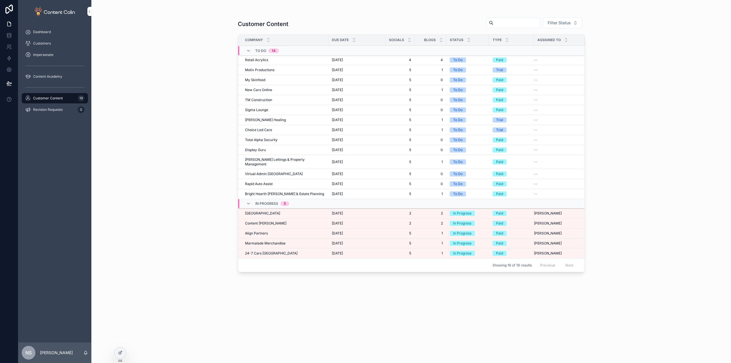
click at [262, 211] on span "[GEOGRAPHIC_DATA]" at bounding box center [262, 213] width 35 height 5
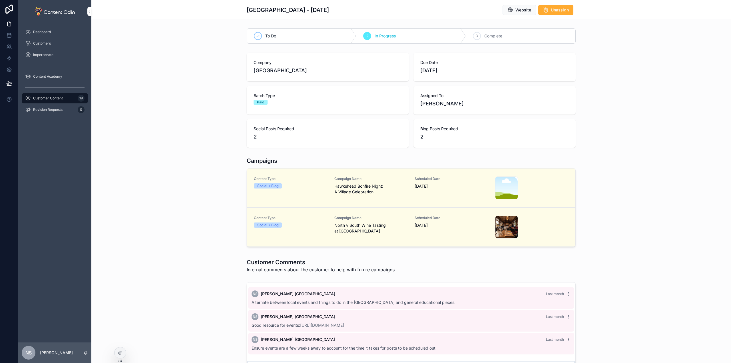
click at [392, 198] on div "Campaign Name Hawkshead Bonfire Night: A Village Celebration" at bounding box center [371, 187] width 74 height 23
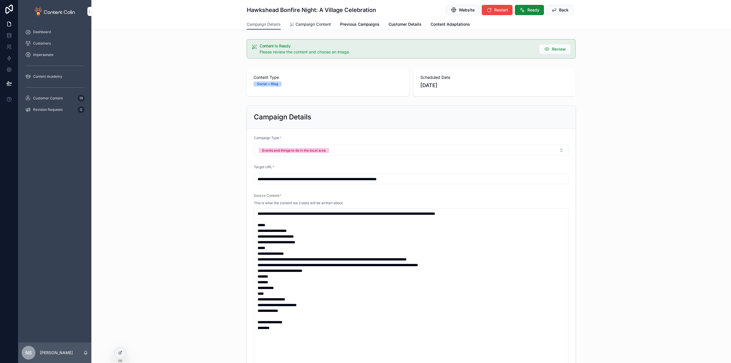
click at [307, 29] on link "Campaign Content" at bounding box center [310, 24] width 41 height 11
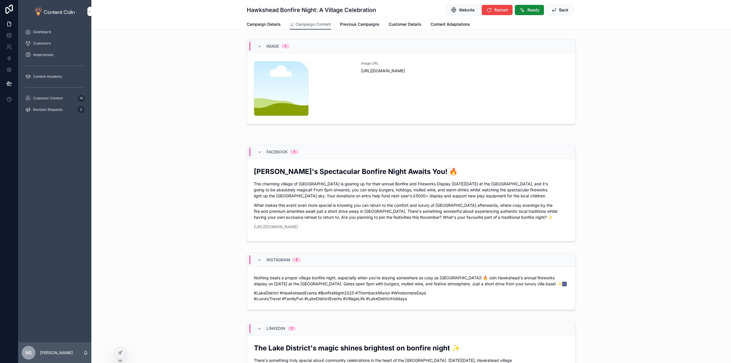
click at [443, 99] on div "Image URL [URL][DOMAIN_NAME]" at bounding box center [465, 88] width 208 height 55
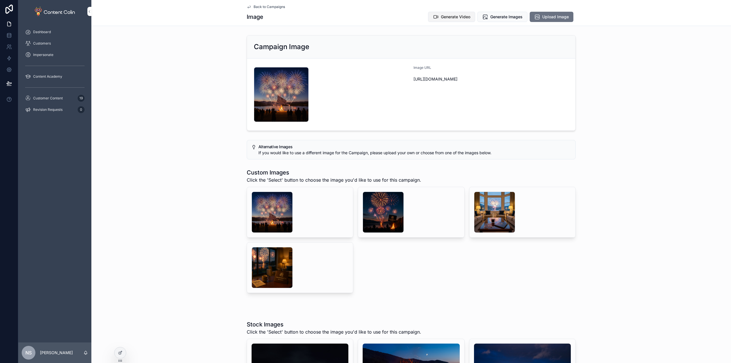
click at [448, 17] on span "Generate Video" at bounding box center [455, 17] width 29 height 6
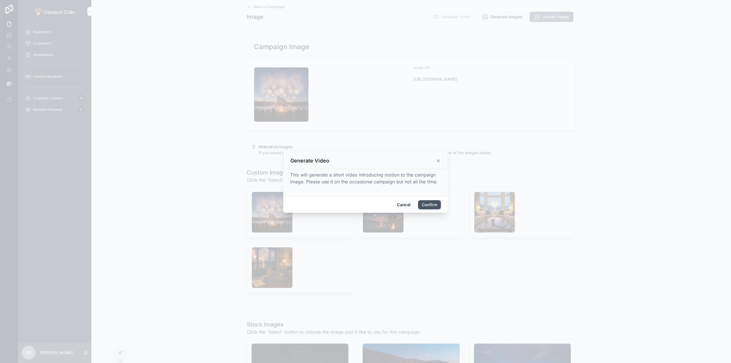
click at [435, 202] on button "Confirm" at bounding box center [429, 204] width 23 height 9
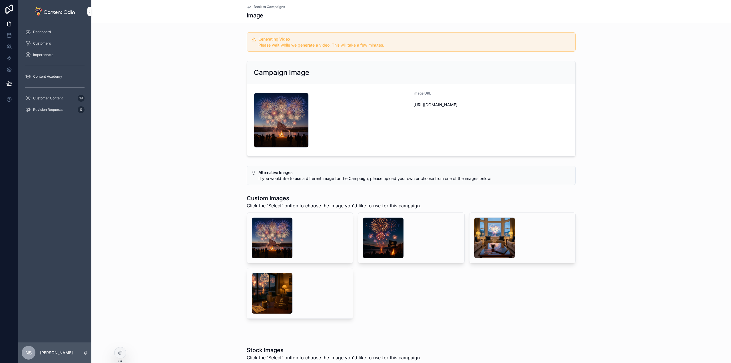
click at [271, 7] on span "Back to Campaigns" at bounding box center [269, 7] width 31 height 5
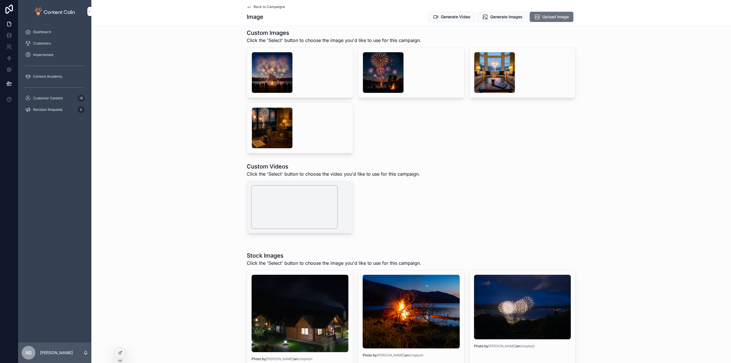
scroll to position [143, 0]
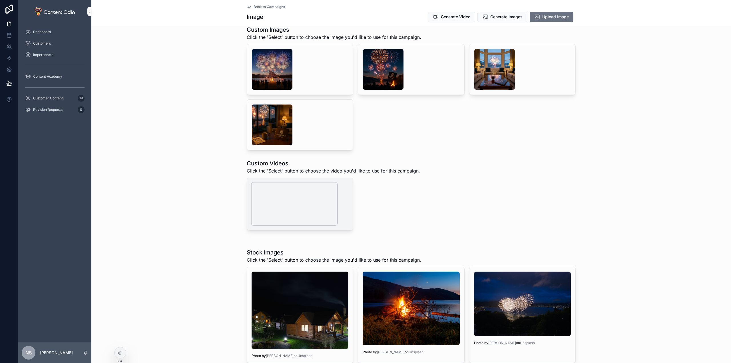
click at [303, 225] on video "scrollable content" at bounding box center [295, 203] width 86 height 43
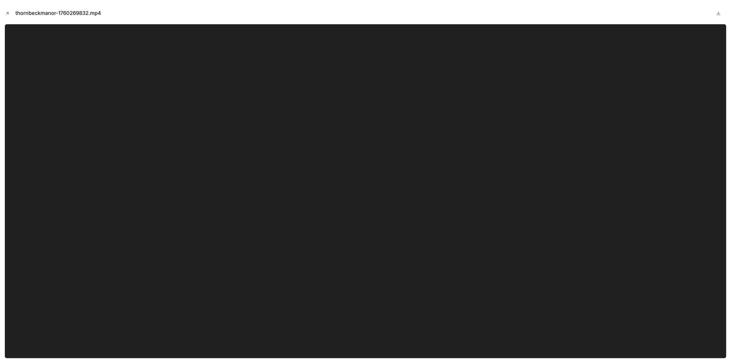
click at [6, 12] on icon "Close modal" at bounding box center [8, 13] width 4 height 4
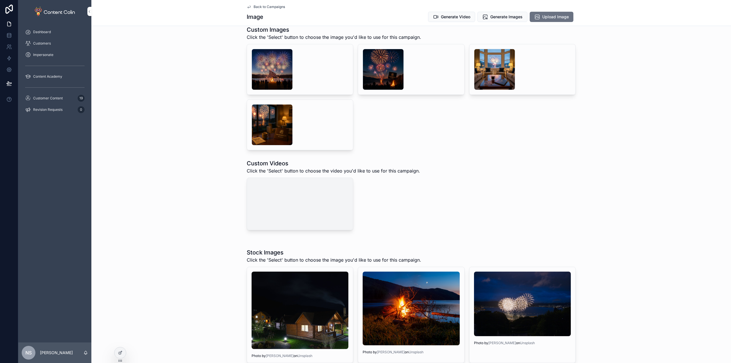
click at [0, 0] on span "Select" at bounding box center [0, 0] width 0 height 0
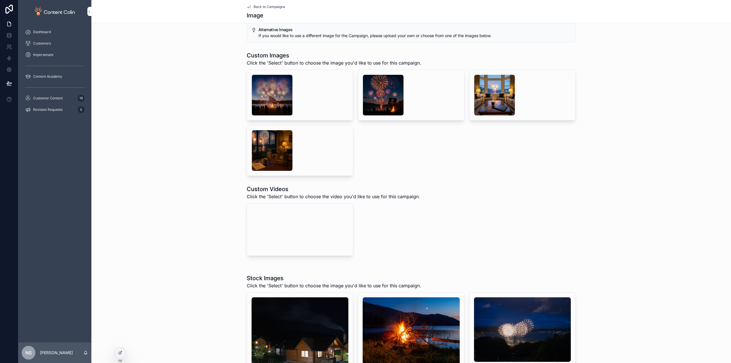
scroll to position [168, 0]
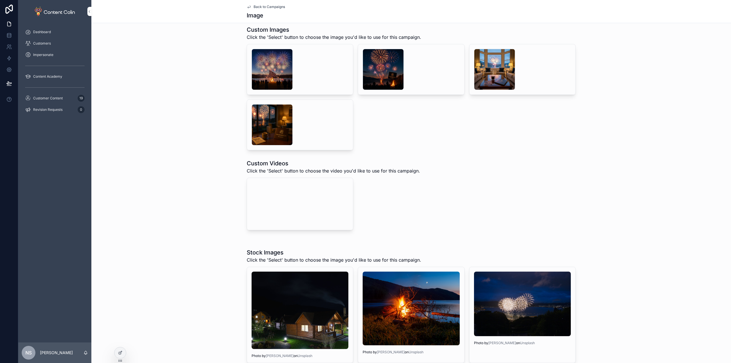
click at [260, 7] on span "Back to Campaigns" at bounding box center [269, 7] width 31 height 5
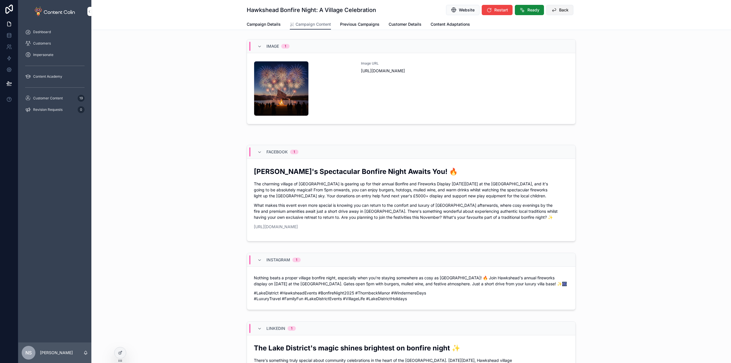
click at [565, 7] on span "Back" at bounding box center [563, 10] width 9 height 6
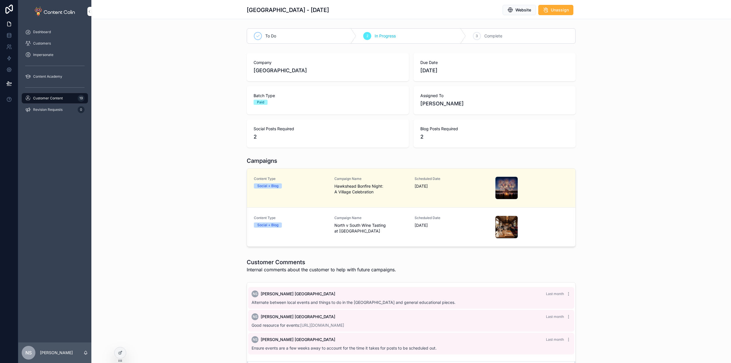
click at [358, 228] on span "North v South Wine Tasting at [GEOGRAPHIC_DATA]" at bounding box center [371, 227] width 74 height 11
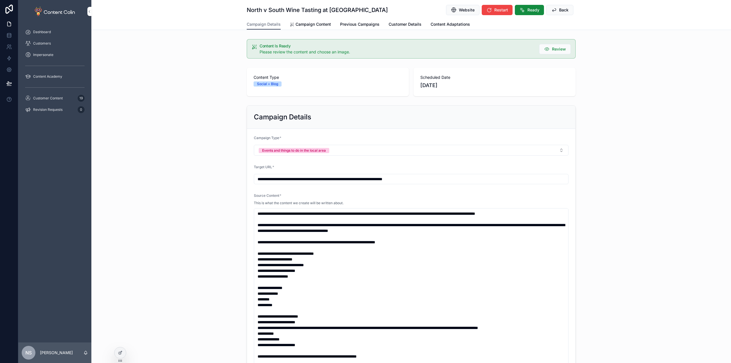
click at [320, 19] on div "Campaign Details Campaign Content Previous Campaigns Customer Details Content A…" at bounding box center [411, 24] width 329 height 11
click at [317, 22] on span "Campaign Content" at bounding box center [312, 24] width 35 height 6
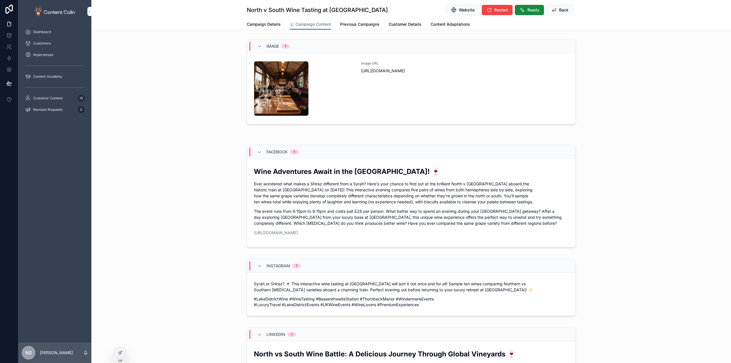
click at [375, 98] on div "Image URL [URL][DOMAIN_NAME]" at bounding box center [465, 88] width 208 height 55
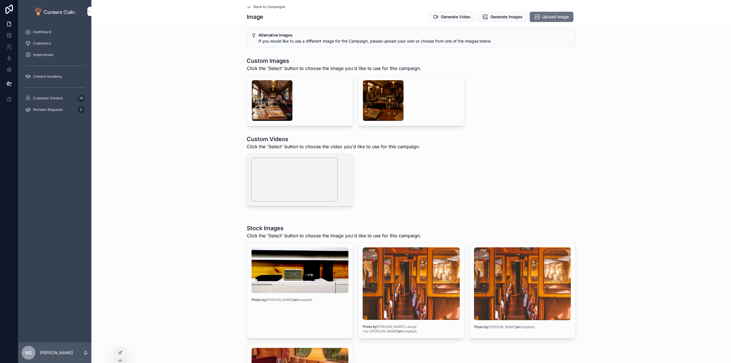
scroll to position [114, 0]
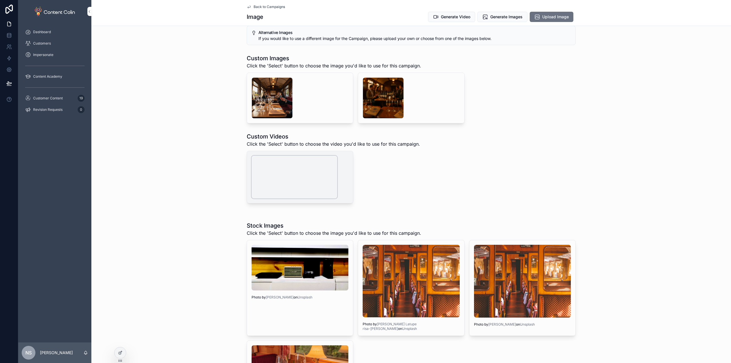
click at [299, 198] on video "scrollable content" at bounding box center [295, 177] width 86 height 43
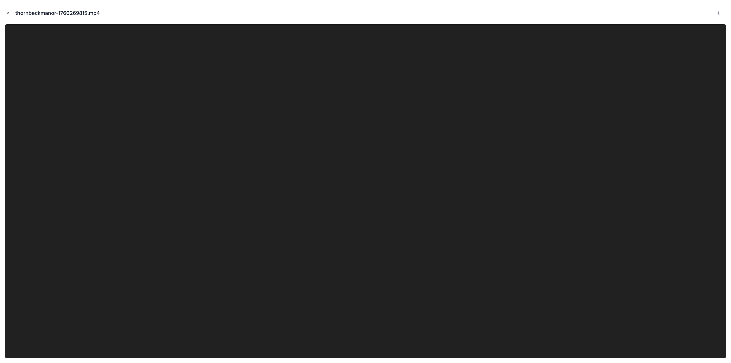
click at [9, 12] on icon "Close modal" at bounding box center [8, 13] width 4 height 4
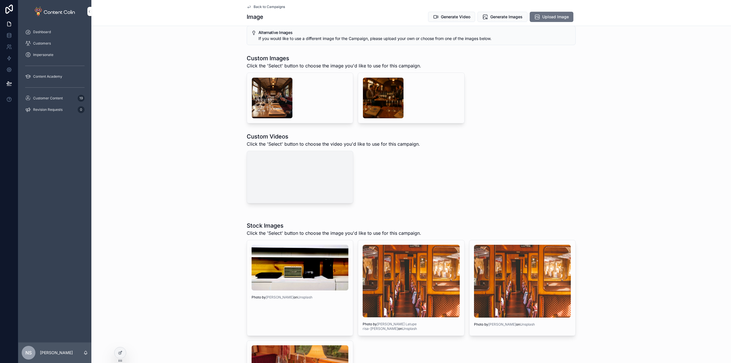
click at [0, 0] on button "Select" at bounding box center [0, 0] width 0 height 0
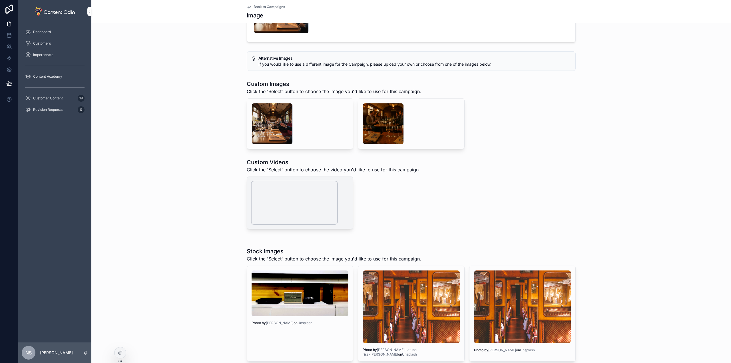
scroll to position [140, 0]
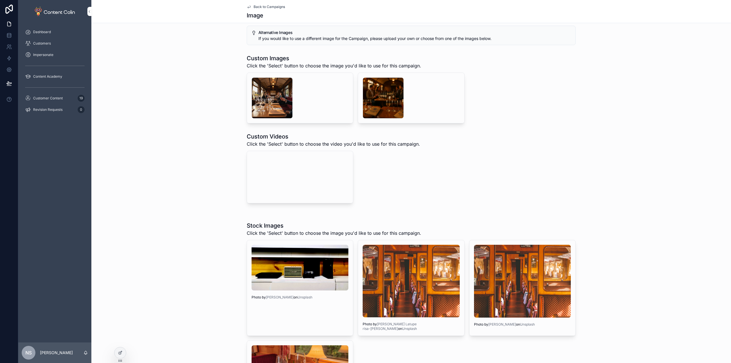
click at [277, 4] on div "Back to Campaigns Image" at bounding box center [411, 11] width 329 height 23
click at [271, 7] on span "Back to Campaigns" at bounding box center [269, 7] width 31 height 5
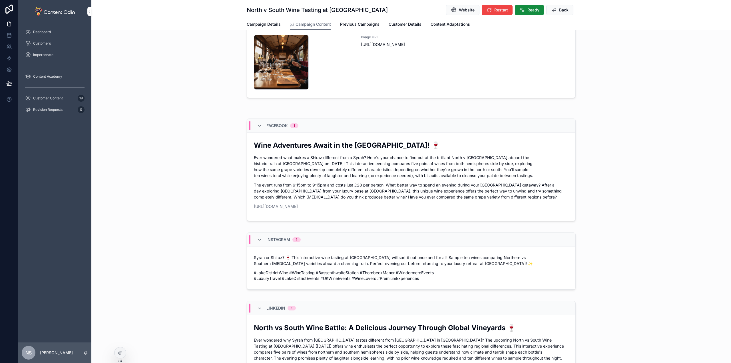
scroll to position [26, 0]
click at [522, 9] on icon "scrollable content" at bounding box center [522, 10] width 6 height 6
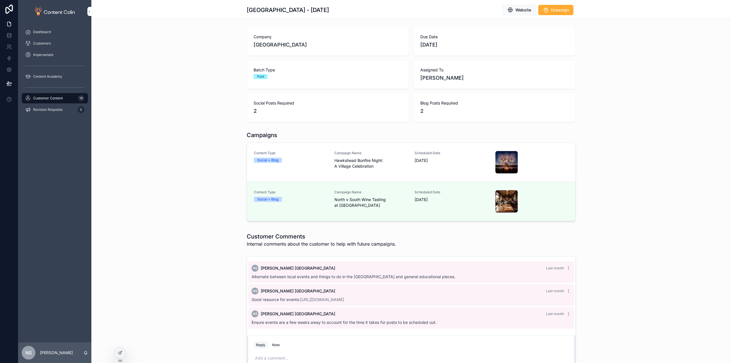
click at [385, 154] on span "Campaign Name" at bounding box center [371, 153] width 74 height 5
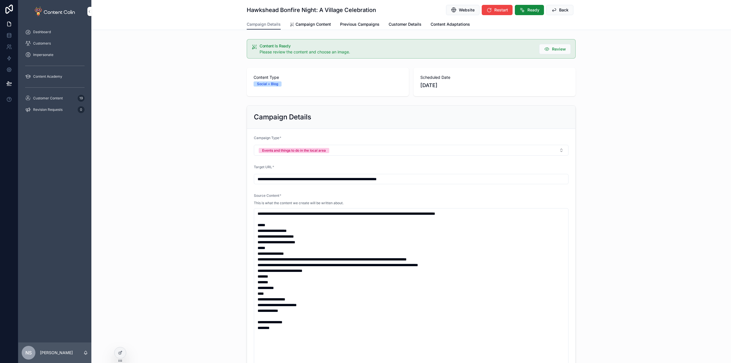
click at [300, 25] on span "Campaign Content" at bounding box center [312, 24] width 35 height 6
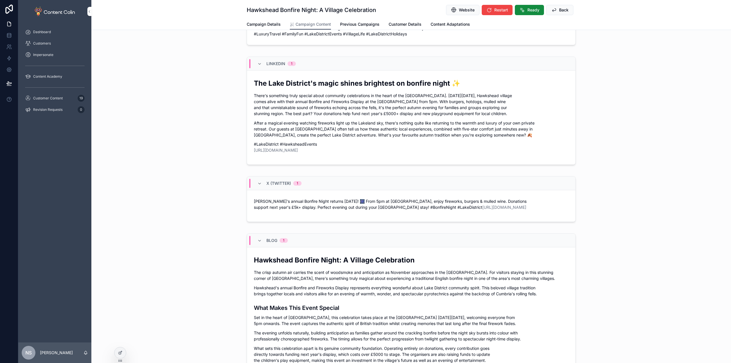
scroll to position [343, 0]
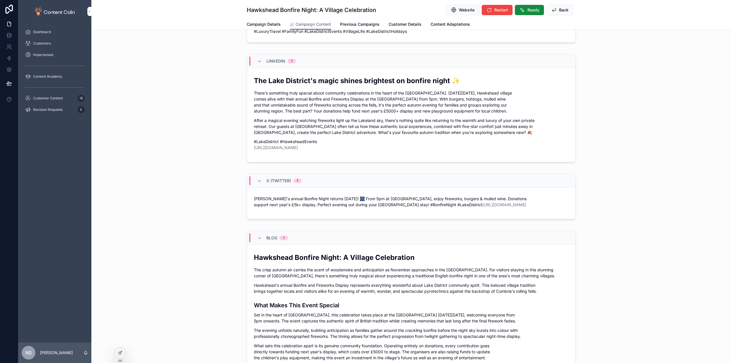
click at [410, 114] on p "There's something truly special about community celebrations in the heart of th…" at bounding box center [411, 102] width 315 height 24
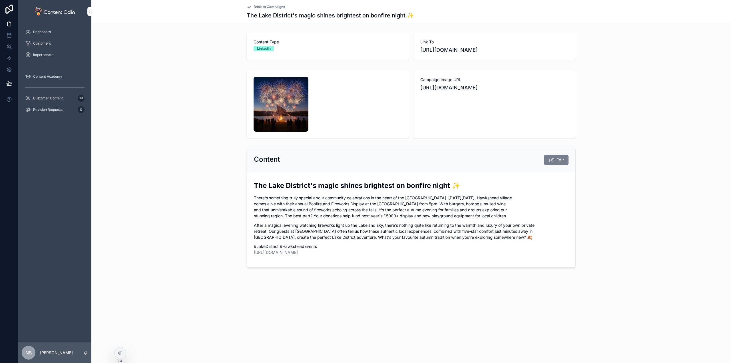
click at [563, 163] on span "Edit" at bounding box center [559, 160] width 7 height 6
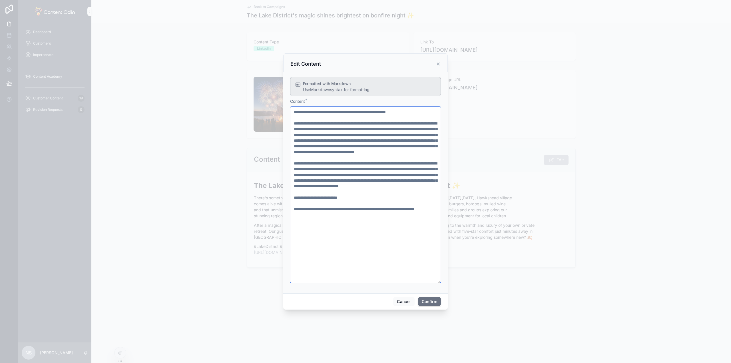
click at [344, 126] on textarea at bounding box center [365, 194] width 151 height 176
drag, startPoint x: 332, startPoint y: 128, endPoint x: 339, endPoint y: 127, distance: 7.2
click at [339, 127] on textarea at bounding box center [365, 194] width 151 height 176
click at [374, 156] on textarea at bounding box center [365, 194] width 151 height 176
type textarea "**********"
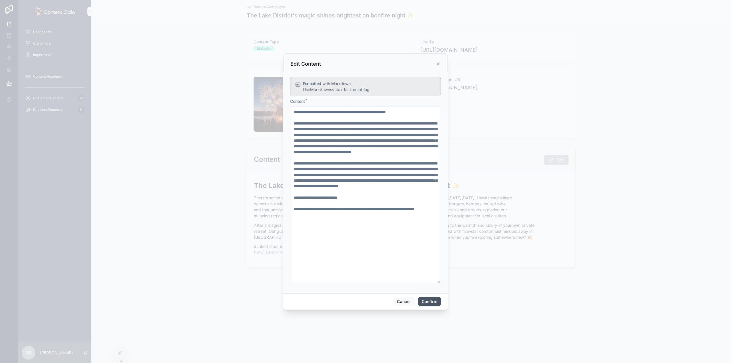
click at [430, 302] on button "Confirm" at bounding box center [429, 301] width 23 height 9
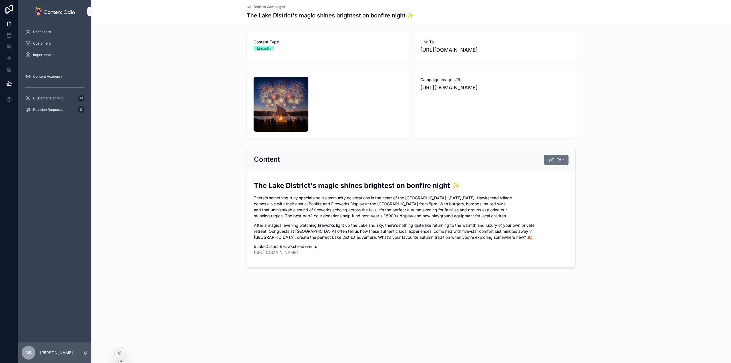
click at [263, 7] on span "Back to Campaigns" at bounding box center [269, 7] width 31 height 5
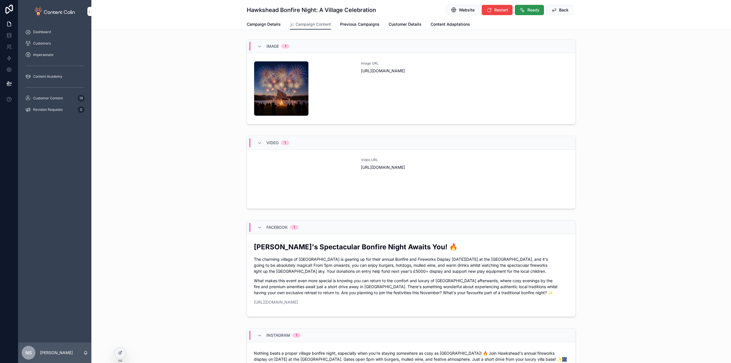
click at [536, 10] on span "Ready" at bounding box center [533, 10] width 12 height 6
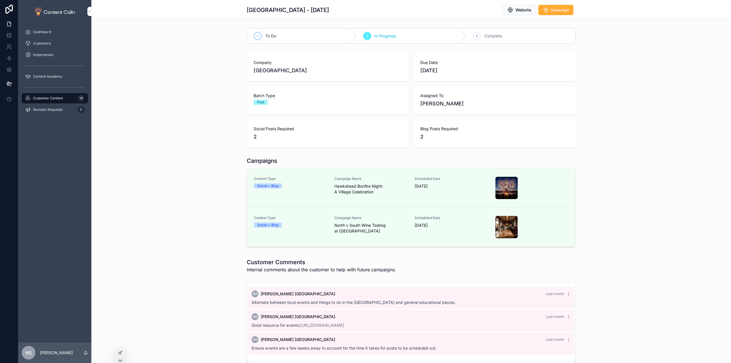
click at [71, 99] on div "Customer Content 19" at bounding box center [54, 98] width 59 height 9
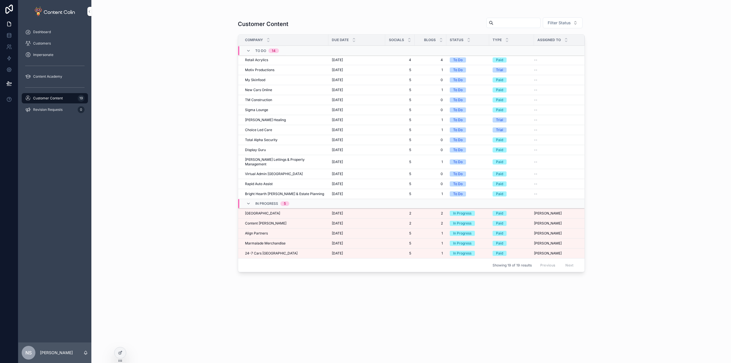
click at [258, 221] on span "Content [PERSON_NAME]" at bounding box center [265, 223] width 41 height 5
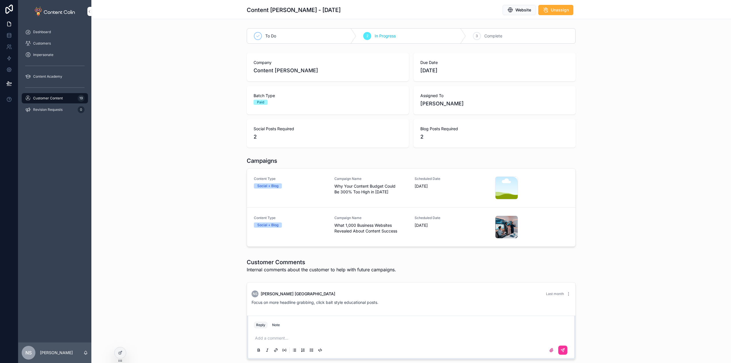
click at [346, 187] on span "Why Your Content Budget Could Be 300% Too High in [DATE]" at bounding box center [371, 188] width 74 height 11
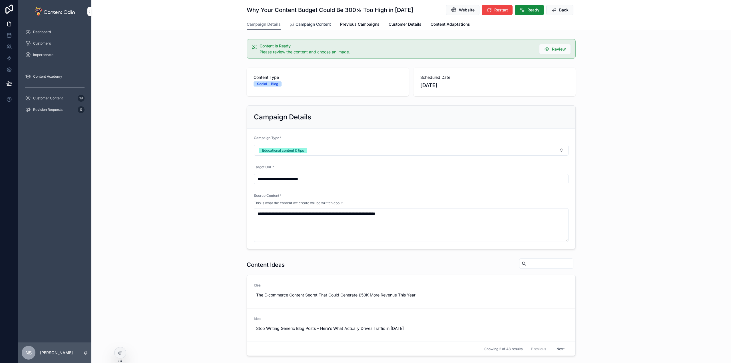
click at [317, 21] on span "Campaign Content" at bounding box center [312, 24] width 35 height 6
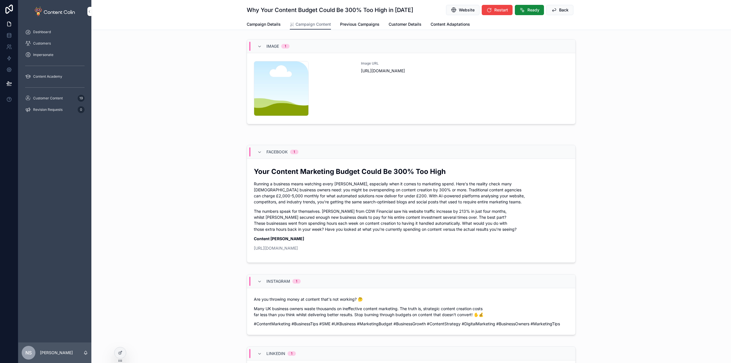
click at [380, 107] on div "Image URL [URL][DOMAIN_NAME]" at bounding box center [465, 88] width 208 height 55
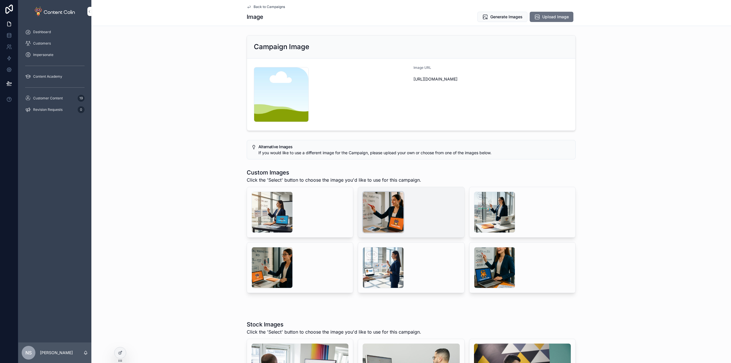
click at [385, 206] on div "scrollable content" at bounding box center [383, 212] width 41 height 41
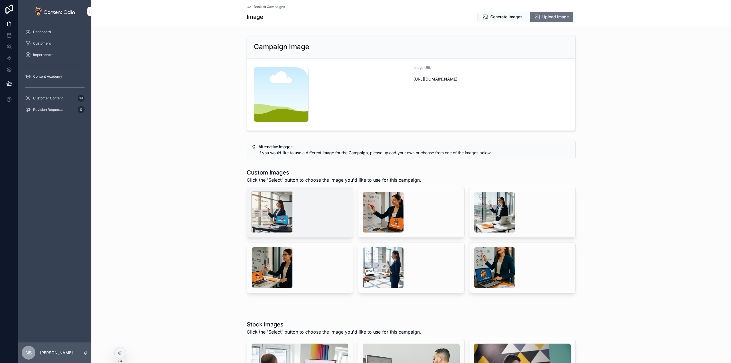
click at [274, 206] on div "scrollable content" at bounding box center [272, 212] width 41 height 41
click at [0, 0] on span "Select" at bounding box center [0, 0] width 0 height 0
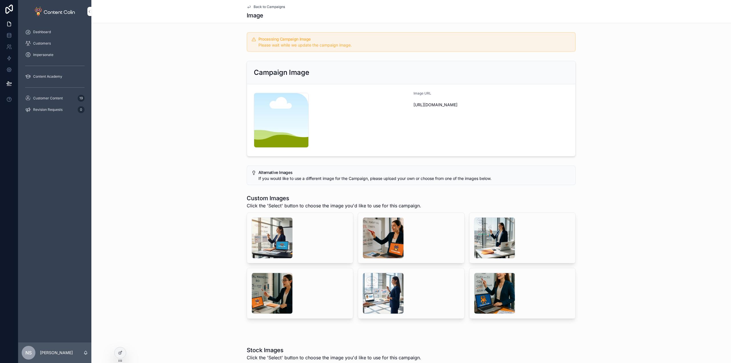
click at [272, 5] on span "Back to Campaigns" at bounding box center [269, 7] width 31 height 5
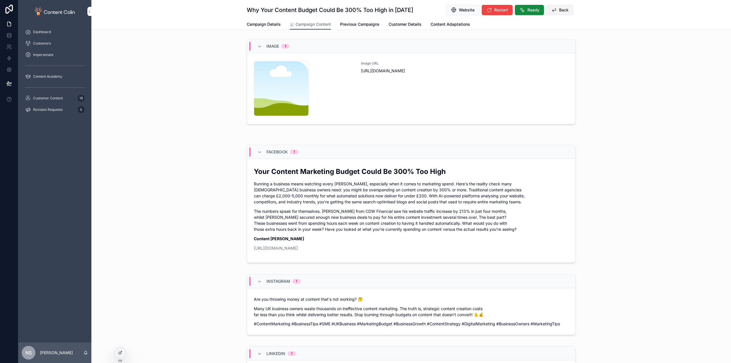
click at [562, 10] on span "Back" at bounding box center [563, 10] width 9 height 6
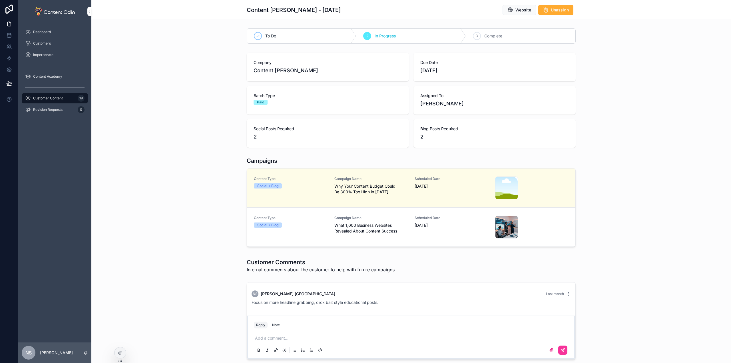
click at [415, 221] on div "Scheduled Date [DATE]" at bounding box center [452, 222] width 74 height 13
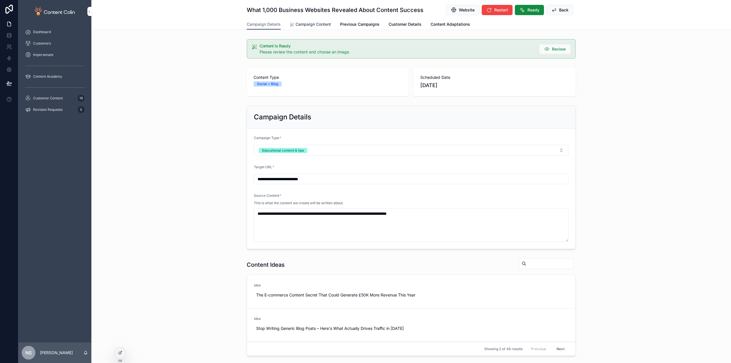
click at [300, 23] on span "Campaign Content" at bounding box center [312, 24] width 35 height 6
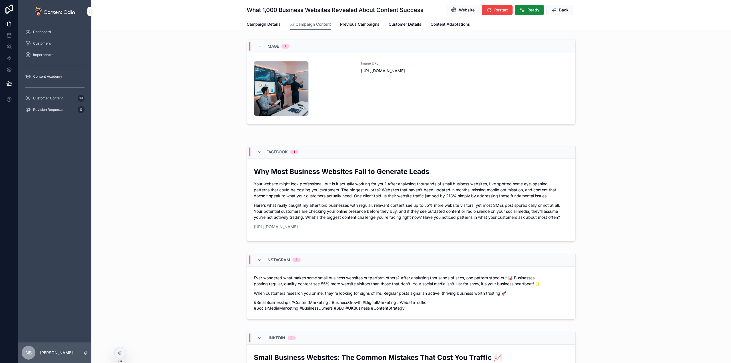
click at [395, 105] on div "Image URL [URL][DOMAIN_NAME]" at bounding box center [465, 88] width 208 height 55
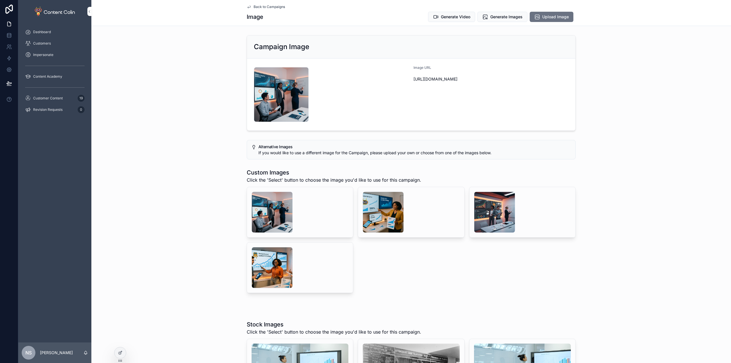
click at [175, 235] on div "Custom Images Click the 'Select' button to choose the image you'd like to use f…" at bounding box center [410, 230] width 639 height 129
click at [513, 20] on button "Generate Images" at bounding box center [502, 17] width 50 height 10
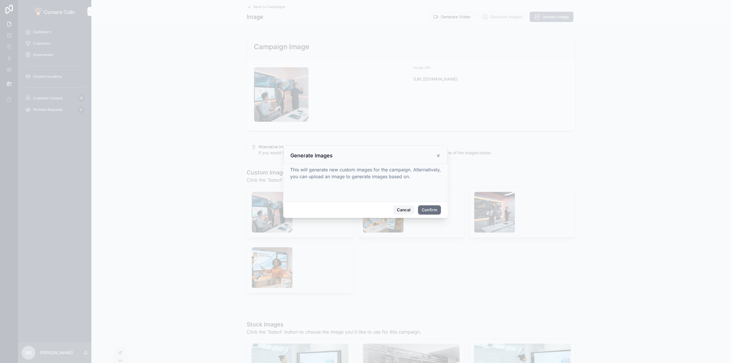
click at [404, 211] on button "Cancel" at bounding box center [403, 209] width 21 height 9
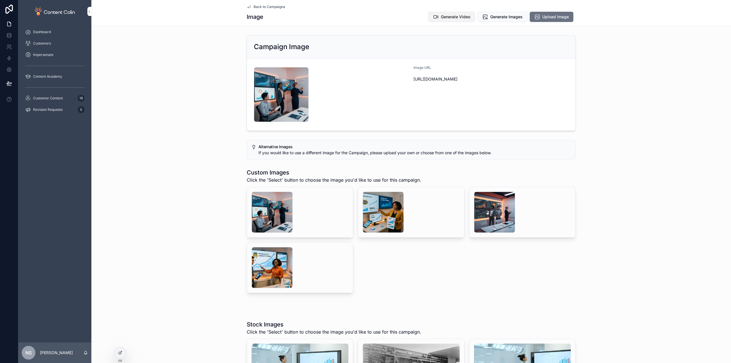
click at [450, 16] on span "Generate Video" at bounding box center [455, 17] width 29 height 6
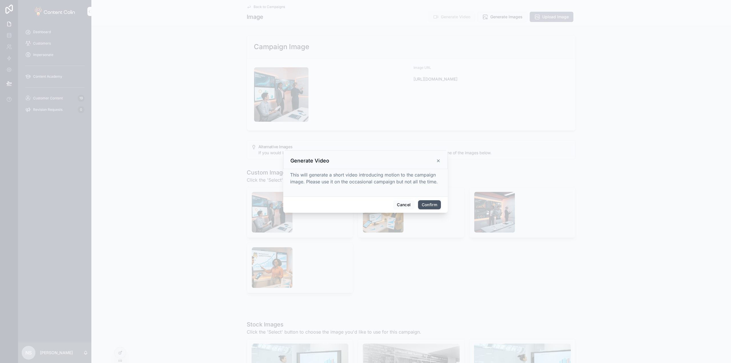
click at [429, 206] on button "Confirm" at bounding box center [429, 204] width 23 height 9
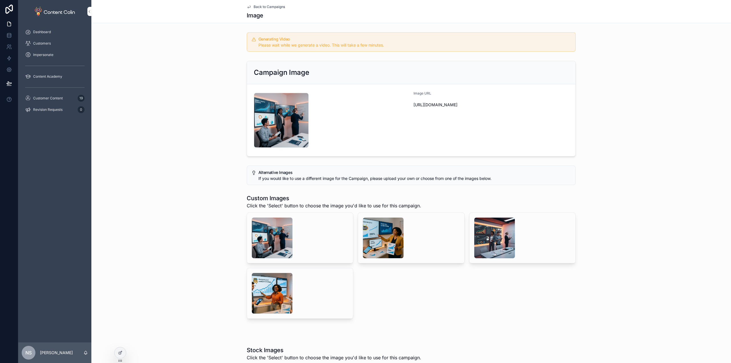
click at [266, 5] on span "Back to Campaigns" at bounding box center [269, 7] width 31 height 5
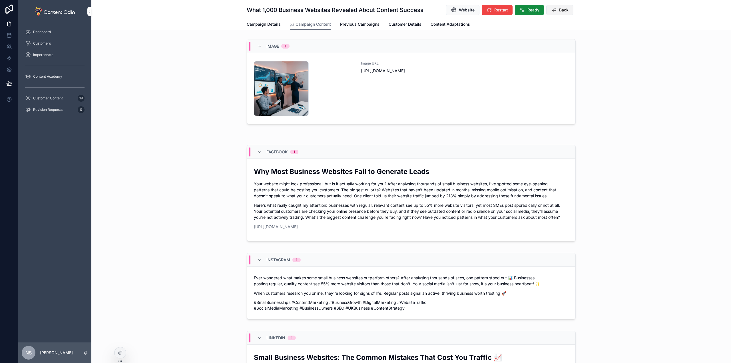
click at [562, 9] on span "Back" at bounding box center [563, 10] width 9 height 6
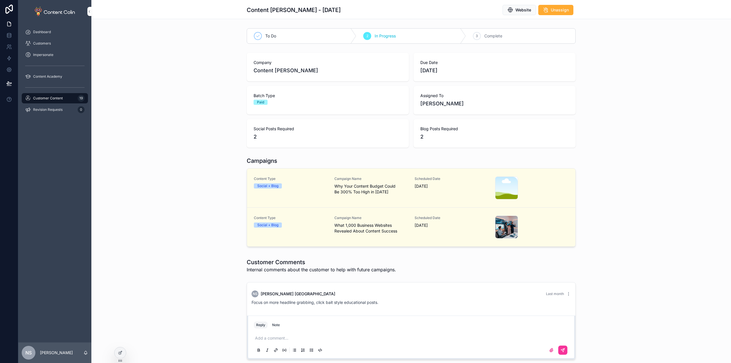
click at [381, 192] on span "Why Your Content Budget Could Be 300% Too High in [DATE]" at bounding box center [371, 188] width 74 height 11
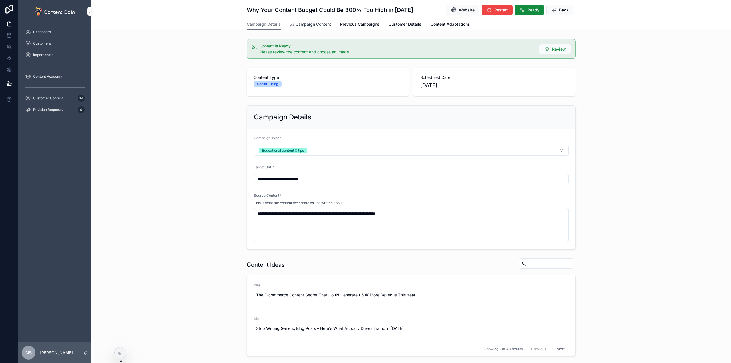
drag, startPoint x: 312, startPoint y: 21, endPoint x: 315, endPoint y: 27, distance: 6.0
click at [312, 21] on link "Campaign Content" at bounding box center [310, 24] width 41 height 11
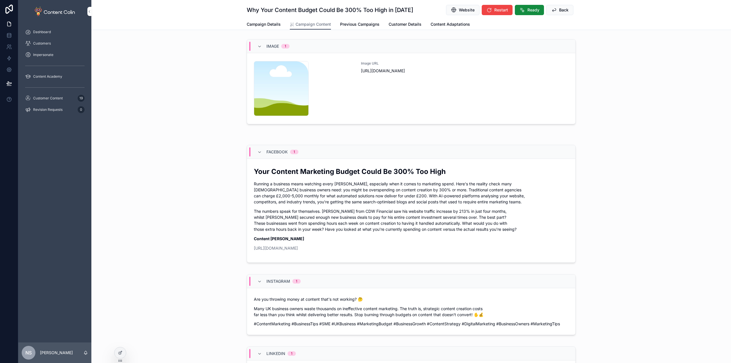
click at [420, 100] on div "Image URL [URL][DOMAIN_NAME]" at bounding box center [465, 88] width 208 height 55
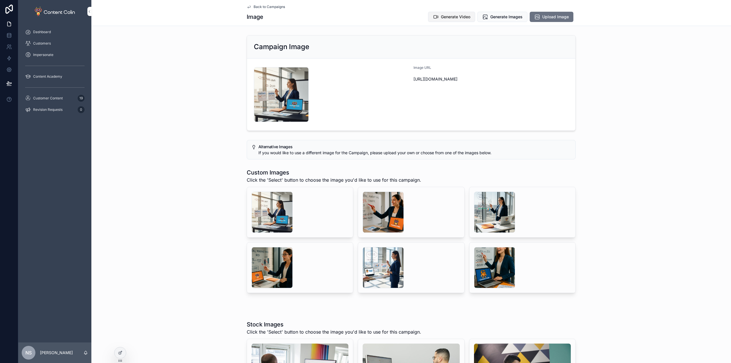
click at [467, 20] on button "Generate Video" at bounding box center [451, 17] width 47 height 10
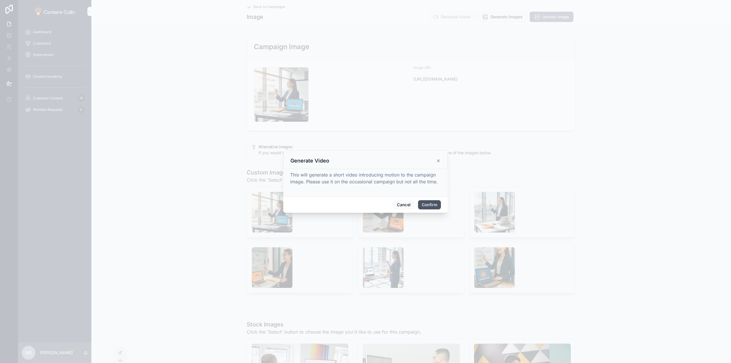
click at [425, 207] on button "Confirm" at bounding box center [429, 204] width 23 height 9
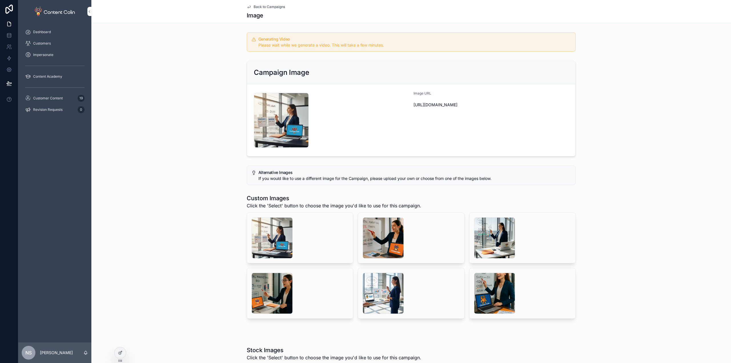
drag, startPoint x: 56, startPoint y: 98, endPoint x: 92, endPoint y: 103, distance: 36.7
click at [57, 97] on span "Customer Content" at bounding box center [48, 98] width 30 height 5
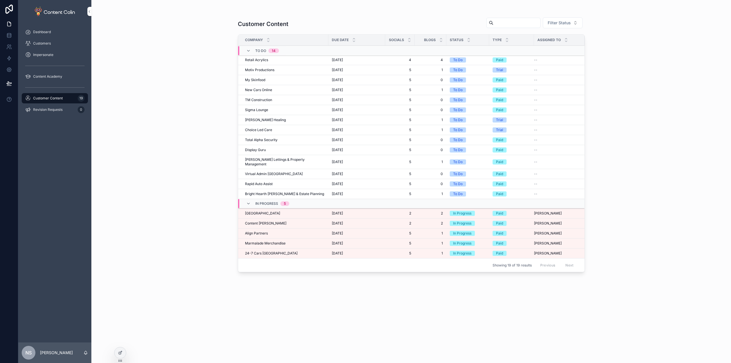
click at [271, 211] on span "[GEOGRAPHIC_DATA]" at bounding box center [262, 213] width 35 height 5
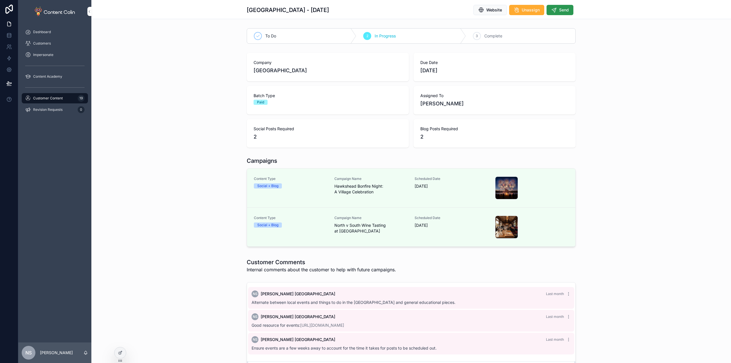
click at [559, 12] on span "Send" at bounding box center [564, 10] width 10 height 6
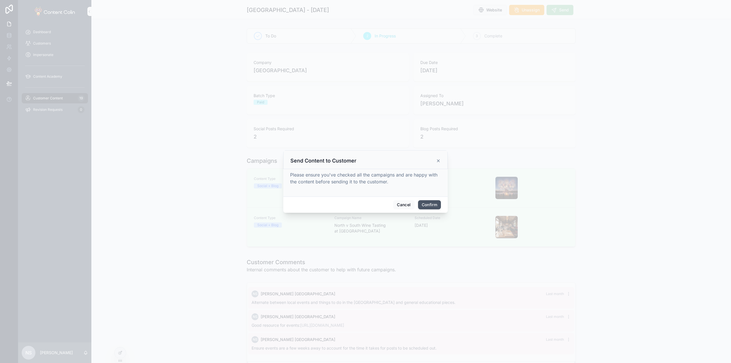
click at [430, 208] on button "Confirm" at bounding box center [429, 204] width 23 height 9
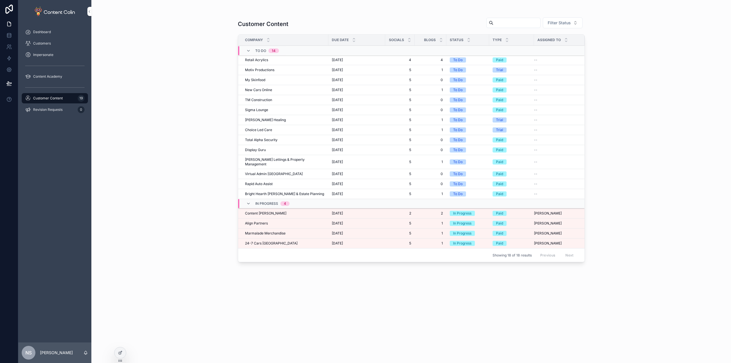
click at [266, 211] on span "Content [PERSON_NAME]" at bounding box center [265, 213] width 41 height 5
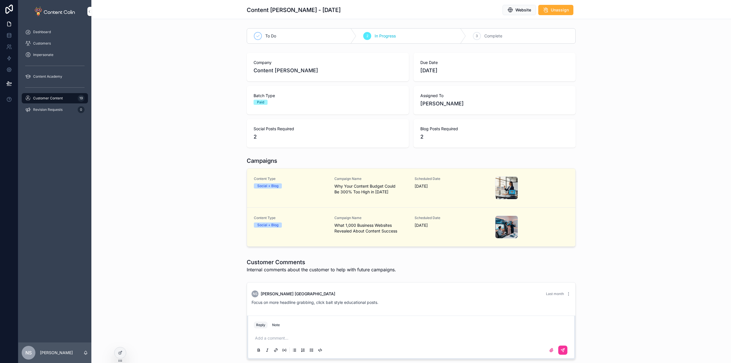
click at [384, 222] on span "What 1,000 Business Websites Revealed About Content Success" at bounding box center [371, 227] width 74 height 11
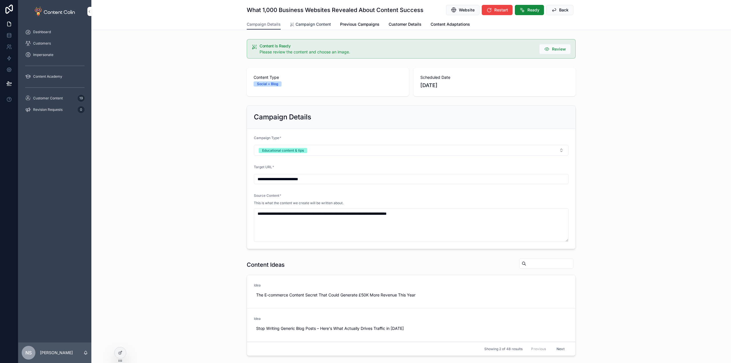
click at [308, 25] on span "Campaign Content" at bounding box center [312, 24] width 35 height 6
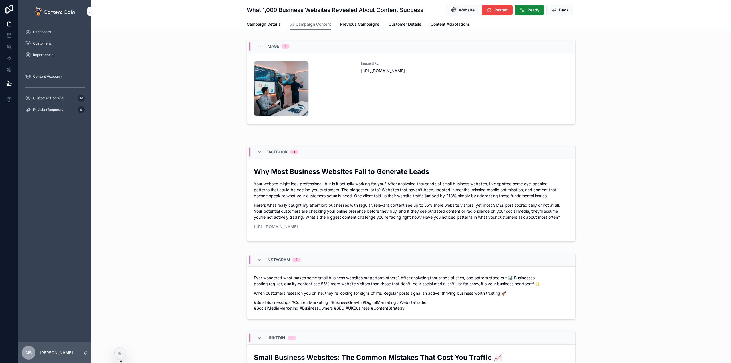
click at [384, 116] on link "contentcolin-1760269717 .png Image URL [URL][DOMAIN_NAME]" at bounding box center [411, 88] width 328 height 71
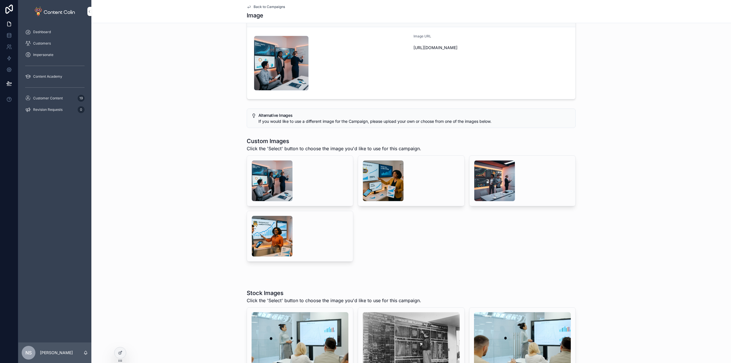
scroll to position [31, 0]
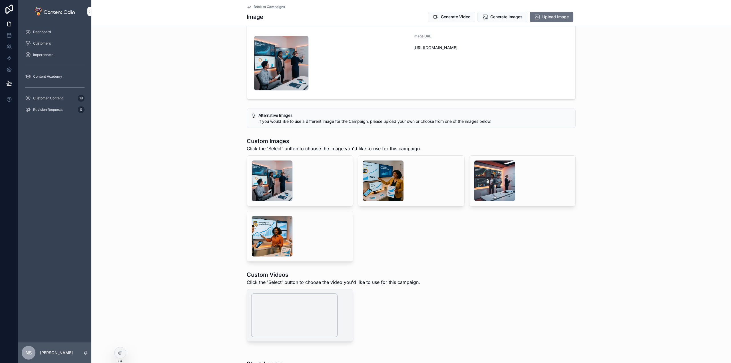
click at [306, 321] on video "scrollable content" at bounding box center [295, 315] width 86 height 43
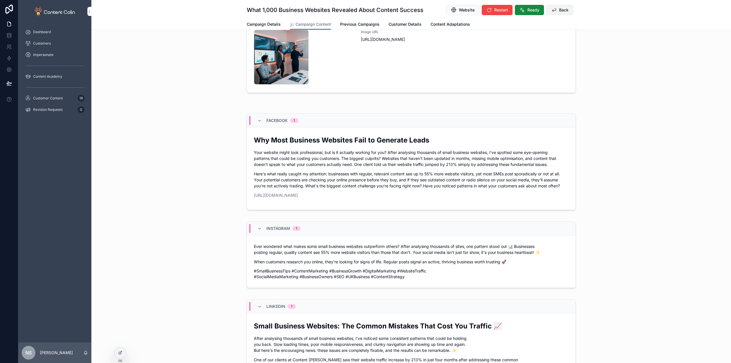
click at [562, 8] on span "Back" at bounding box center [563, 10] width 9 height 6
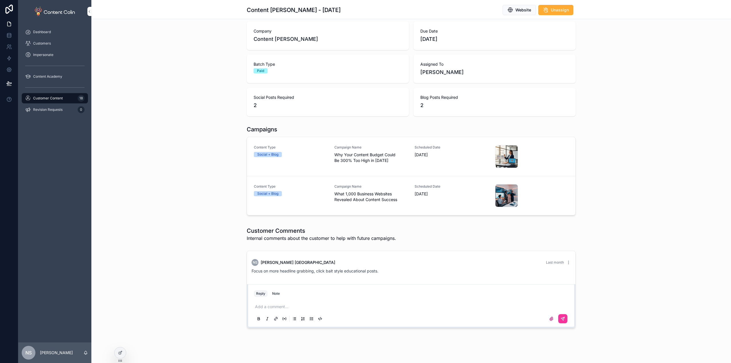
click at [361, 169] on link "Content Type Social + Blog Campaign Name Why Your Content Budget Could Be 300% …" at bounding box center [411, 156] width 328 height 39
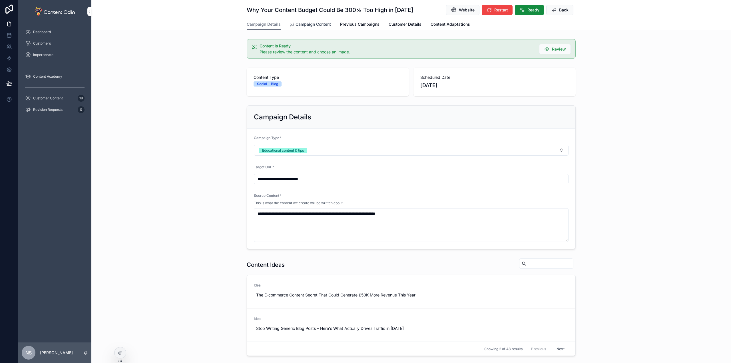
click at [304, 25] on span "Campaign Content" at bounding box center [312, 24] width 35 height 6
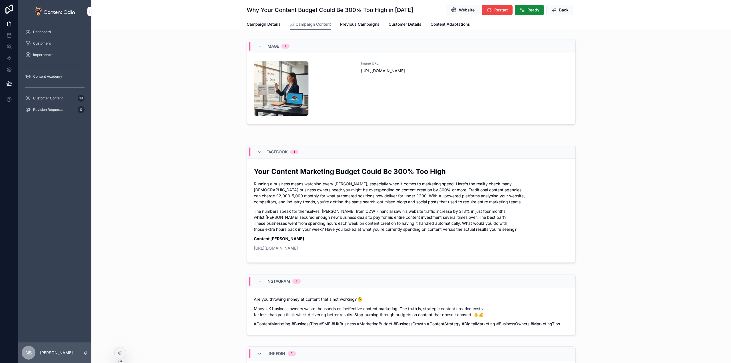
click at [377, 112] on div "Image URL [URL][DOMAIN_NAME]" at bounding box center [465, 88] width 208 height 55
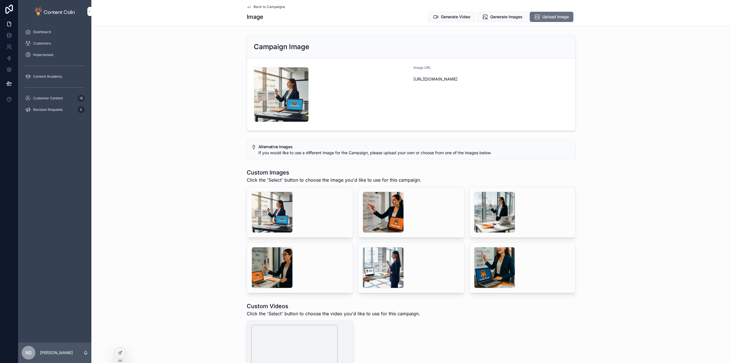
click at [306, 344] on video "scrollable content" at bounding box center [295, 346] width 86 height 43
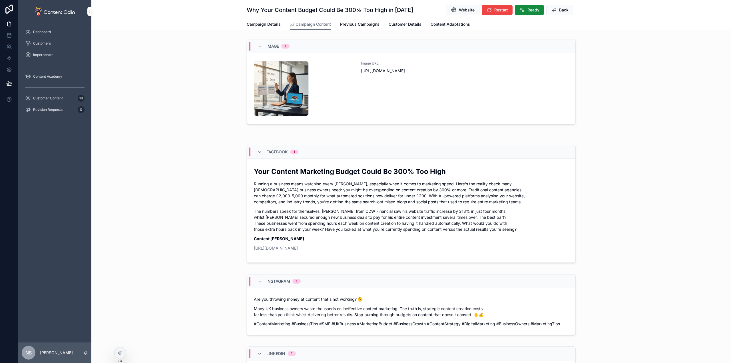
click at [335, 95] on div "contentcolin-1760270447 .png" at bounding box center [304, 88] width 100 height 55
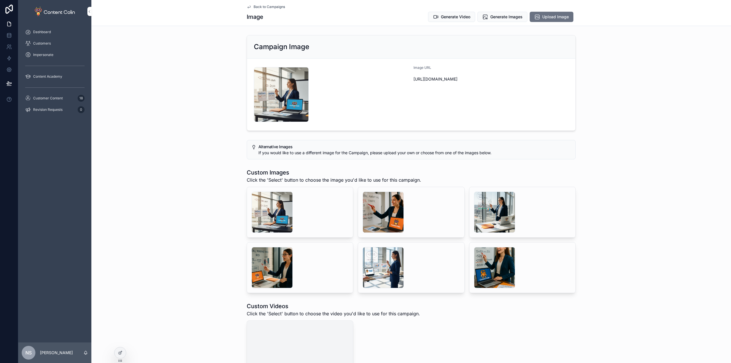
click at [0, 0] on span "Select" at bounding box center [0, 0] width 0 height 0
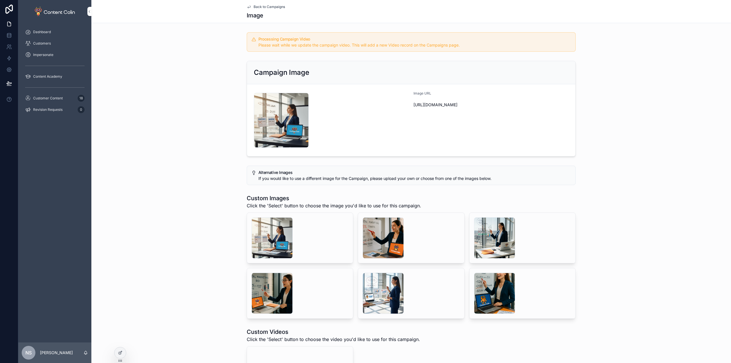
click at [275, 7] on span "Back to Campaigns" at bounding box center [269, 7] width 31 height 5
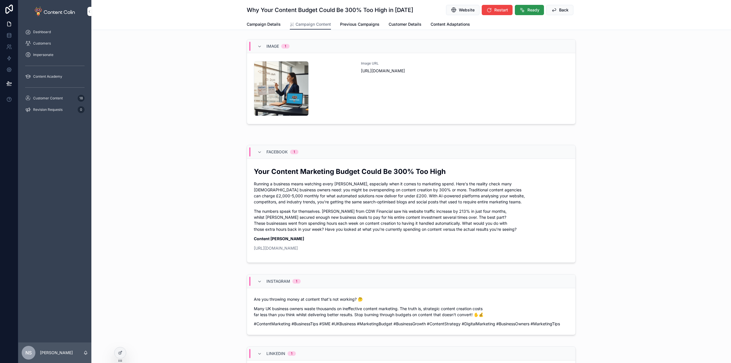
click at [534, 9] on span "Ready" at bounding box center [533, 10] width 12 height 6
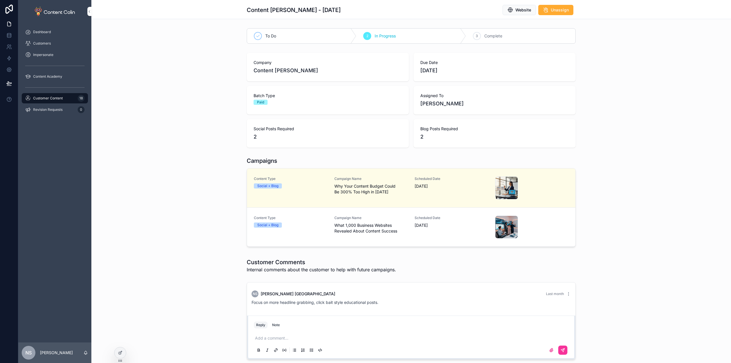
click at [444, 194] on div "Scheduled Date [DATE]" at bounding box center [452, 187] width 74 height 23
click at [409, 219] on div "Content Type Social + Blog Campaign Name What 1,000 Business Websites Revealed …" at bounding box center [411, 227] width 315 height 23
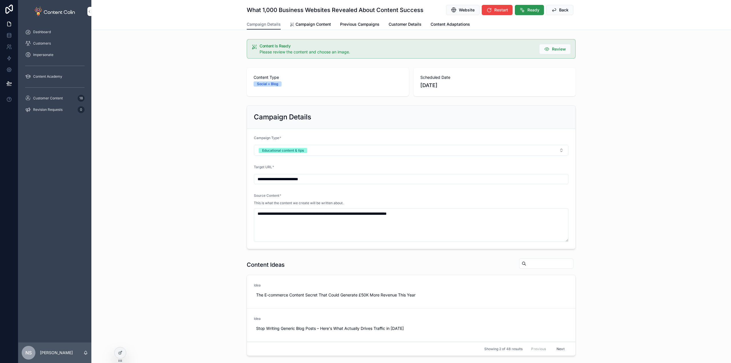
click at [527, 10] on span "Ready" at bounding box center [533, 10] width 12 height 6
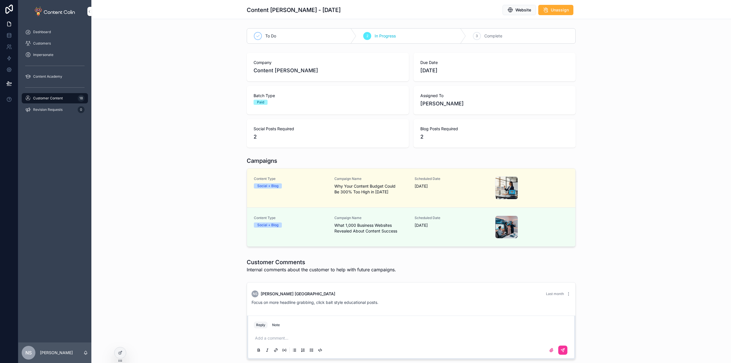
click at [57, 97] on span "Customer Content" at bounding box center [48, 98] width 30 height 5
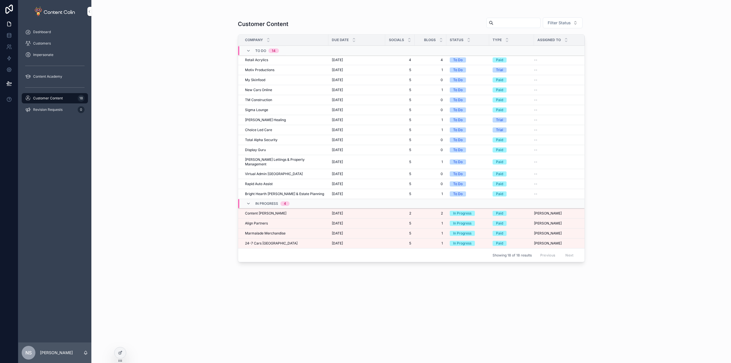
click at [264, 211] on span "Content [PERSON_NAME]" at bounding box center [265, 213] width 41 height 5
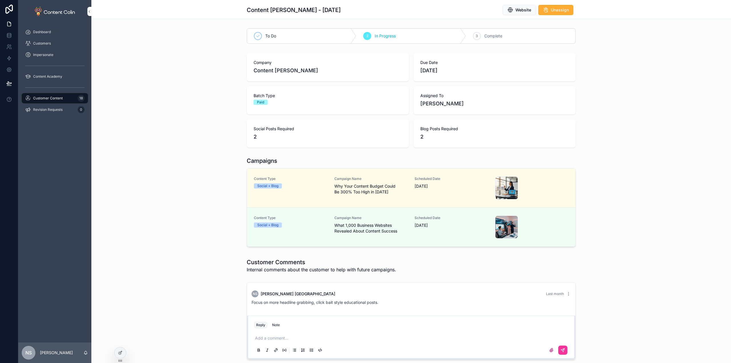
click at [379, 174] on link "Content Type Social + Blog Campaign Name Why Your Content Budget Could Be 300% …" at bounding box center [411, 187] width 328 height 39
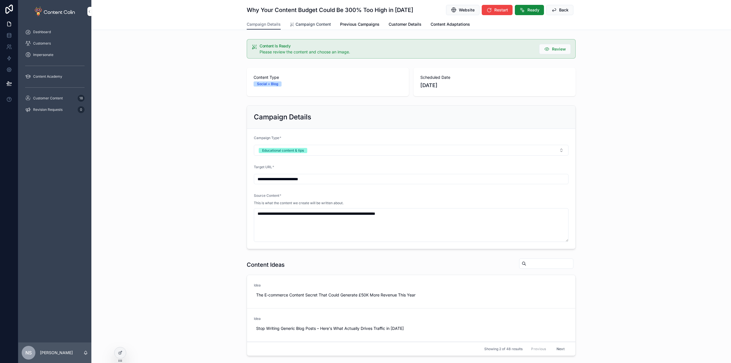
click at [295, 24] on span "Campaign Content" at bounding box center [312, 24] width 35 height 6
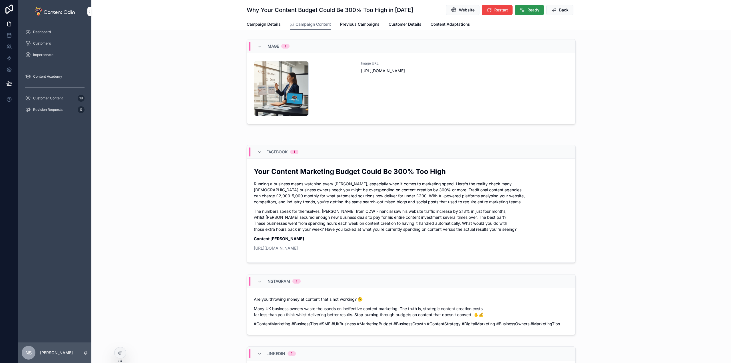
click at [521, 9] on icon "scrollable content" at bounding box center [522, 10] width 6 height 6
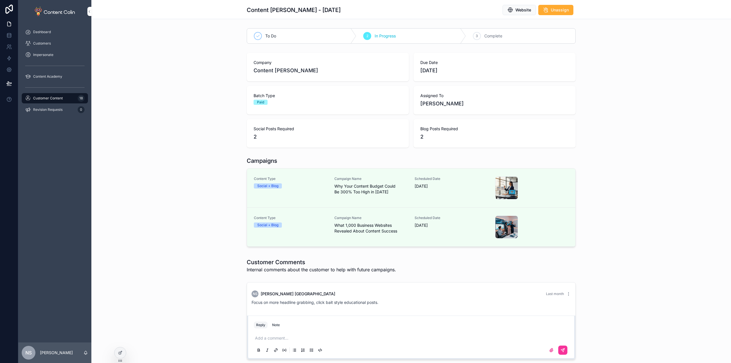
drag, startPoint x: 646, startPoint y: 47, endPoint x: 585, endPoint y: 45, distance: 60.5
click at [646, 47] on div "To Do 2 In Progress 3 Complete Company Content [PERSON_NAME] Due Date [DATE] Ba…" at bounding box center [410, 194] width 639 height 336
click at [45, 98] on span "Customer Content" at bounding box center [48, 98] width 30 height 5
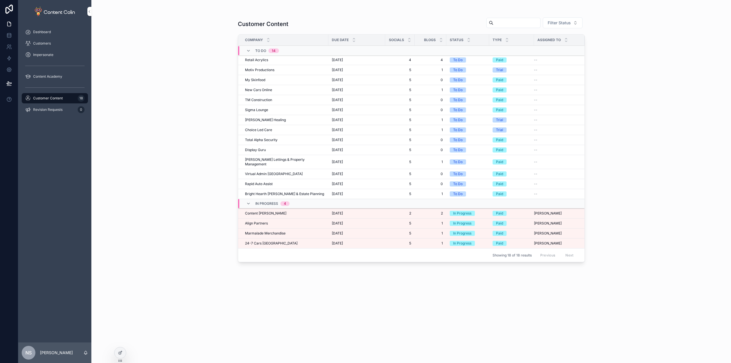
click at [309, 211] on div "Content [PERSON_NAME] Content [PERSON_NAME]" at bounding box center [285, 213] width 80 height 5
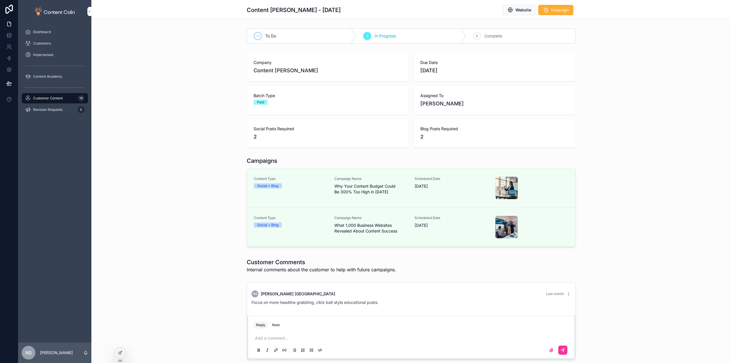
drag, startPoint x: 73, startPoint y: 99, endPoint x: 130, endPoint y: 104, distance: 57.0
click at [73, 99] on div "Customer Content 18" at bounding box center [54, 98] width 59 height 9
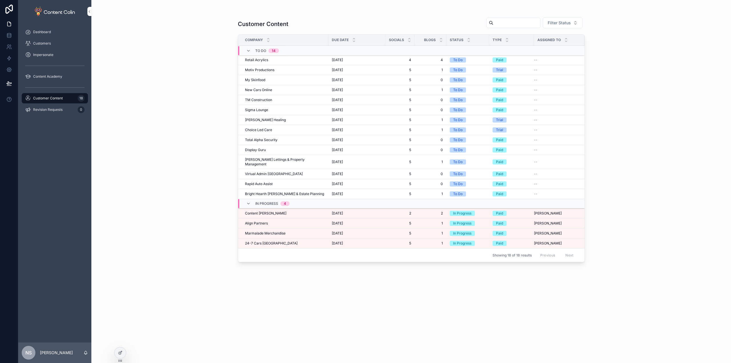
click at [260, 211] on span "Content [PERSON_NAME]" at bounding box center [265, 213] width 41 height 5
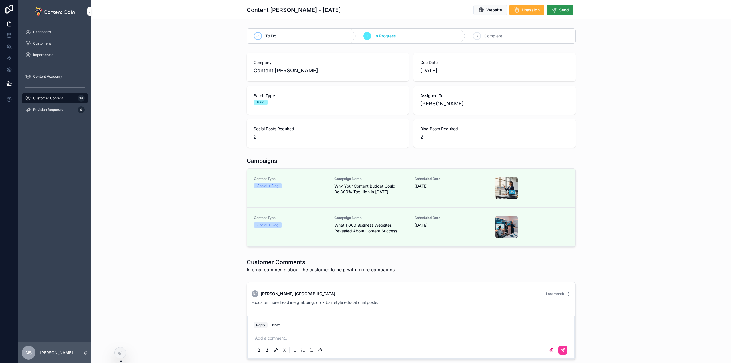
click at [564, 9] on span "Send" at bounding box center [564, 10] width 10 height 6
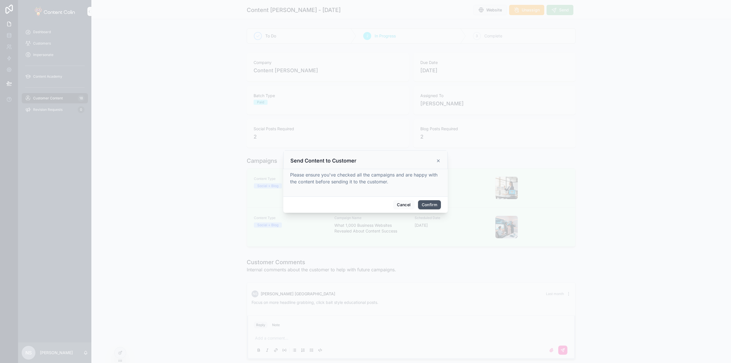
click at [431, 206] on button "Confirm" at bounding box center [429, 204] width 23 height 9
